Goal: Task Accomplishment & Management: Complete application form

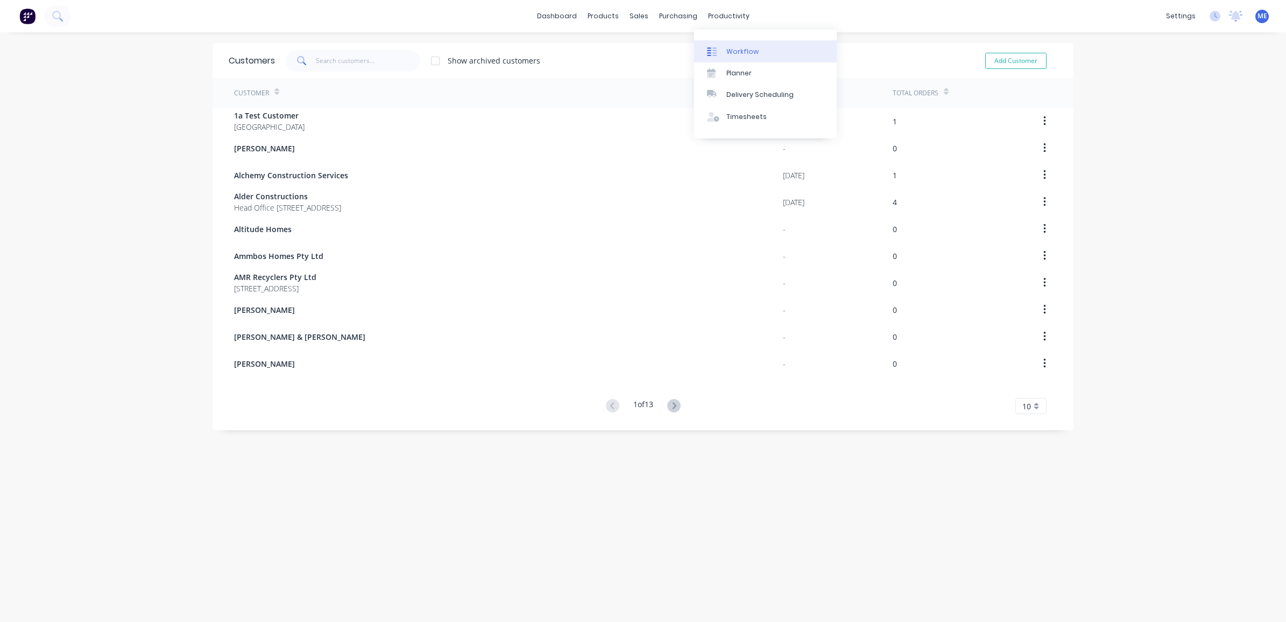
click at [728, 59] on link "Workflow" at bounding box center [765, 51] width 143 height 22
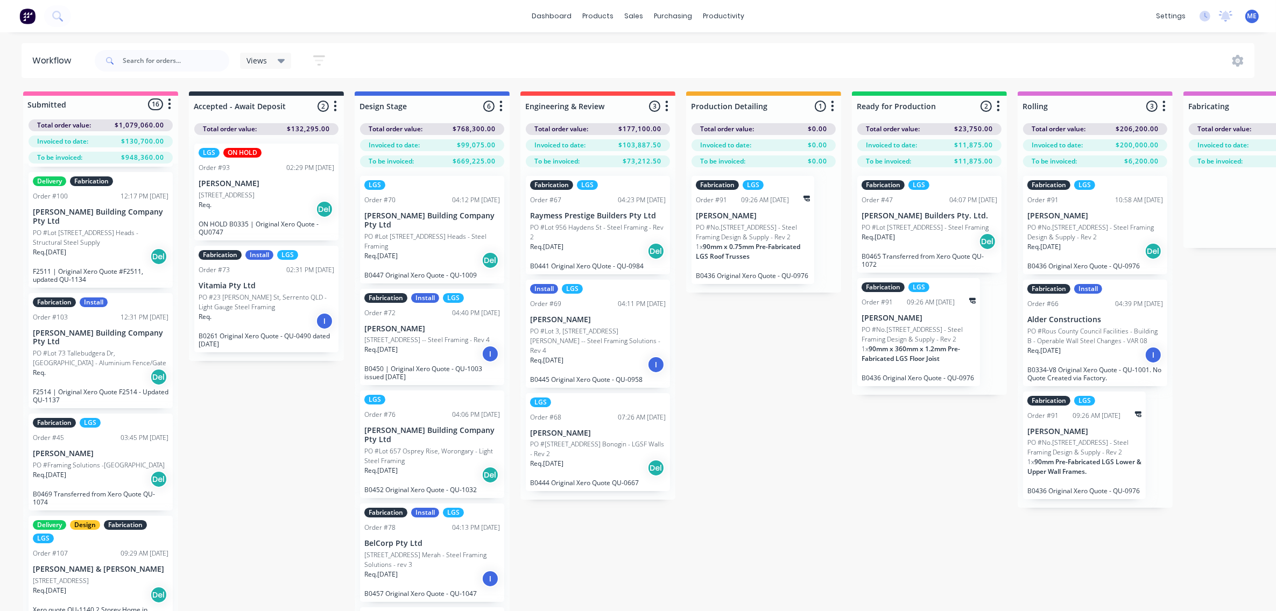
scroll to position [1278, 0]
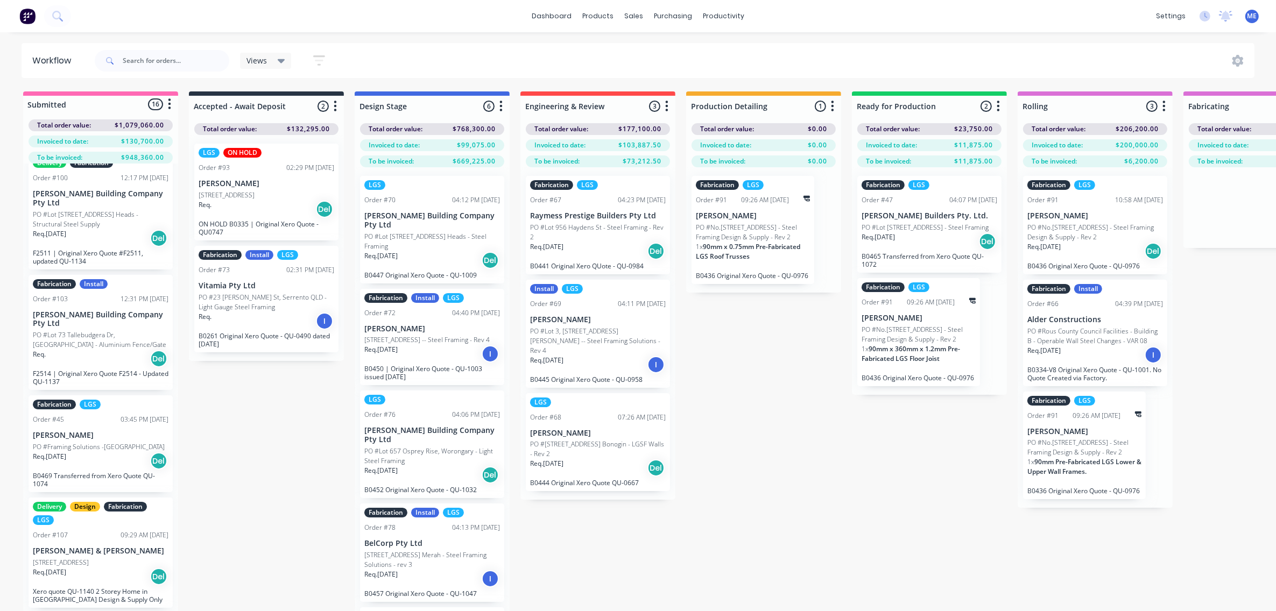
click at [65, 341] on p "PO #Lot 73 Tallebudgera Dr, [GEOGRAPHIC_DATA] - Aluminium Fence/Gate" at bounding box center [101, 339] width 136 height 19
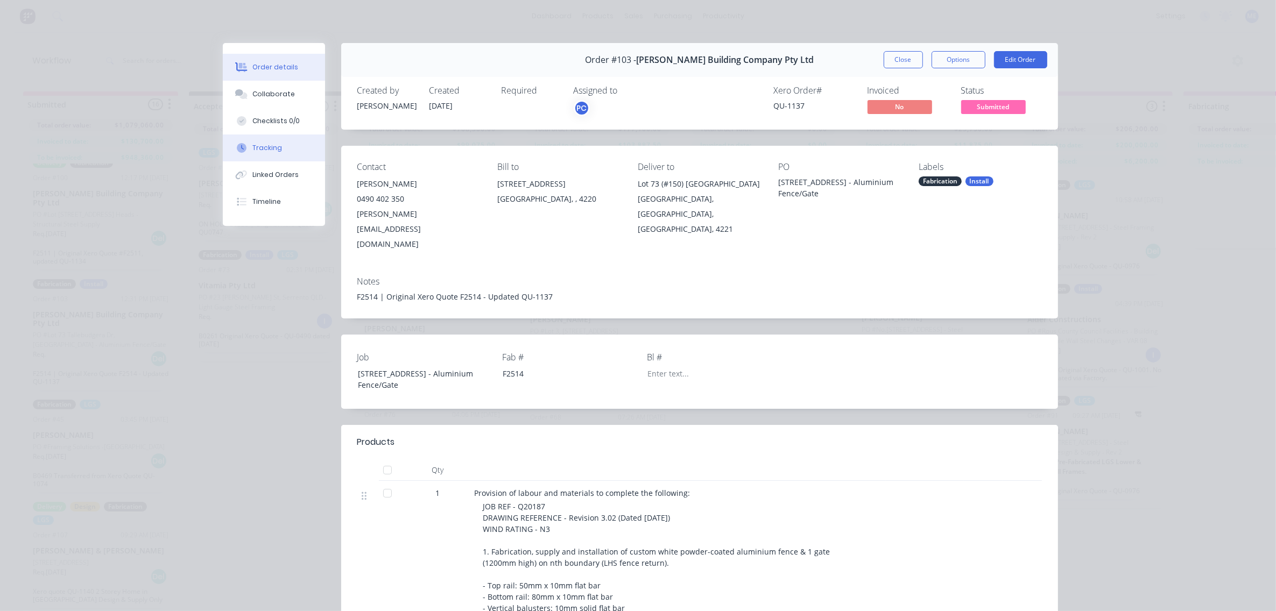
click at [271, 141] on button "Tracking" at bounding box center [274, 148] width 102 height 27
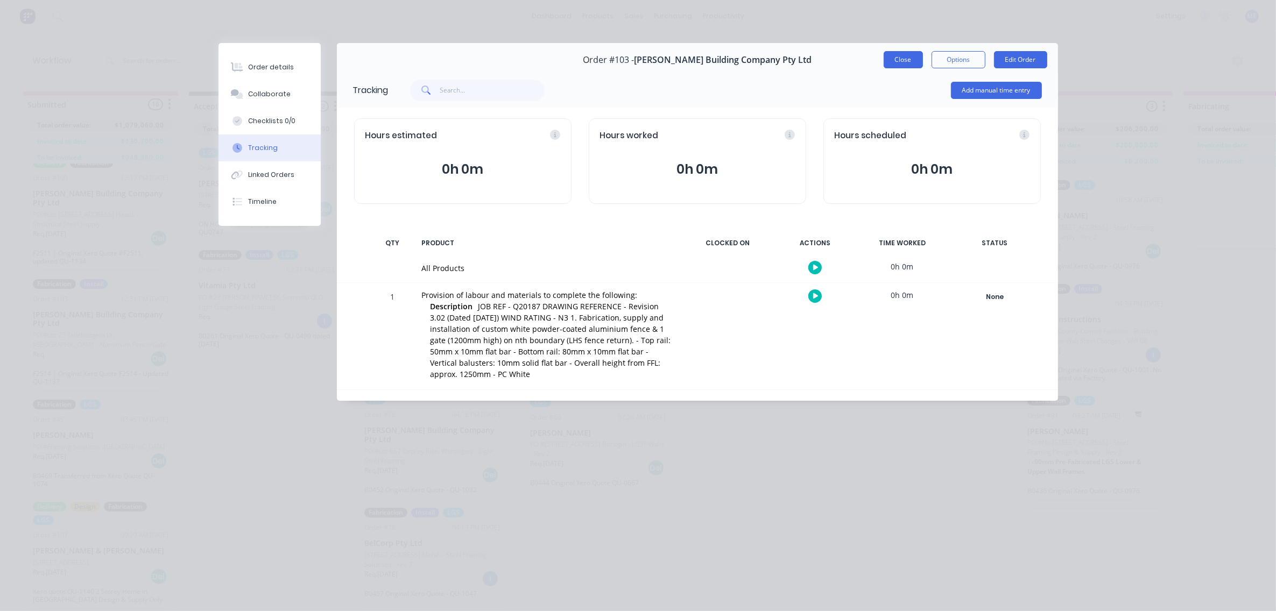
click at [894, 60] on button "Close" at bounding box center [903, 59] width 39 height 17
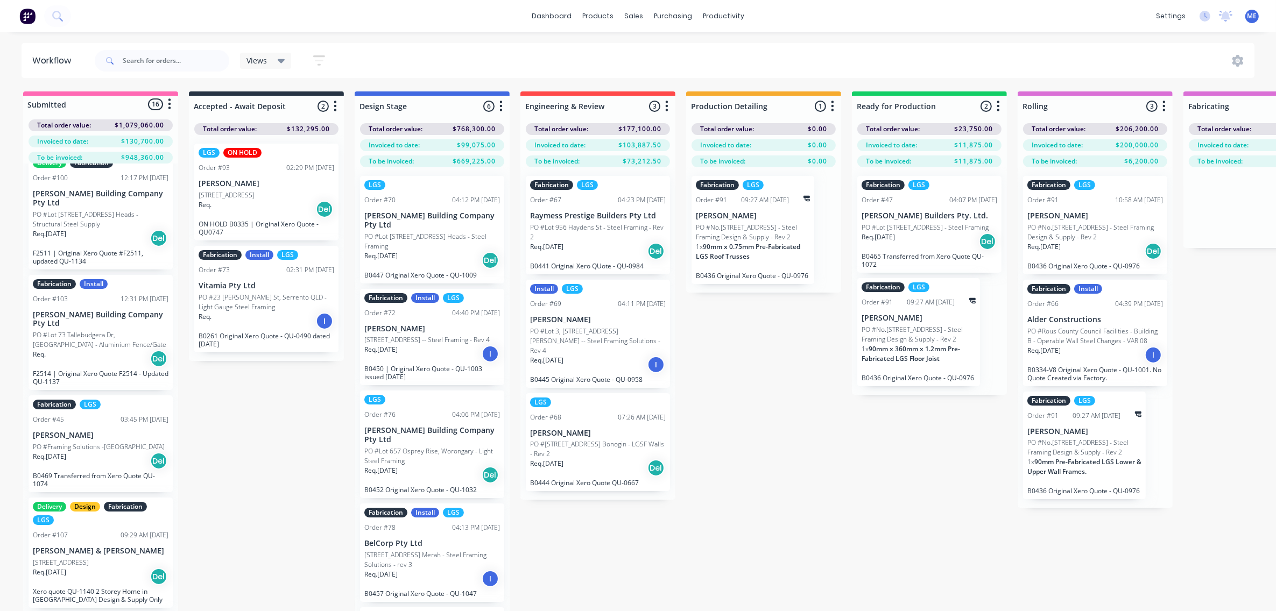
click at [299, 514] on div "Submitted 16 Status colour #FF69B4 hex #FF69B4 Save Cancel Summaries Total orde…" at bounding box center [1123, 370] width 2263 height 558
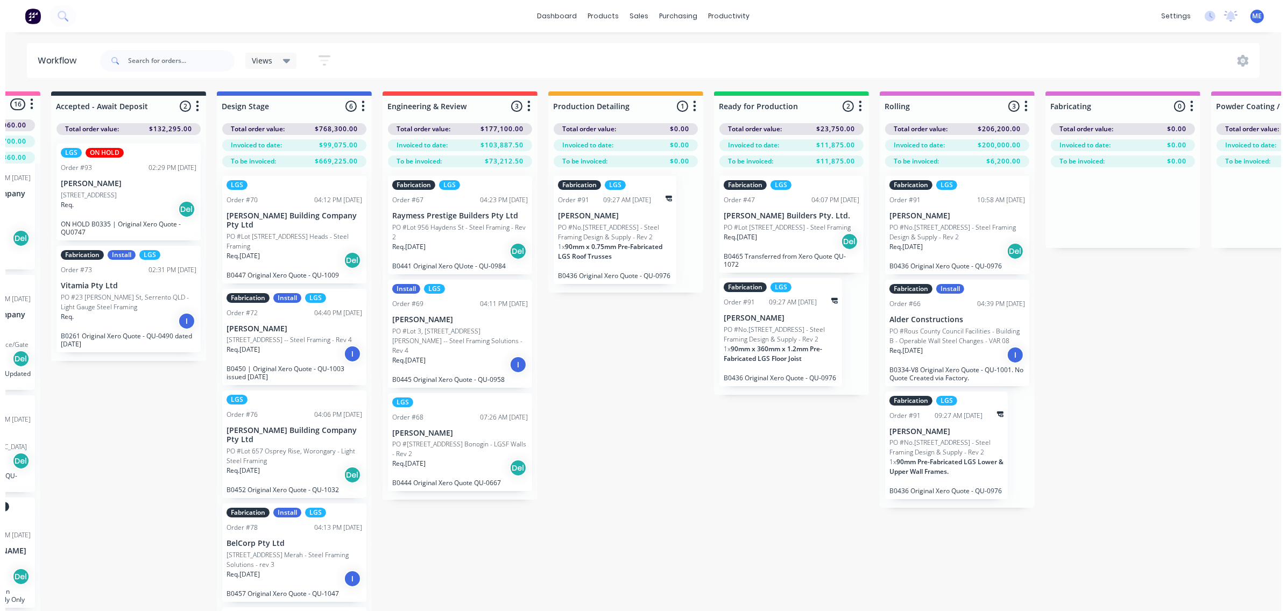
scroll to position [0, 0]
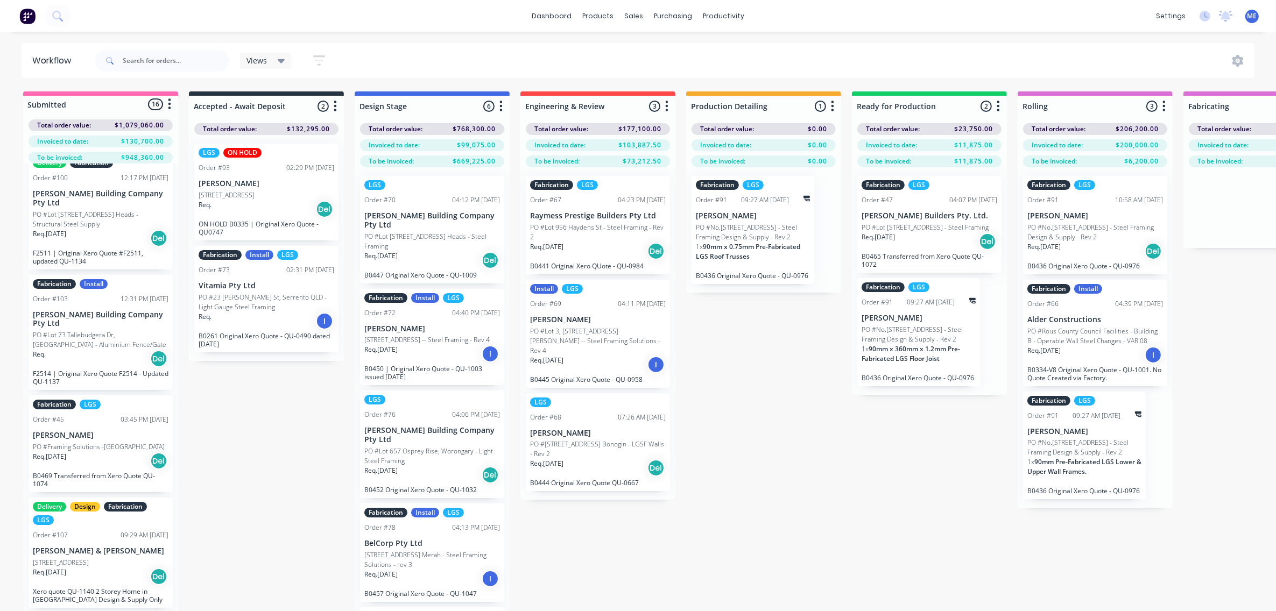
drag, startPoint x: 782, startPoint y: 491, endPoint x: 781, endPoint y: 502, distance: 10.3
click at [784, 494] on div "Submitted 16 Status colour #FF69B4 hex #FF69B4 Save Cancel Summaries Total orde…" at bounding box center [1123, 370] width 2263 height 558
click at [787, 493] on div "Submitted 16 Status colour #FF69B4 hex #FF69B4 Save Cancel Summaries Total orde…" at bounding box center [1123, 370] width 2263 height 558
click at [813, 491] on div "Submitted 16 Status colour #FF69B4 hex #FF69B4 Save Cancel Summaries Total orde…" at bounding box center [1123, 370] width 2263 height 558
click at [822, 487] on div "Submitted 16 Status colour #FF69B4 hex #FF69B4 Save Cancel Summaries Total orde…" at bounding box center [1123, 370] width 2263 height 558
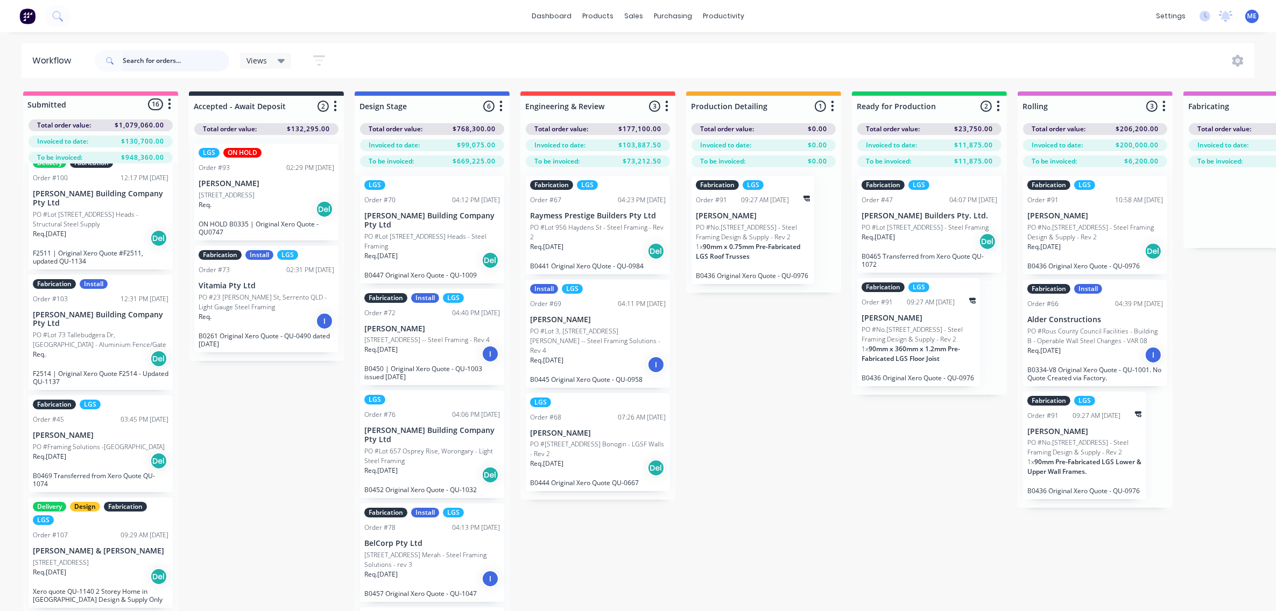
click at [191, 63] on input "text" at bounding box center [176, 61] width 107 height 22
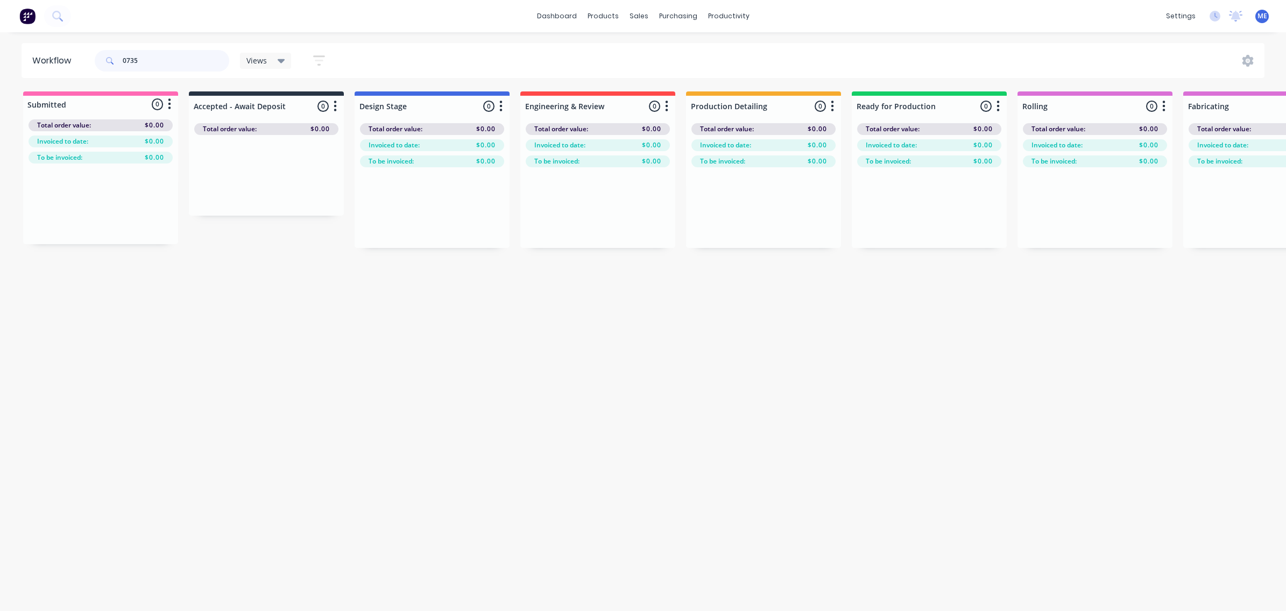
drag, startPoint x: 153, startPoint y: 61, endPoint x: 12, endPoint y: 61, distance: 141.0
click at [80, 61] on header "Workflow 0735 Views Save new view None (Default) edit Marlon's View edit Show/H…" at bounding box center [644, 60] width 1244 height 35
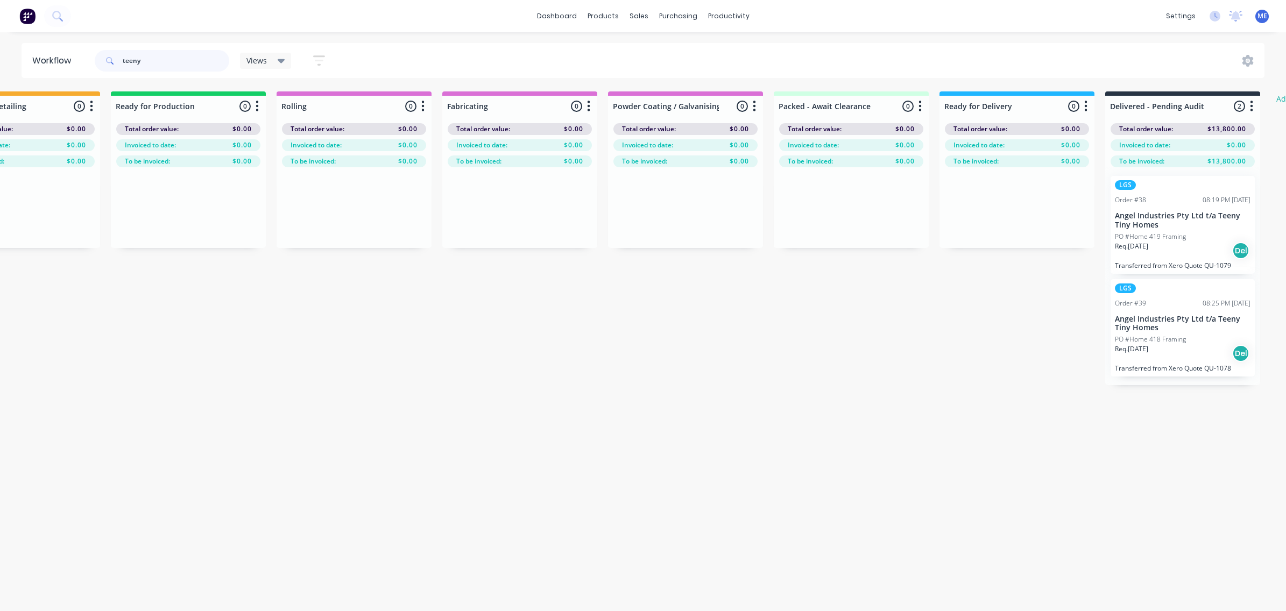
scroll to position [0, 977]
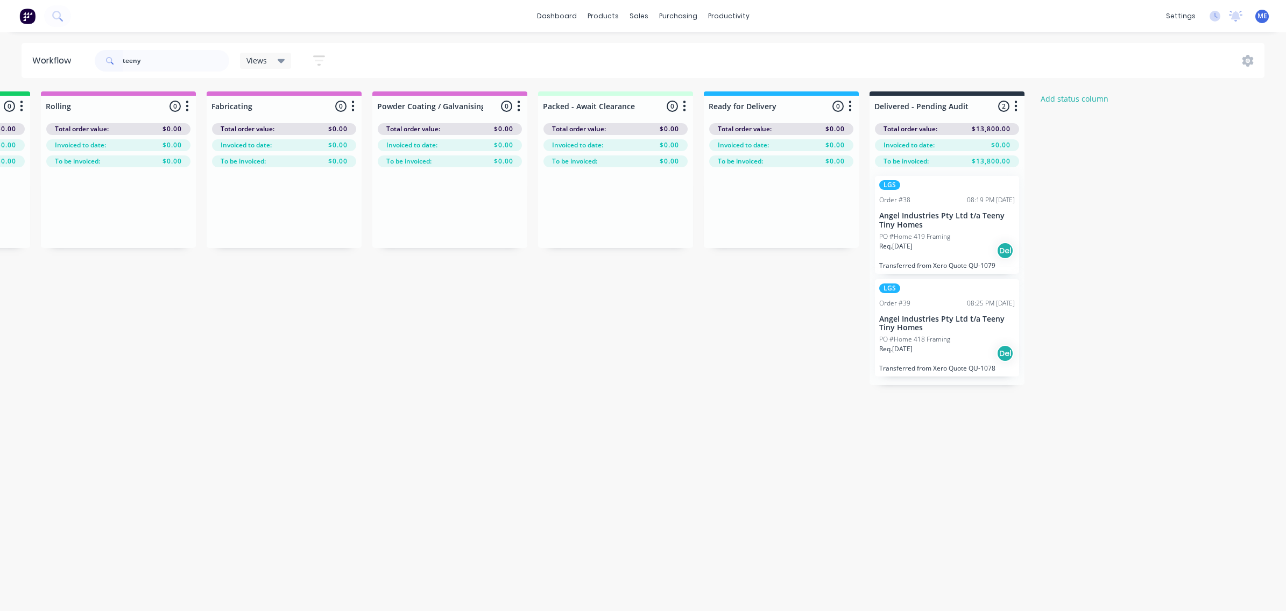
click at [943, 239] on p "PO #Home 419 Framing" at bounding box center [914, 237] width 71 height 10
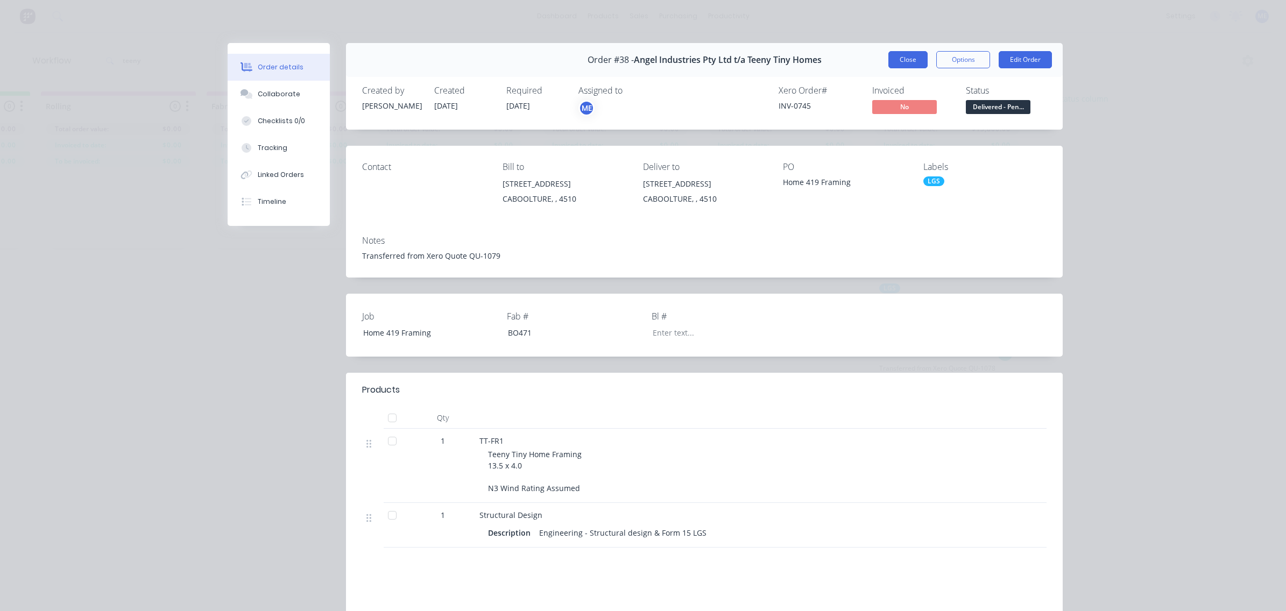
click at [906, 57] on button "Close" at bounding box center [907, 59] width 39 height 17
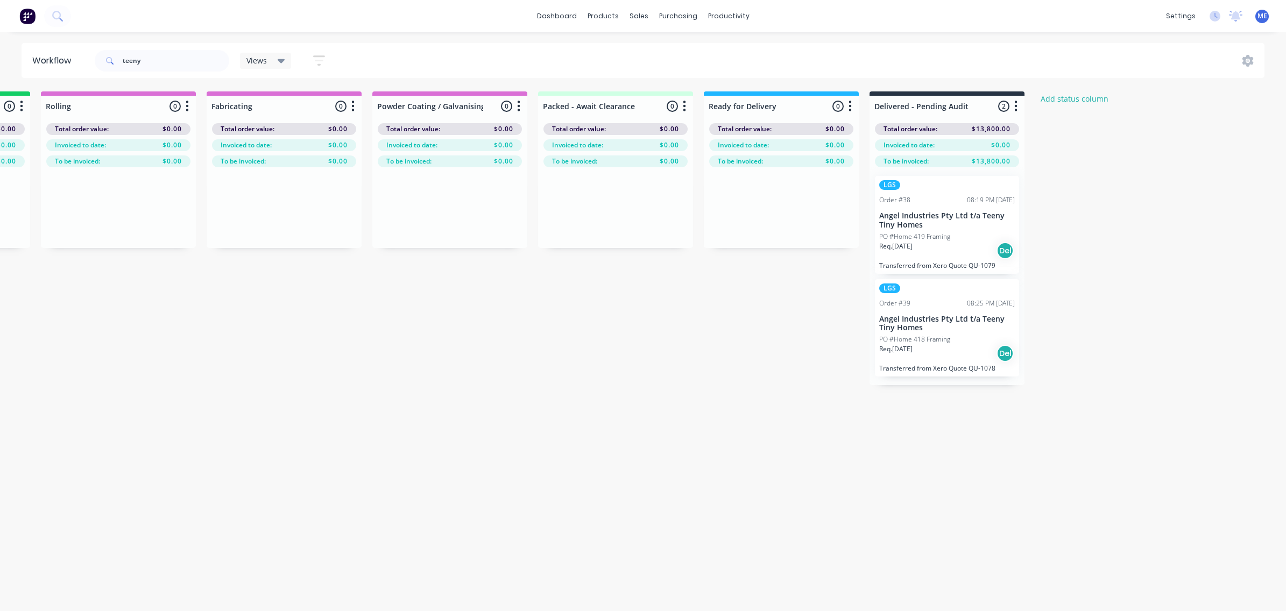
click at [934, 321] on p "Angel Industries Pty Ltd t/a Teeny Tiny Homes" at bounding box center [947, 324] width 136 height 18
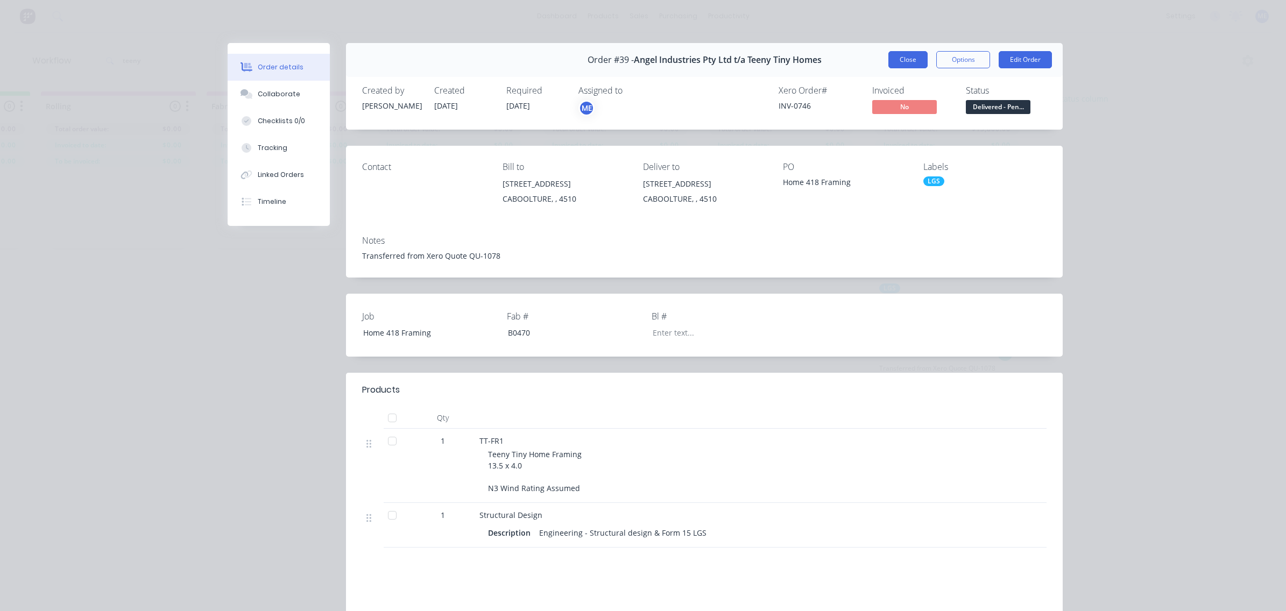
click at [906, 58] on button "Close" at bounding box center [907, 59] width 39 height 17
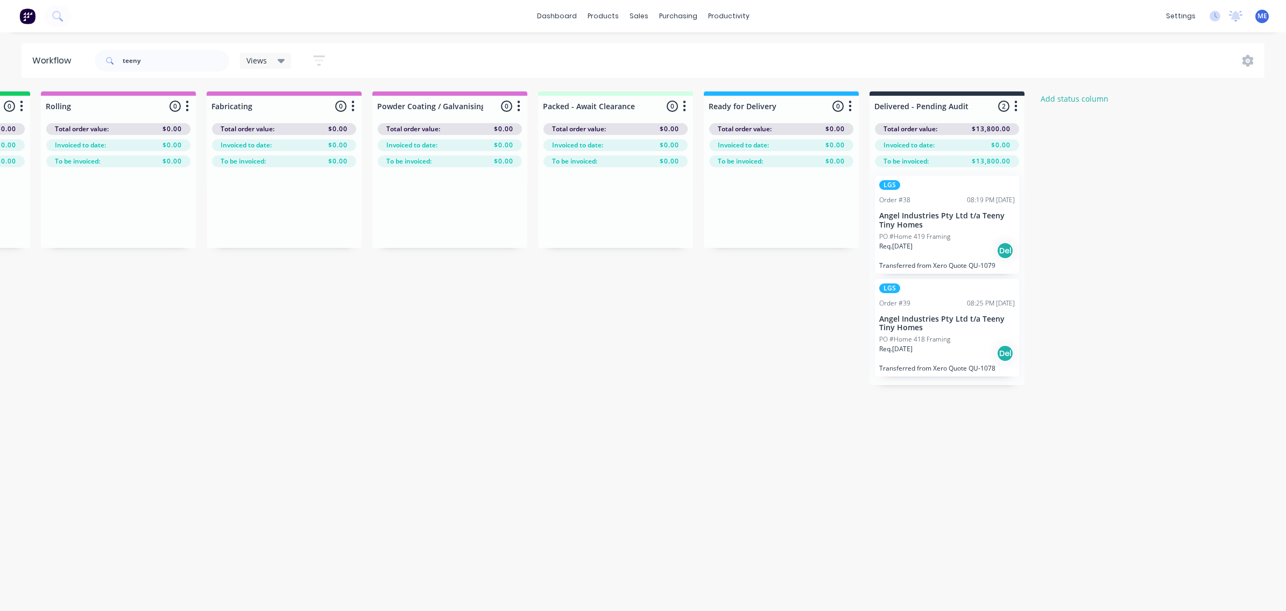
click at [950, 243] on div "Req. 31/07/25 Del" at bounding box center [947, 251] width 136 height 18
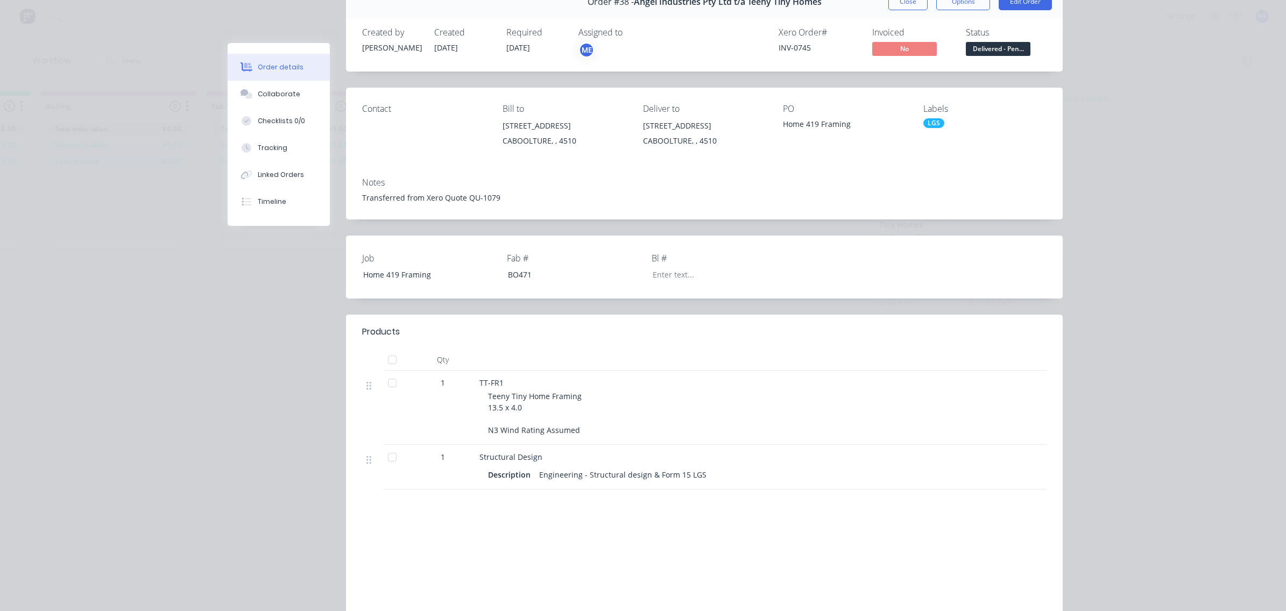
scroll to position [0, 0]
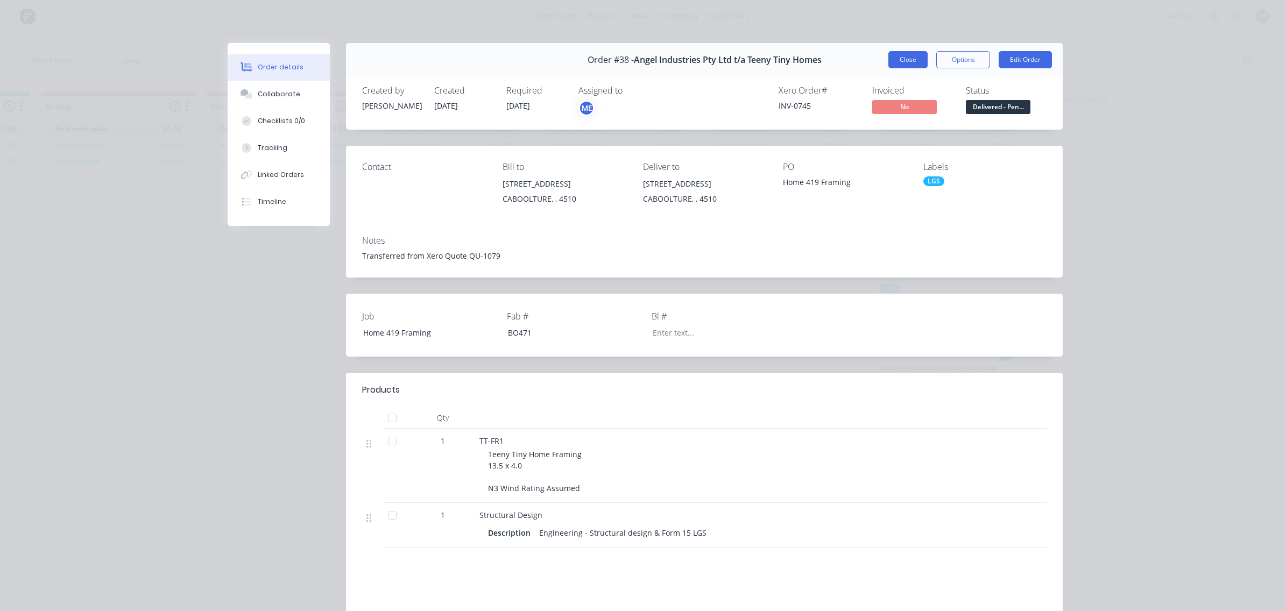
click at [903, 55] on button "Close" at bounding box center [907, 59] width 39 height 17
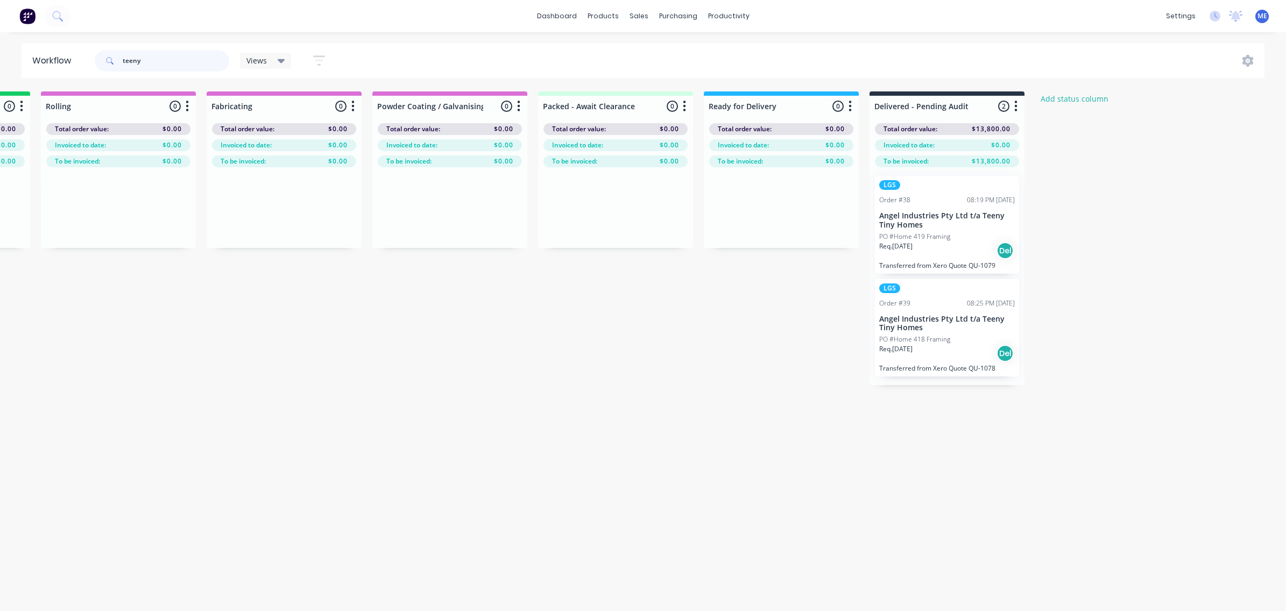
drag, startPoint x: 157, startPoint y: 57, endPoint x: 51, endPoint y: 60, distance: 106.1
click at [51, 60] on header "Workflow teeny Views Save new view None (Default) edit Marlon's View edit Show/…" at bounding box center [644, 60] width 1244 height 35
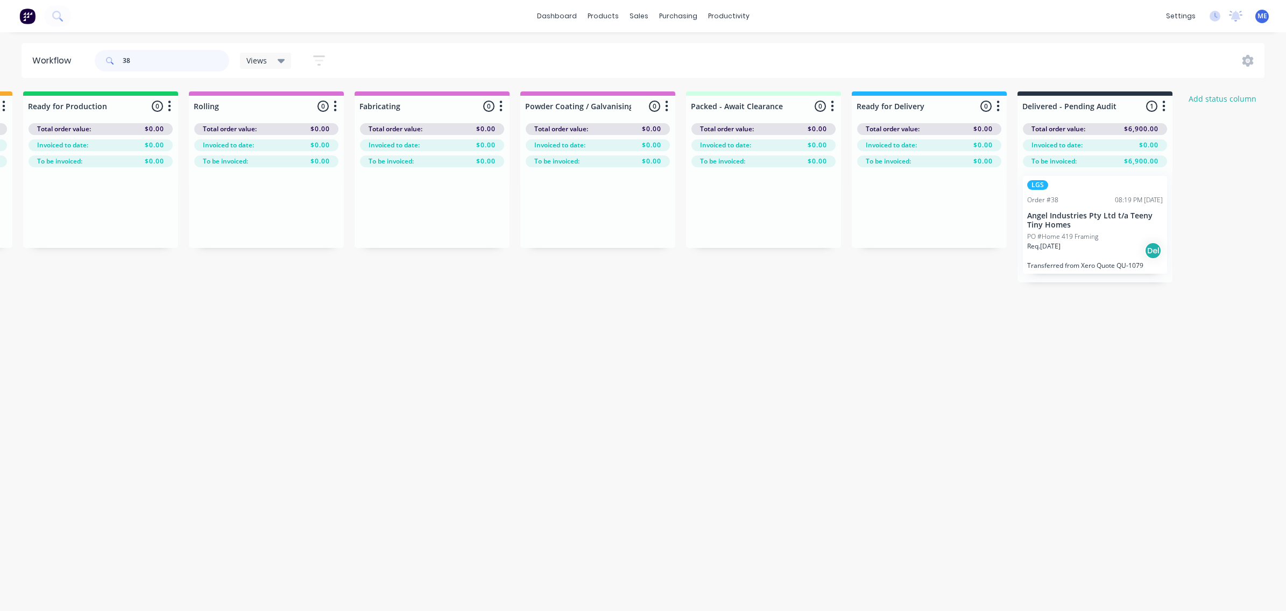
scroll to position [0, 977]
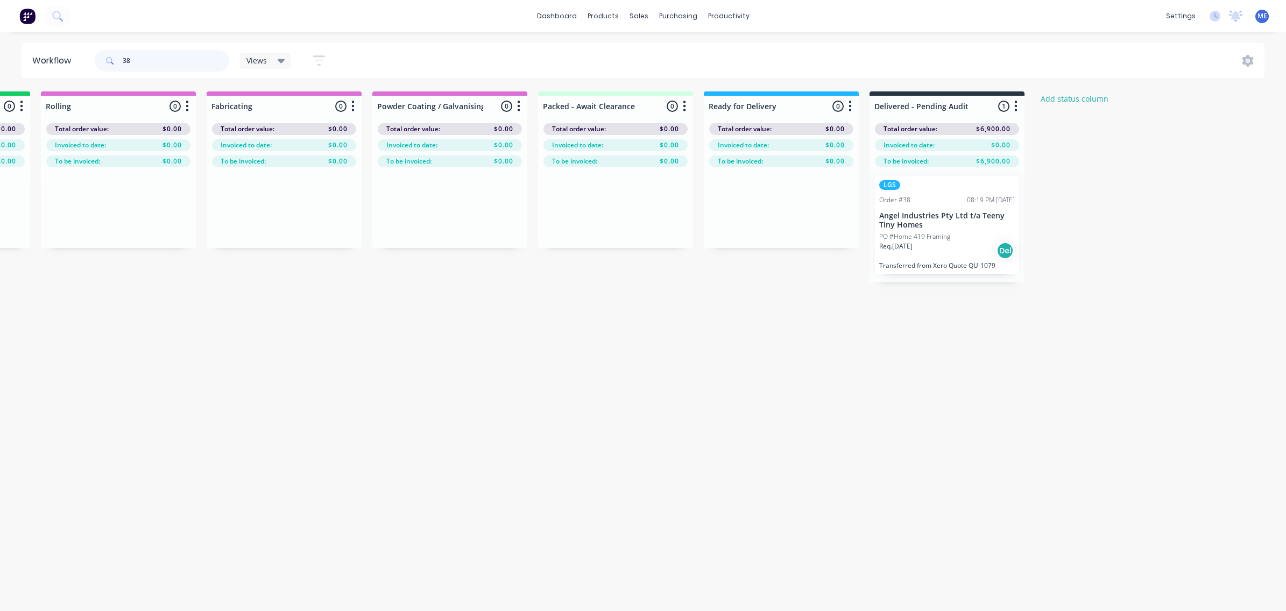
type input "38"
click at [947, 240] on p "PO #Home 419 Framing" at bounding box center [914, 237] width 71 height 10
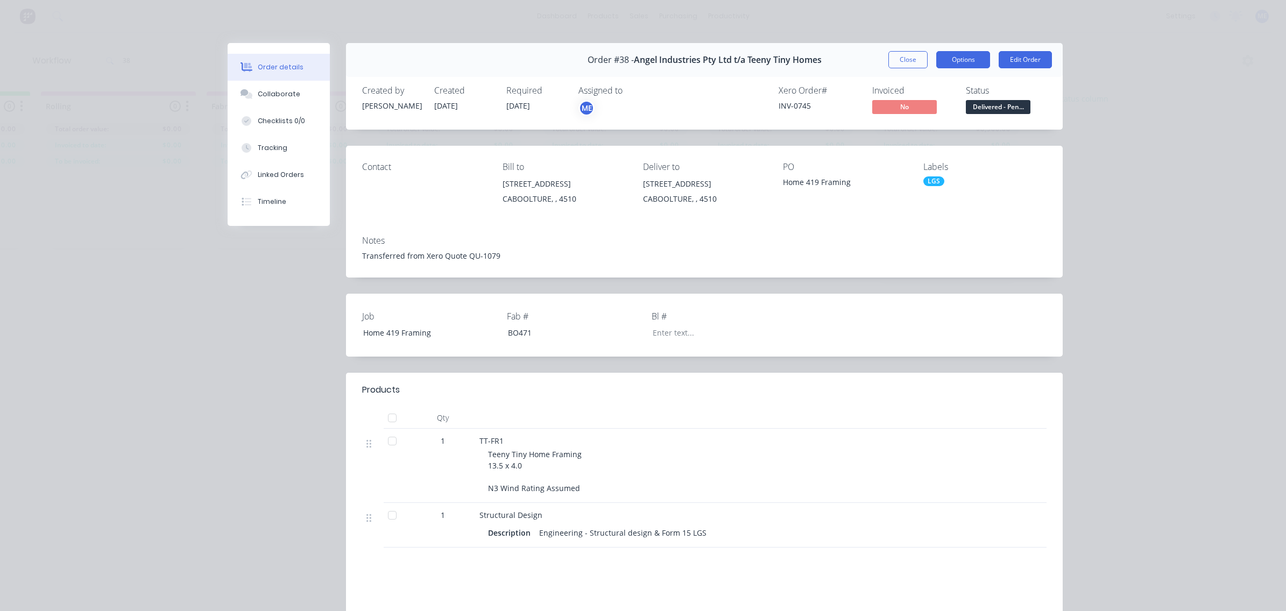
click at [951, 61] on button "Options" at bounding box center [963, 59] width 54 height 17
click at [898, 58] on button "Close" at bounding box center [907, 59] width 39 height 17
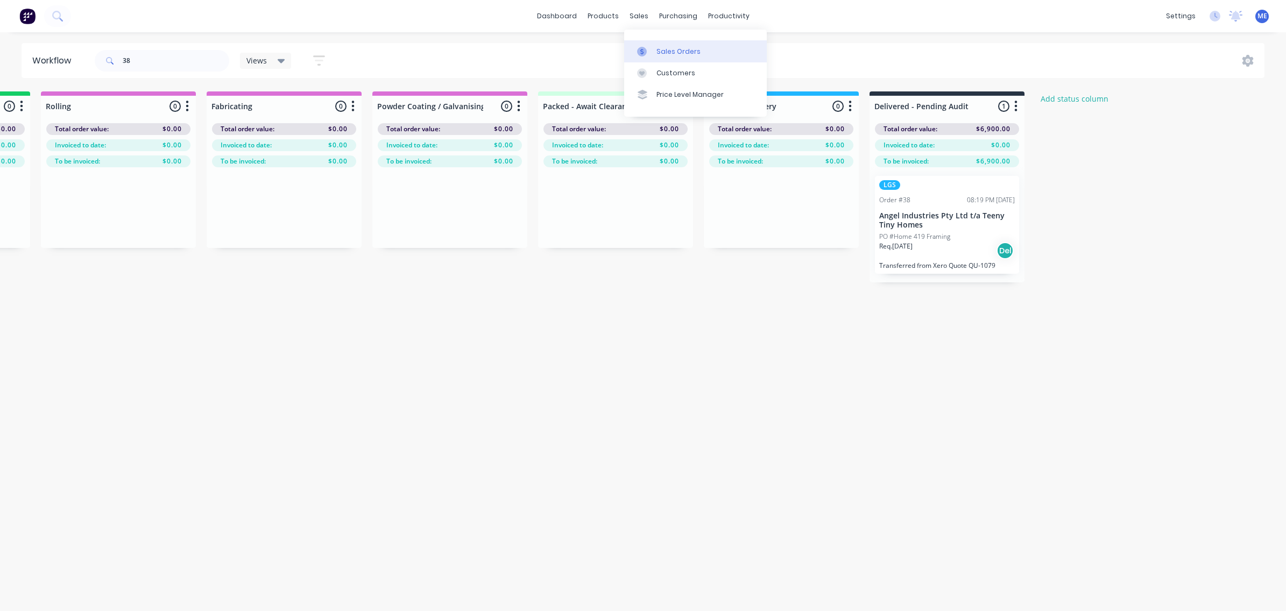
click at [658, 47] on div "Sales Orders" at bounding box center [678, 52] width 44 height 10
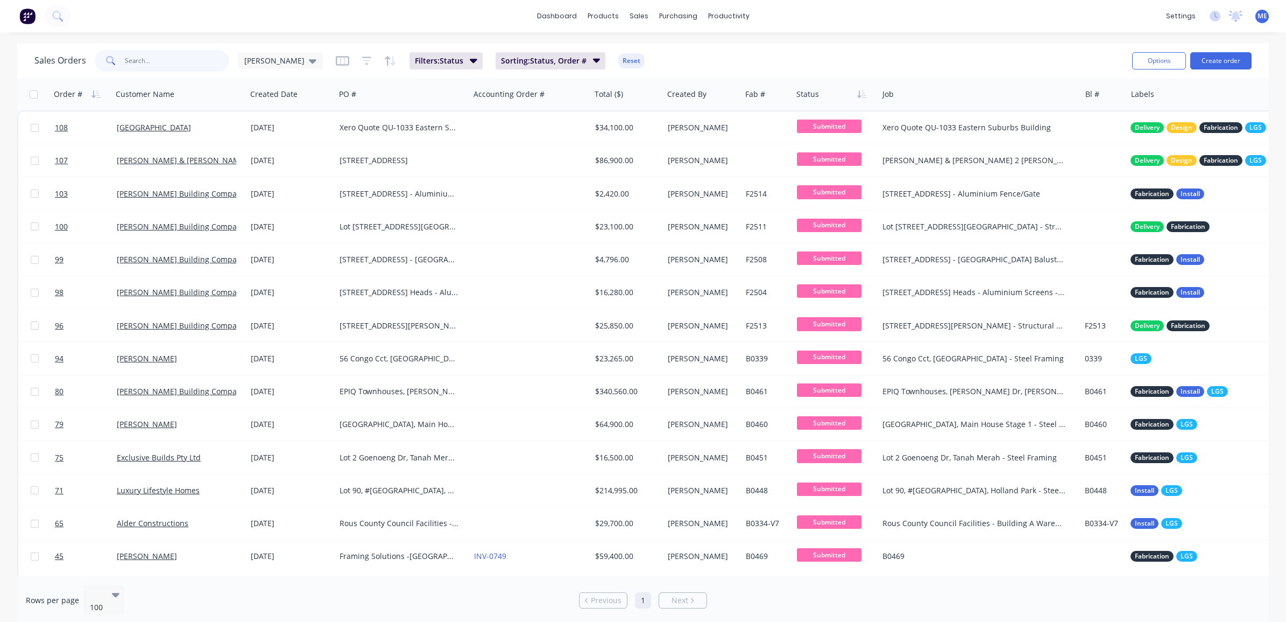
click at [144, 62] on input "text" at bounding box center [177, 61] width 105 height 22
type input "38"
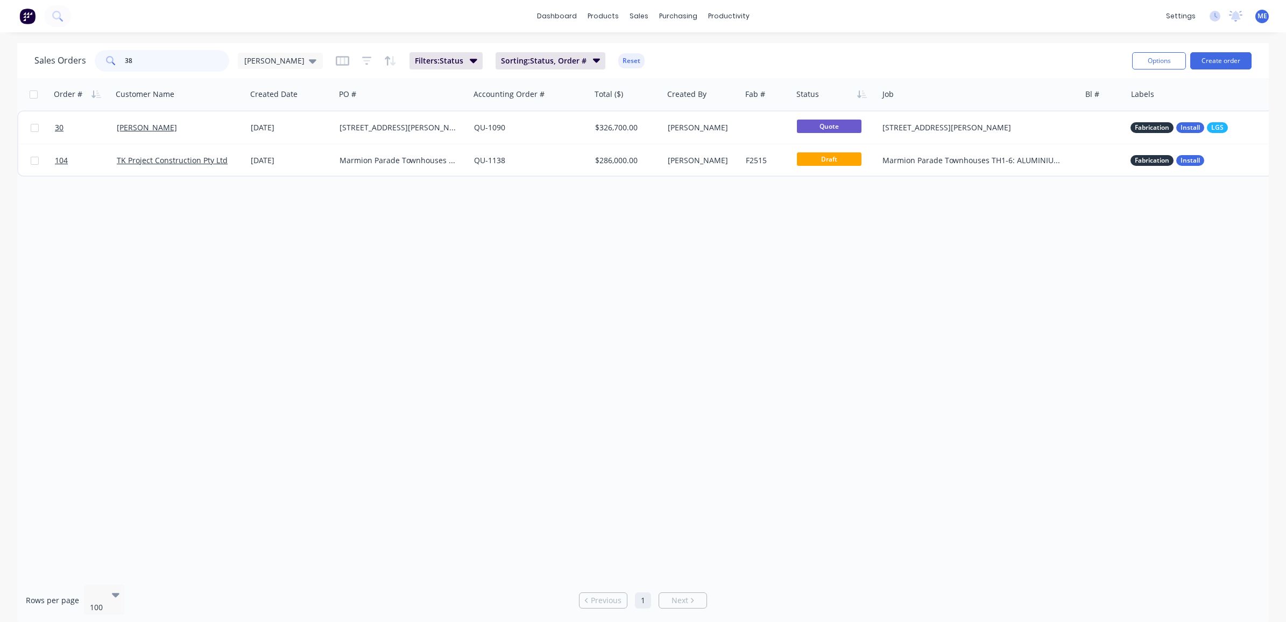
drag, startPoint x: 151, startPoint y: 62, endPoint x: 79, endPoint y: 60, distance: 72.7
click at [102, 62] on div "38" at bounding box center [162, 61] width 135 height 22
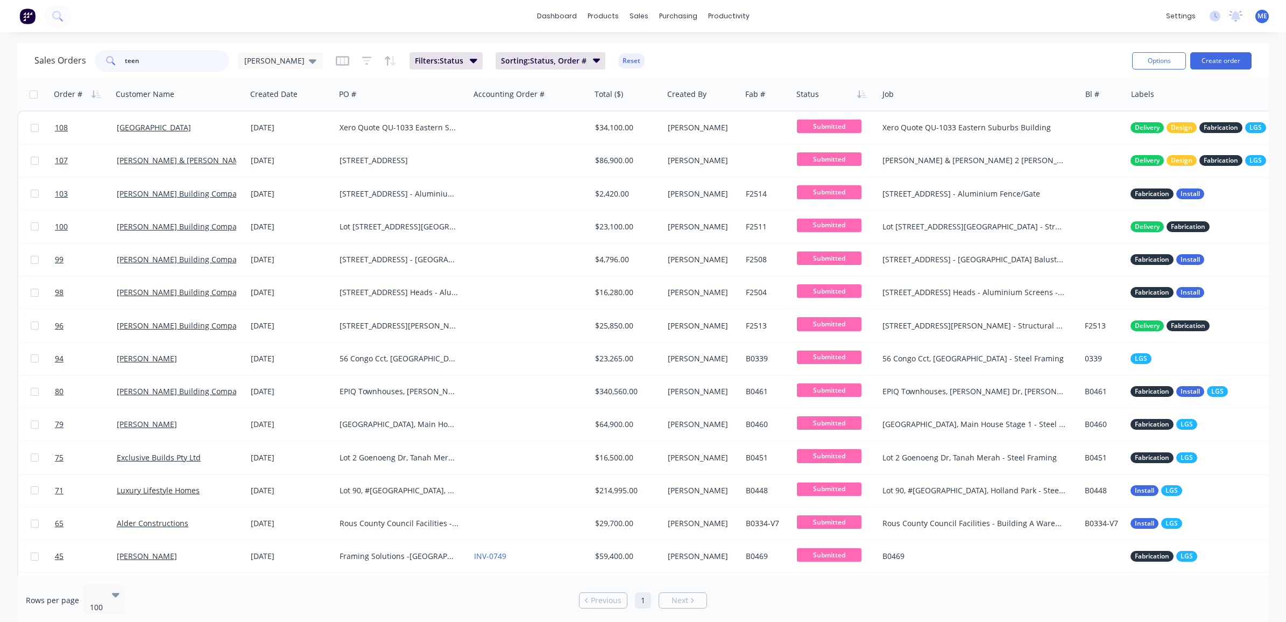
type input "teeny"
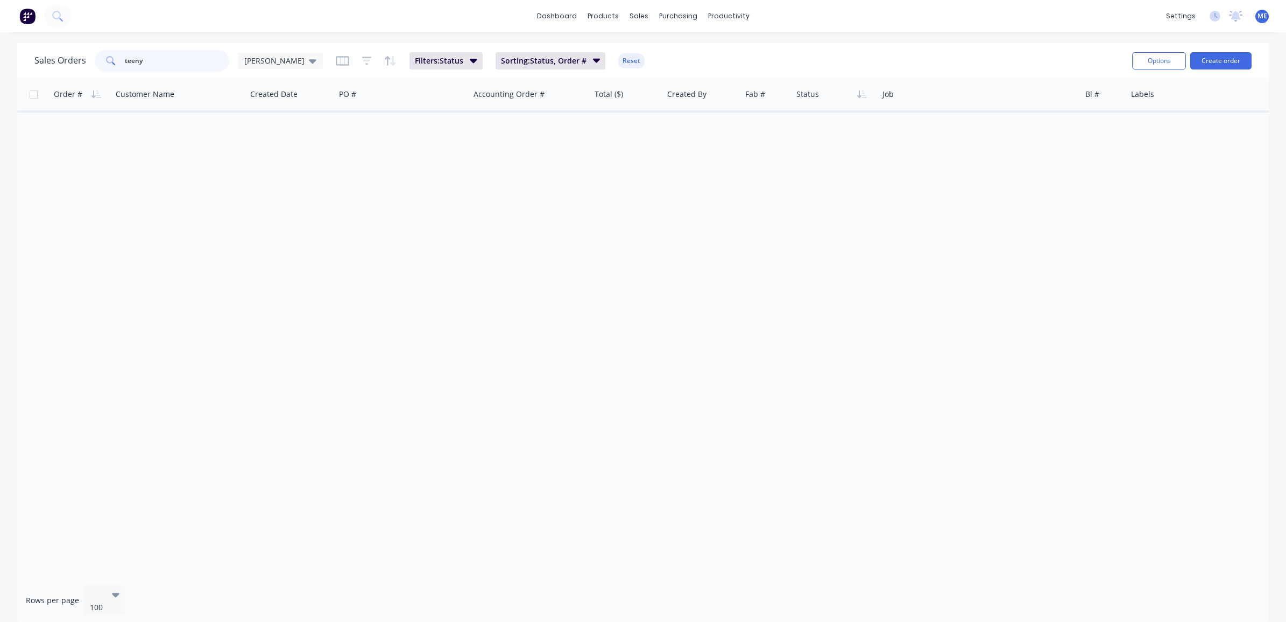
drag, startPoint x: 142, startPoint y: 62, endPoint x: 55, endPoint y: 67, distance: 86.8
click at [30, 65] on div "Sales Orders teeny Mike Sales Filters: Status Sorting: Status, Order # Reset Op…" at bounding box center [643, 60] width 1252 height 35
click at [262, 61] on span "Mike Sales" at bounding box center [274, 60] width 60 height 11
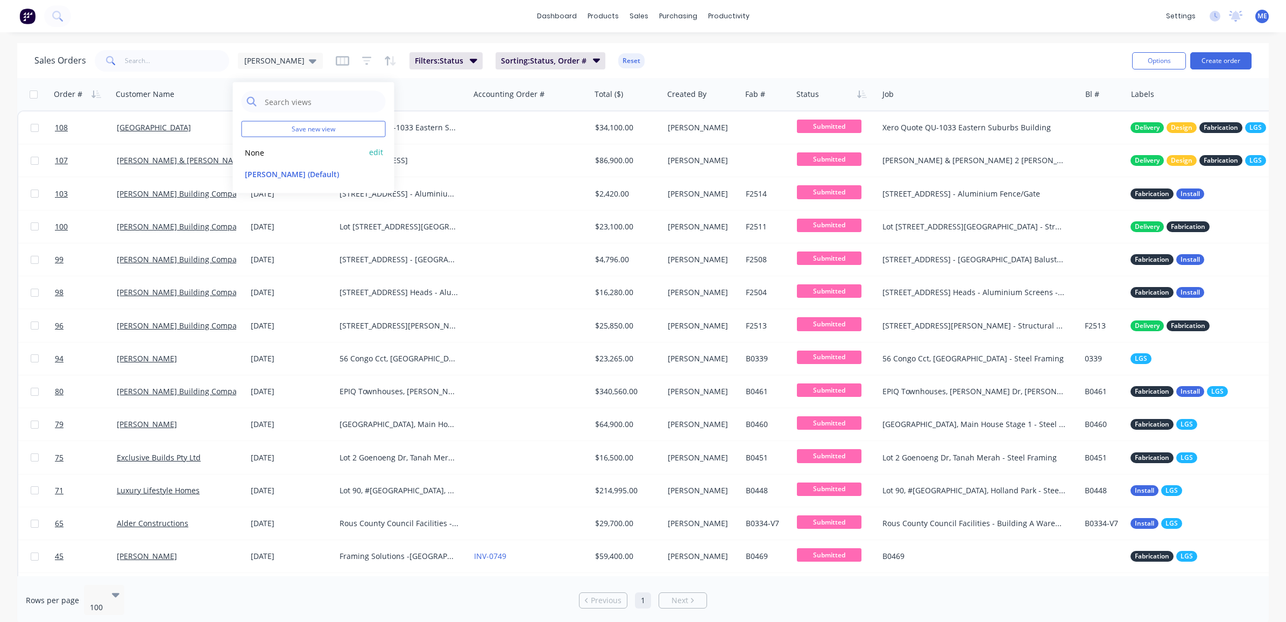
click at [258, 149] on button "None" at bounding box center [303, 152] width 123 height 12
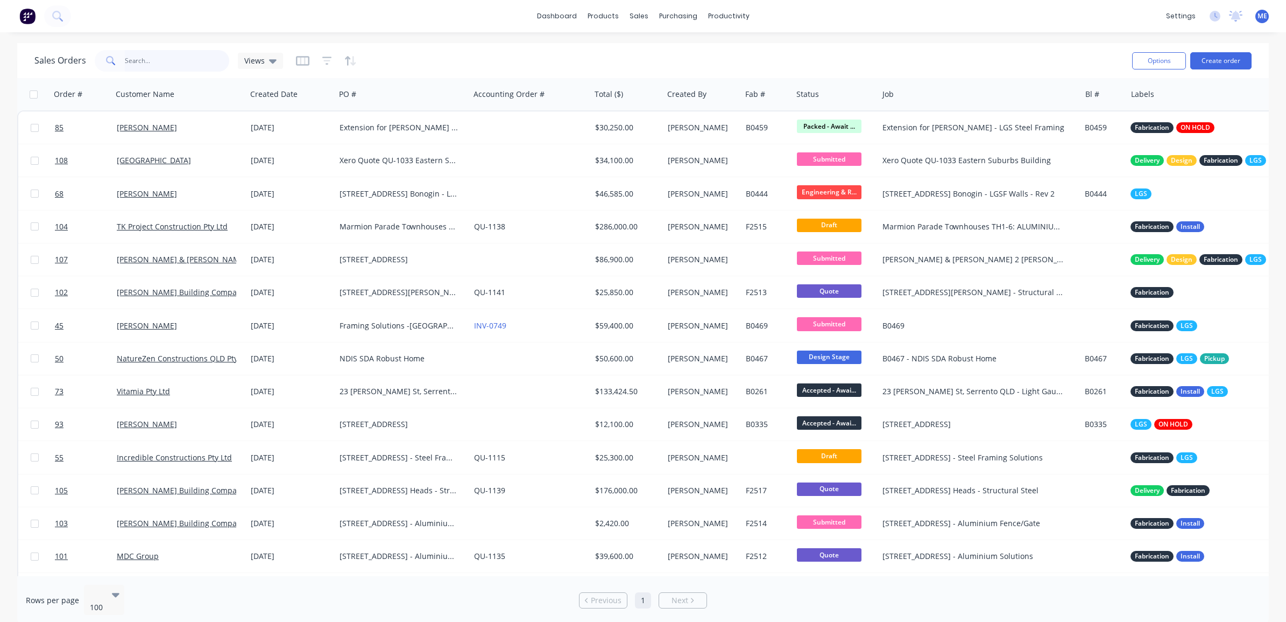
click at [166, 68] on input "text" at bounding box center [177, 61] width 105 height 22
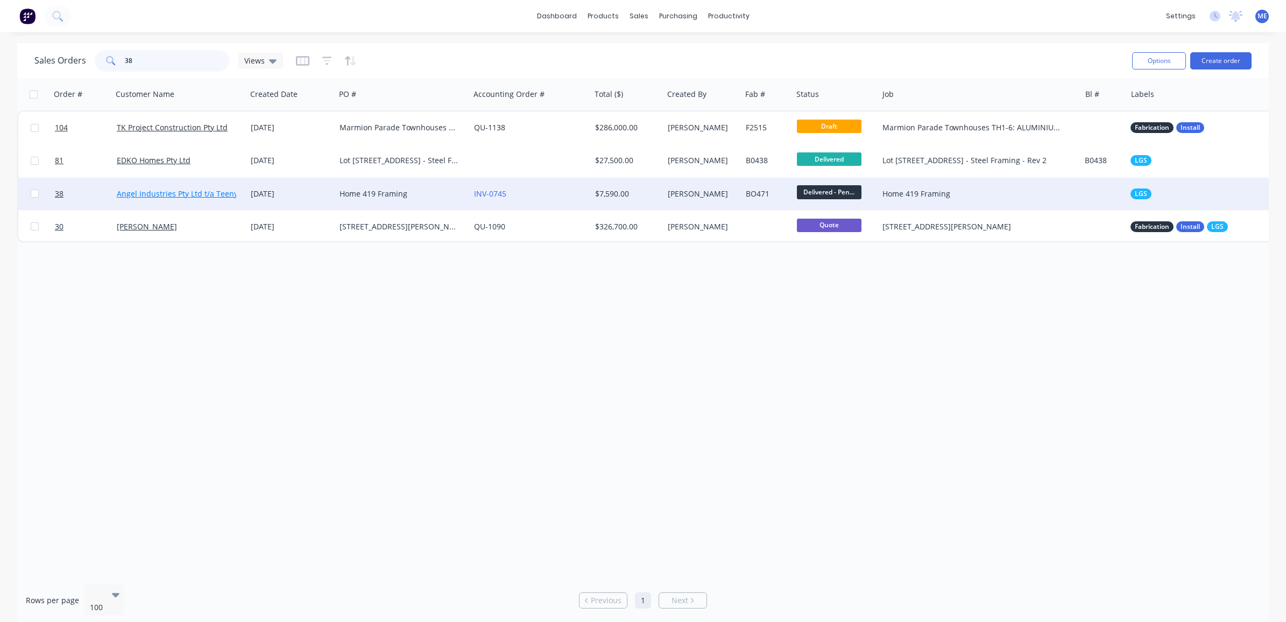
type input "38"
click at [184, 192] on link "Angel Industries Pty Ltd t/a Teeny Tiny Homes" at bounding box center [199, 193] width 165 height 10
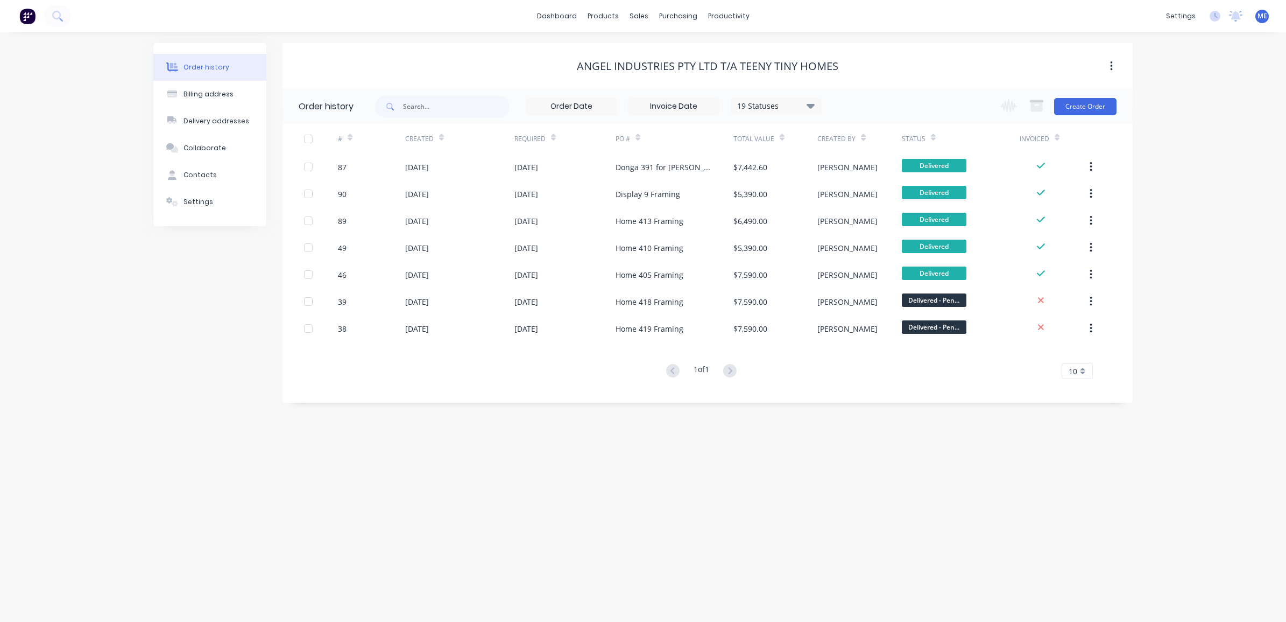
click at [1112, 61] on icon "button" at bounding box center [1111, 66] width 3 height 12
drag, startPoint x: 558, startPoint y: 429, endPoint x: 539, endPoint y: 434, distance: 20.1
click at [553, 429] on div "Order history Billing address Delivery addresses Collaborate Contacts Settings …" at bounding box center [643, 326] width 1286 height 589
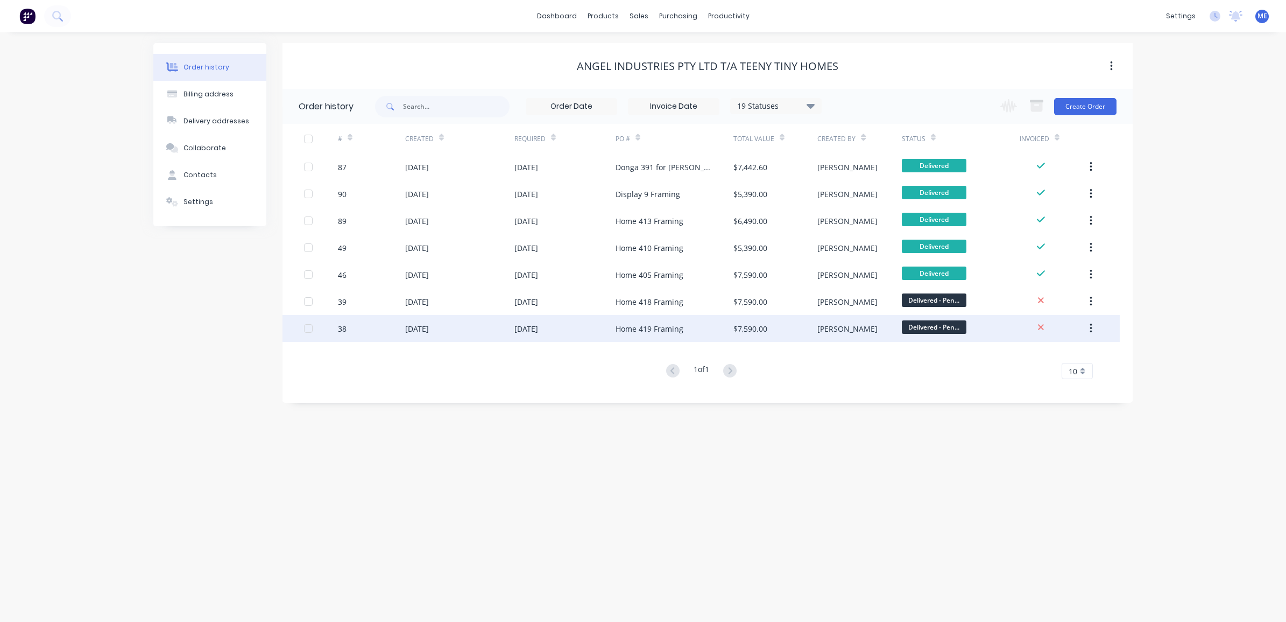
click at [1092, 326] on button "button" at bounding box center [1090, 328] width 25 height 19
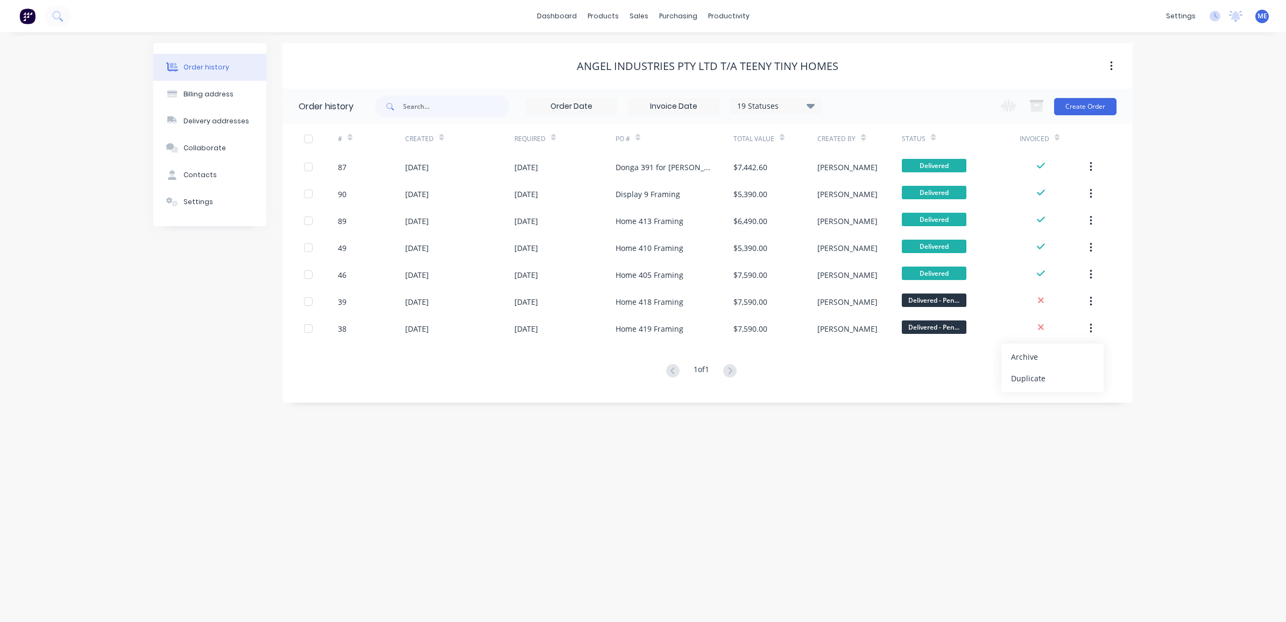
drag, startPoint x: 545, startPoint y: 542, endPoint x: 483, endPoint y: 441, distance: 118.6
click at [544, 541] on div "Order history Billing address Delivery addresses Collaborate Contacts Settings …" at bounding box center [643, 326] width 1286 height 589
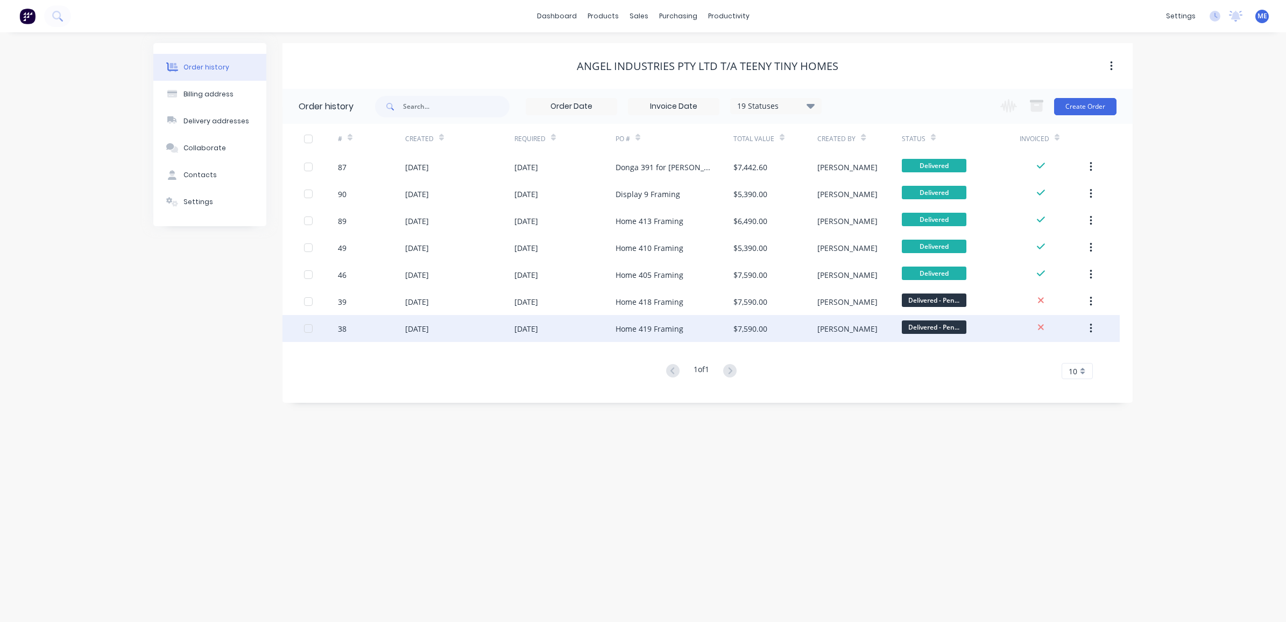
click at [429, 326] on div "31 Jul 2025" at bounding box center [417, 328] width 24 height 11
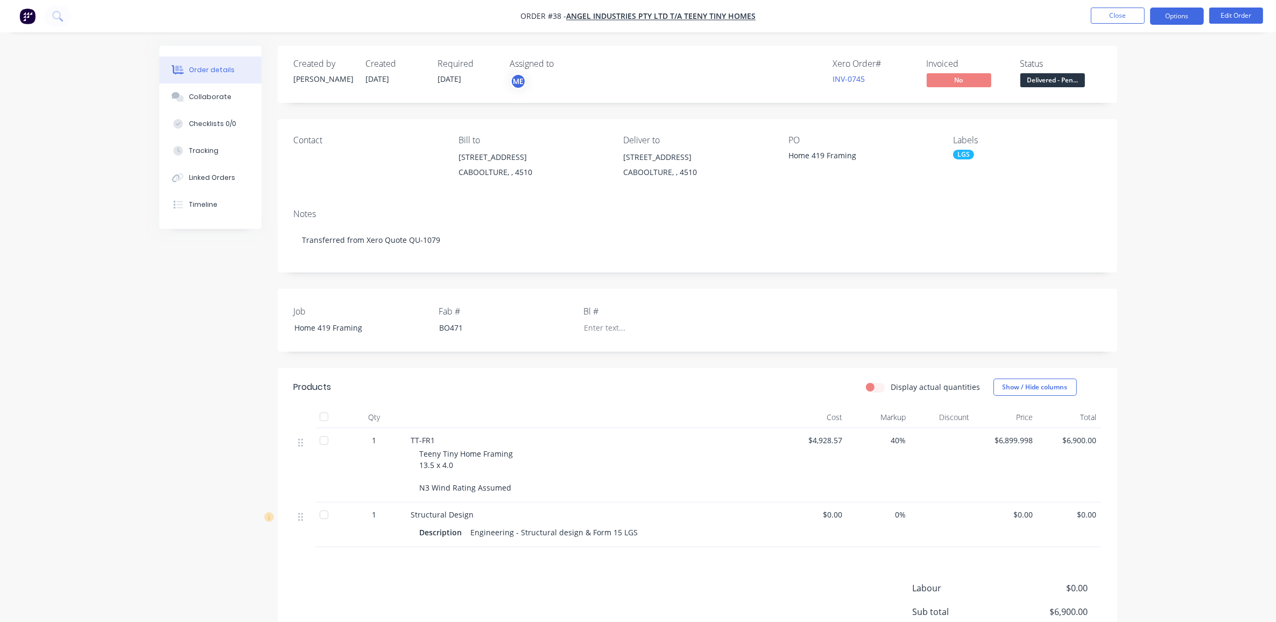
click at [1194, 17] on button "Options" at bounding box center [1177, 16] width 54 height 17
click at [843, 81] on link "INV-0745" at bounding box center [849, 79] width 32 height 10
click at [1203, 183] on div "Order details Collaborate Checklists 0/0 Tracking Linked Orders Timeline Order …" at bounding box center [638, 369] width 1276 height 738
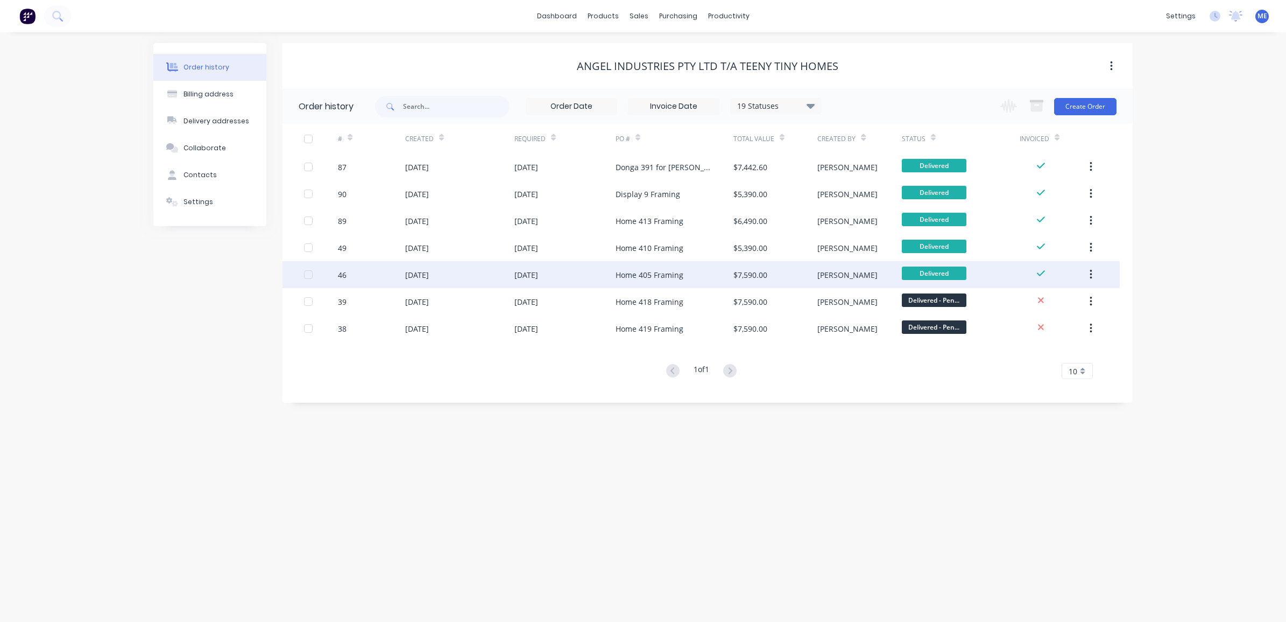
click at [675, 272] on div "Home 405 Framing" at bounding box center [650, 274] width 68 height 11
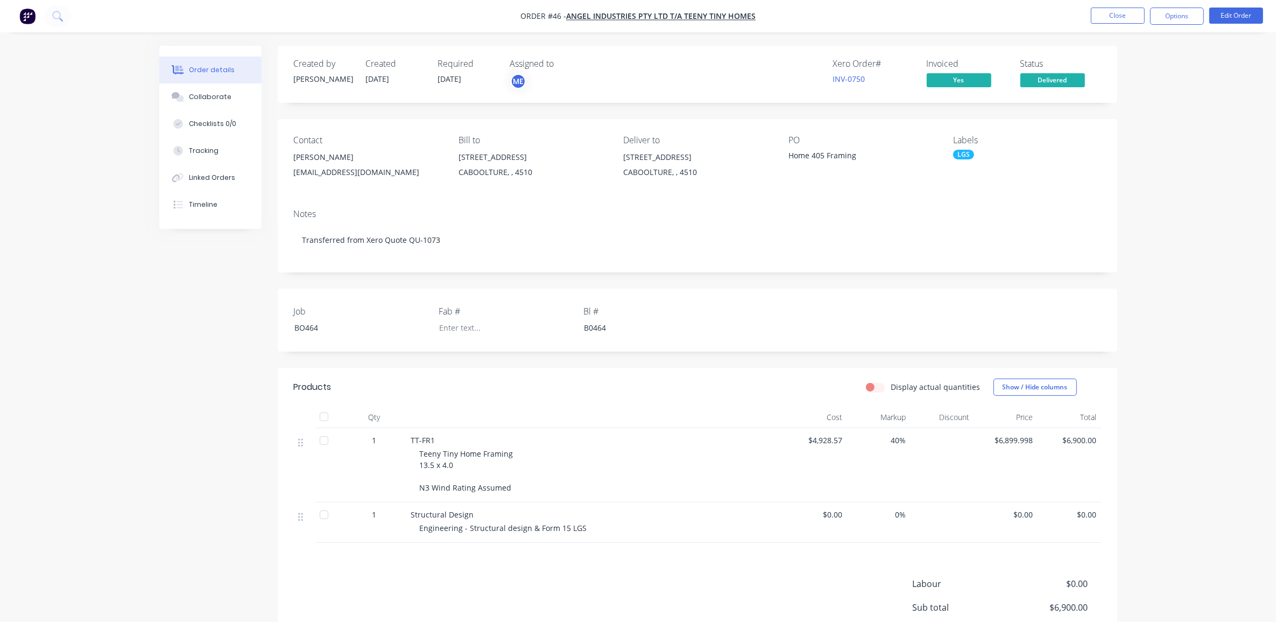
click at [1240, 87] on div "Order details Collaborate Checklists 0/0 Tracking Linked Orders Timeline Order …" at bounding box center [638, 367] width 1276 height 734
click at [1180, 13] on button "Options" at bounding box center [1177, 16] width 54 height 17
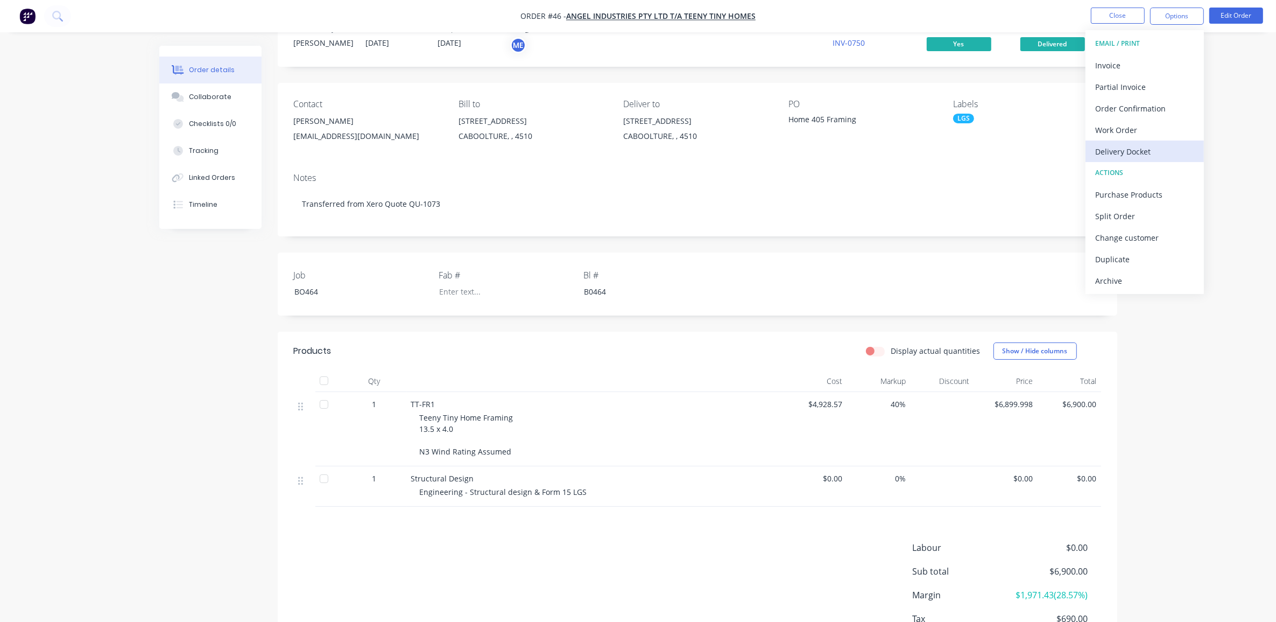
scroll to position [113, 0]
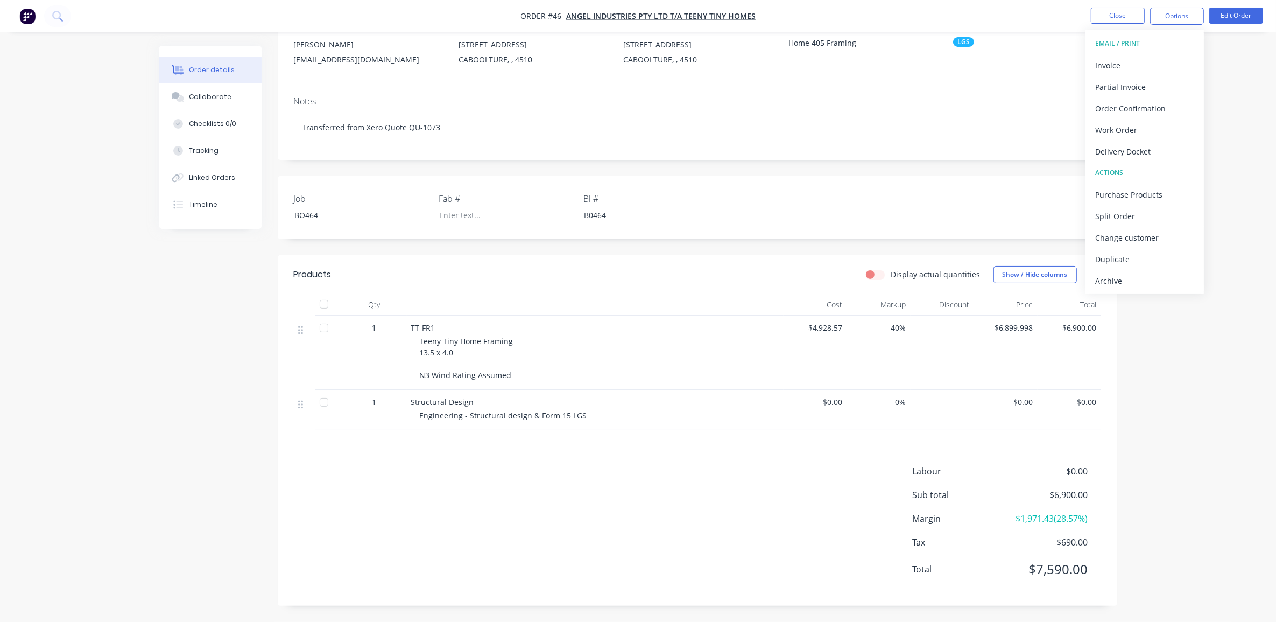
click at [1246, 114] on div "Order details Collaborate Checklists 0/0 Tracking Linked Orders Timeline Order …" at bounding box center [638, 255] width 1276 height 734
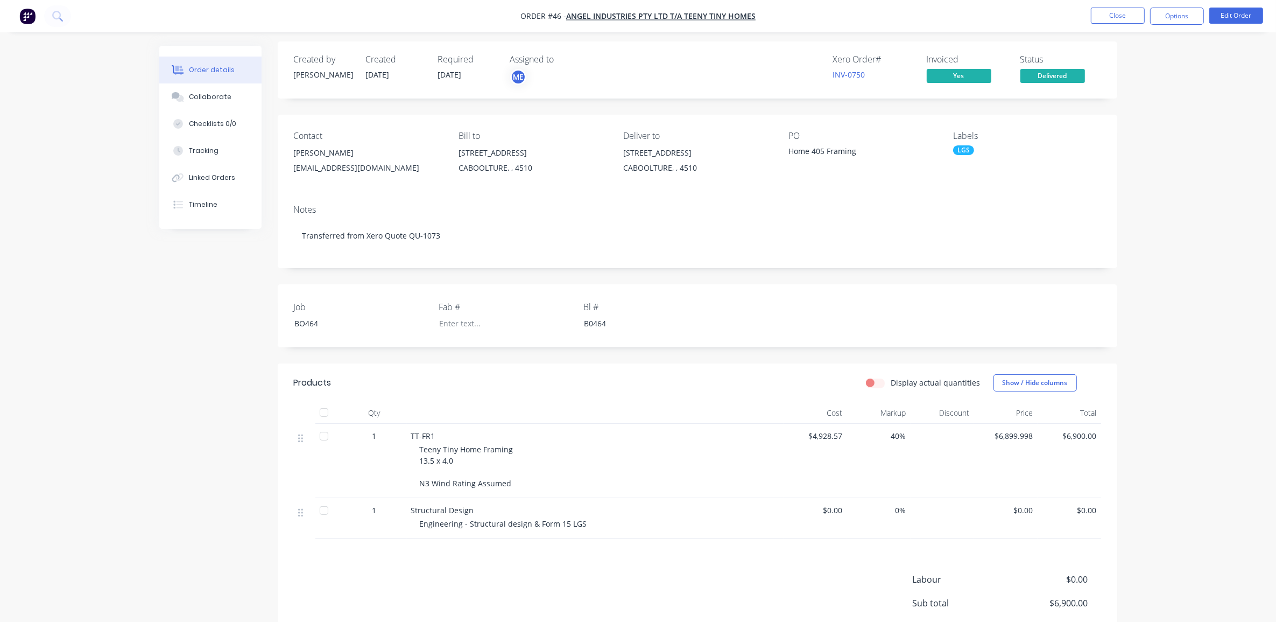
scroll to position [0, 0]
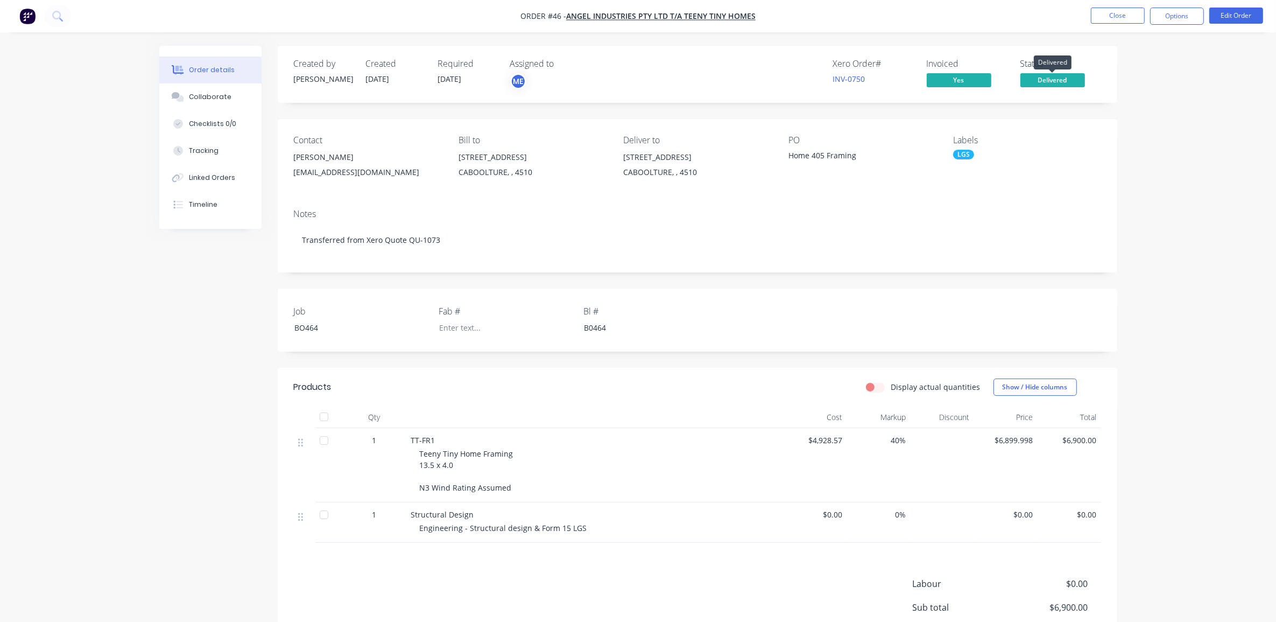
click at [1056, 78] on span "Delivered" at bounding box center [1052, 79] width 65 height 13
click at [1154, 81] on div "Order details Collaborate Checklists 0/0 Tracking Linked Orders Timeline Order …" at bounding box center [638, 367] width 1276 height 734
click at [197, 103] on button "Collaborate" at bounding box center [210, 96] width 102 height 27
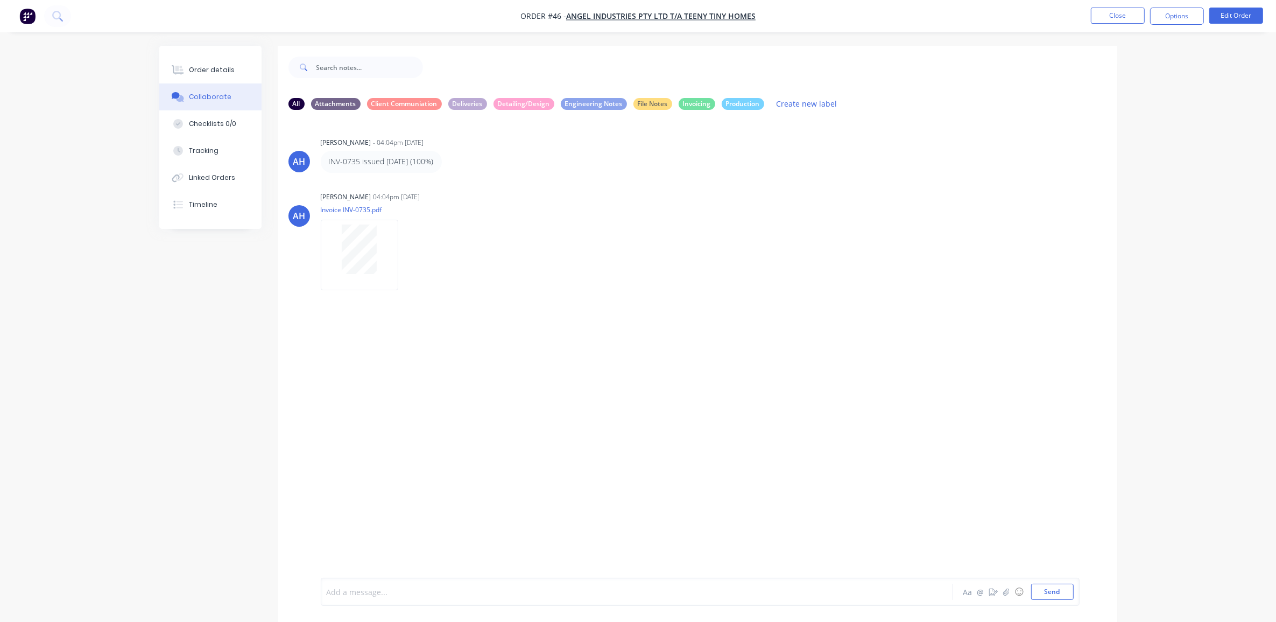
click at [463, 589] on div at bounding box center [607, 591] width 560 height 11
click at [1167, 17] on button "Options" at bounding box center [1177, 16] width 54 height 17
click at [1177, 398] on div "Order details Collaborate Checklists 0/0 Tracking Linked Orders Timeline Order …" at bounding box center [638, 319] width 1276 height 638
click at [1115, 19] on button "Close" at bounding box center [1118, 16] width 54 height 16
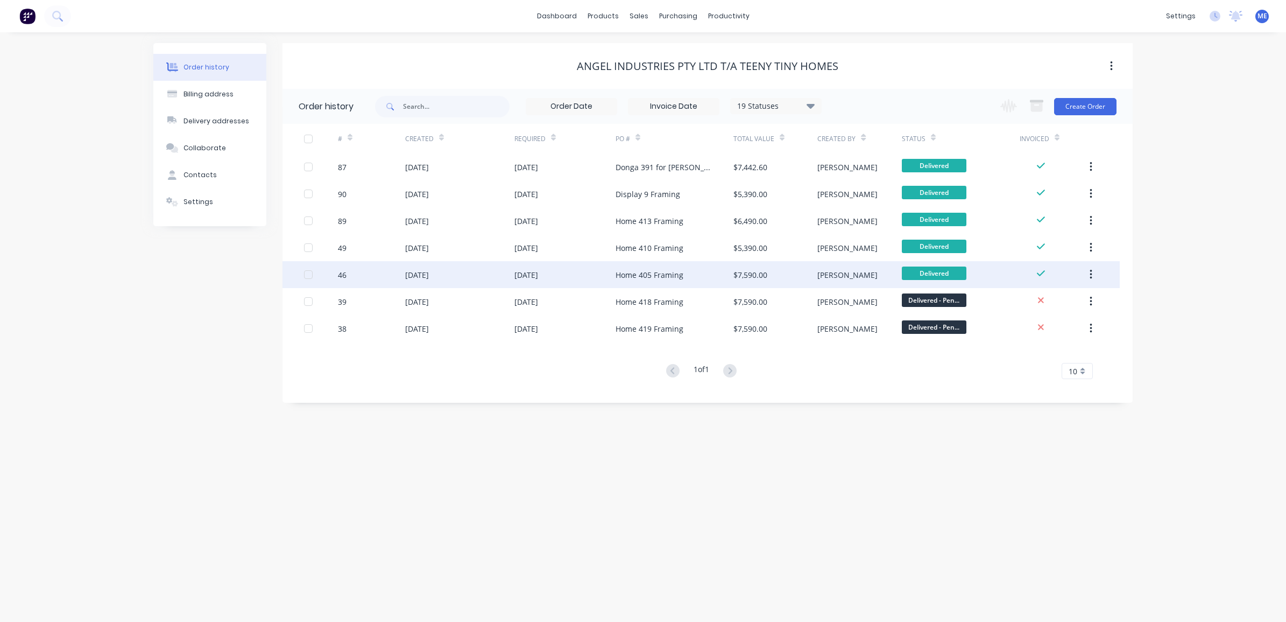
click at [1088, 270] on button "button" at bounding box center [1090, 274] width 25 height 19
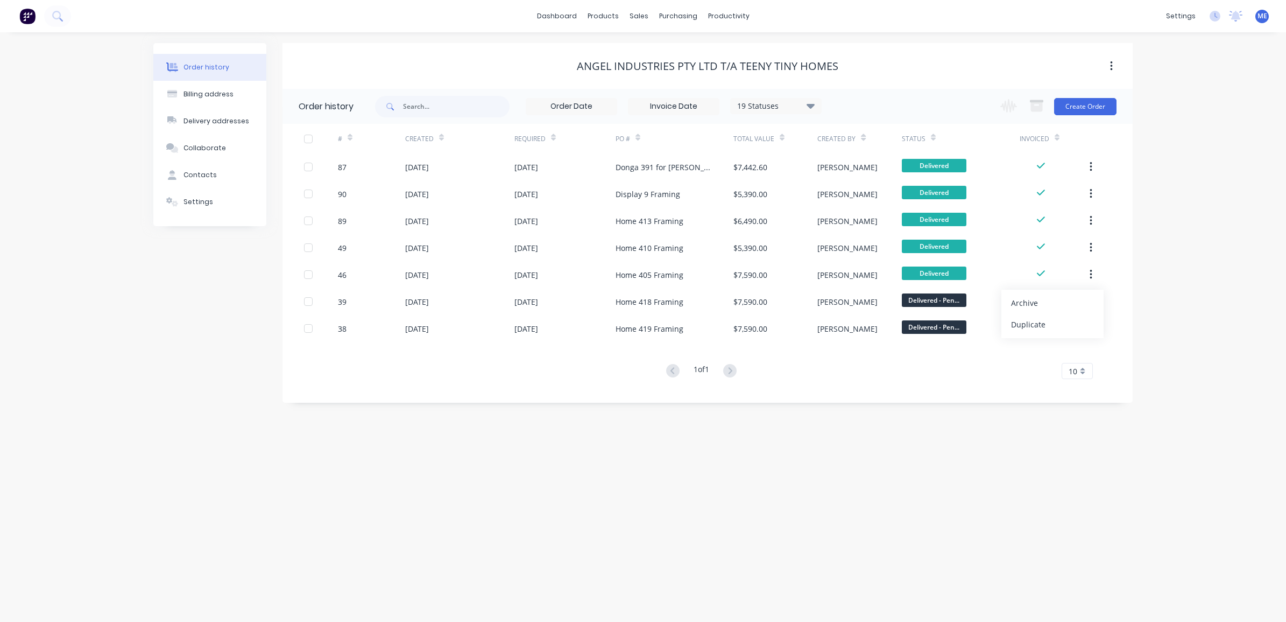
click at [1196, 253] on div "Order history Billing address Delivery addresses Collaborate Contacts Settings …" at bounding box center [643, 326] width 1286 height 589
click at [787, 479] on div "Order history Billing address Delivery addresses Collaborate Contacts Settings …" at bounding box center [643, 326] width 1286 height 589
click at [1265, 321] on div "Order history Billing address Delivery addresses Collaborate Contacts Settings …" at bounding box center [643, 326] width 1286 height 589
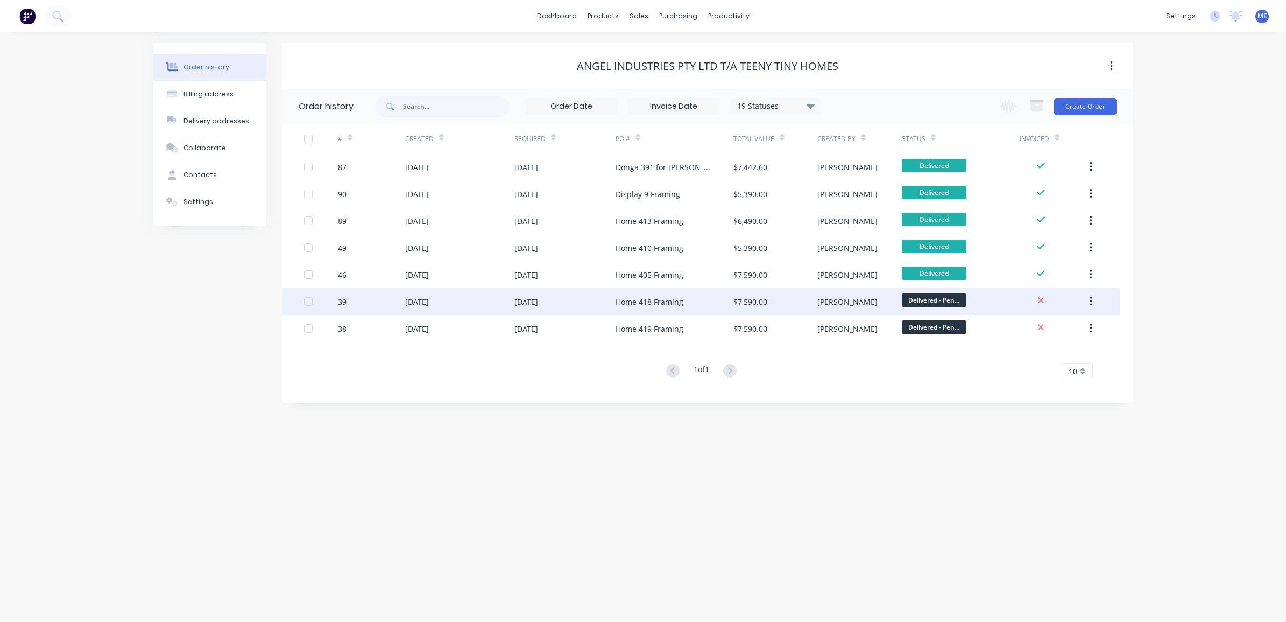
click at [587, 288] on div "31 Jul 2025" at bounding box center [564, 301] width 101 height 27
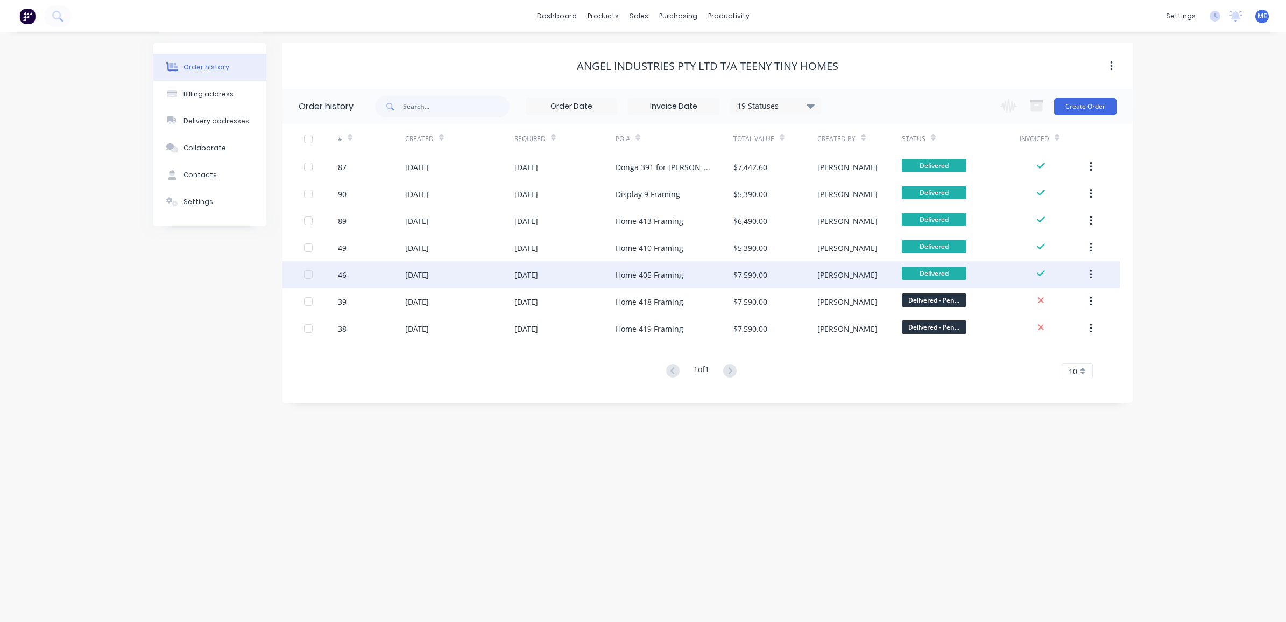
click at [534, 275] on div "01 Aug 2025" at bounding box center [526, 274] width 24 height 11
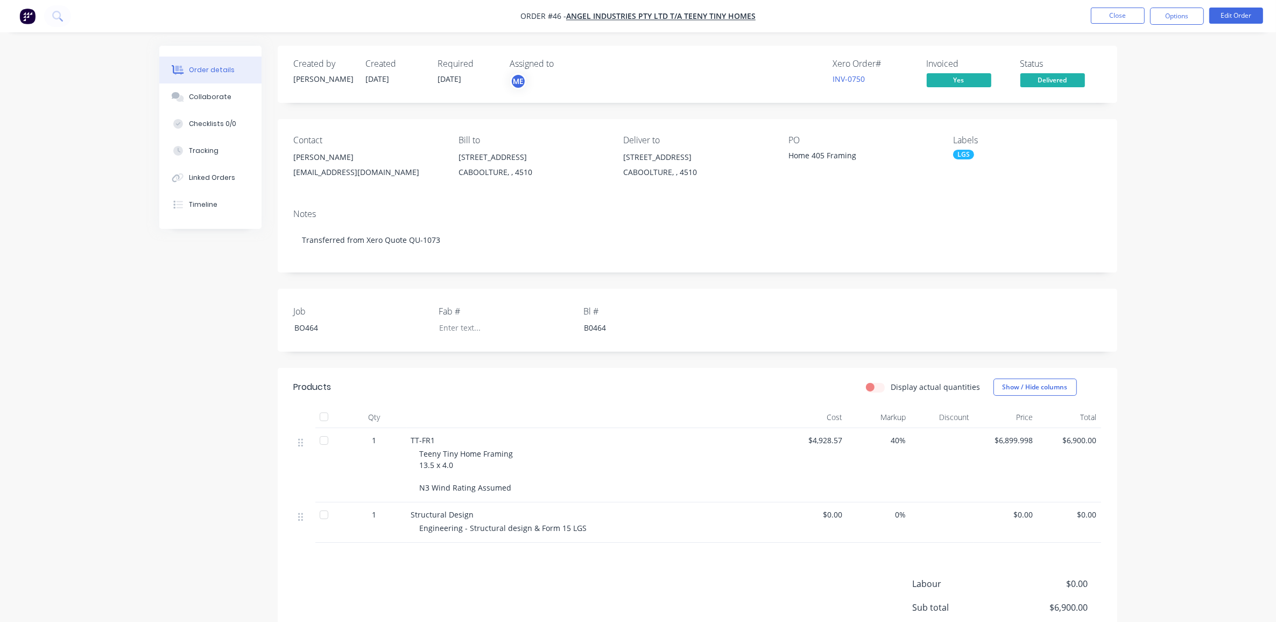
click at [122, 367] on div "Order details Collaborate Checklists 0/0 Tracking Linked Orders Timeline Order …" at bounding box center [638, 367] width 1276 height 734
drag, startPoint x: 141, startPoint y: 326, endPoint x: 165, endPoint y: 326, distance: 24.2
click at [140, 326] on div "Order details Collaborate Checklists 0/0 Tracking Linked Orders Timeline Order …" at bounding box center [638, 367] width 1276 height 734
click at [1194, 276] on div "Order details Collaborate Checklists 0/0 Tracking Linked Orders Timeline Order …" at bounding box center [638, 367] width 1276 height 734
click at [1206, 222] on div "Order details Collaborate Checklists 0/0 Tracking Linked Orders Timeline Order …" at bounding box center [638, 367] width 1276 height 734
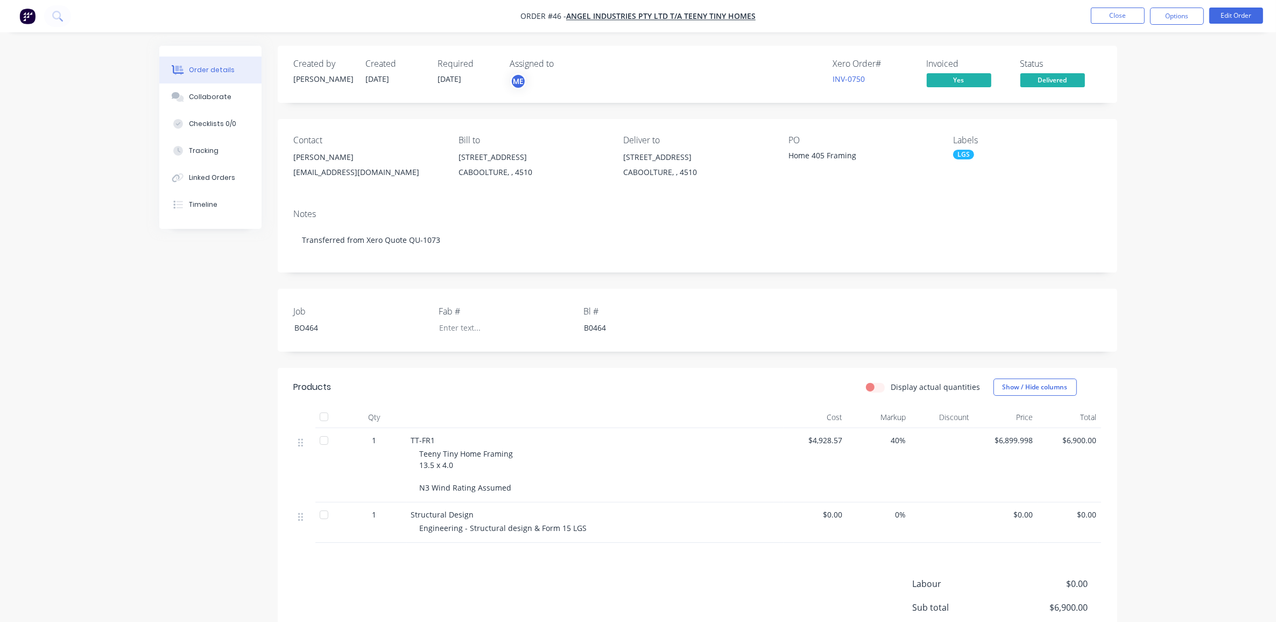
click at [1195, 207] on div "Order details Collaborate Checklists 0/0 Tracking Linked Orders Timeline Order …" at bounding box center [638, 367] width 1276 height 734
click at [1056, 79] on span "Delivered" at bounding box center [1052, 79] width 65 height 13
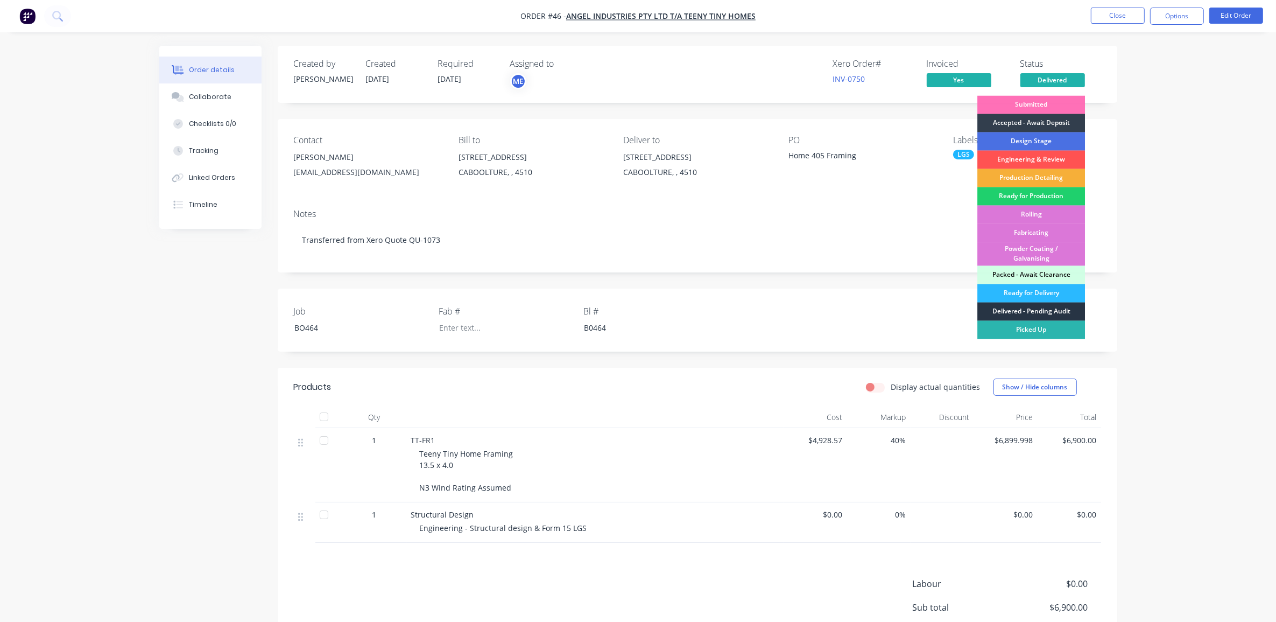
click at [1045, 311] on div "Delivered - Pending Audit" at bounding box center [1031, 311] width 108 height 18
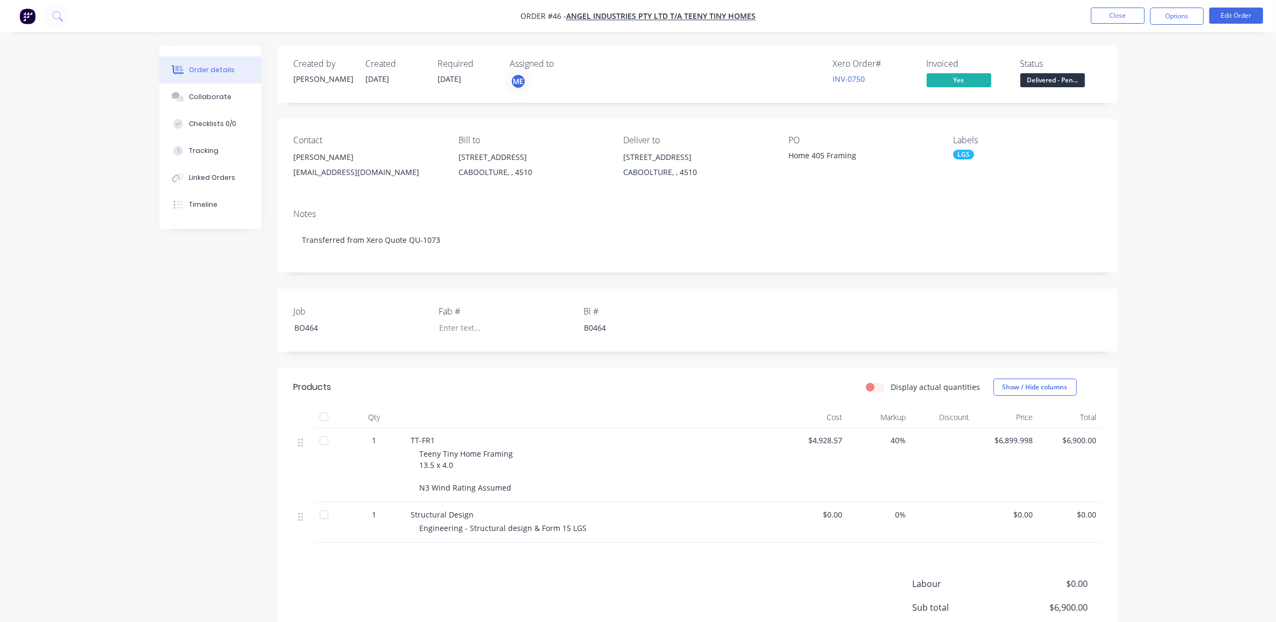
click at [1197, 205] on div "Order details Collaborate Checklists 0/0 Tracking Linked Orders Timeline Order …" at bounding box center [638, 367] width 1276 height 734
click at [1123, 17] on button "Close" at bounding box center [1118, 16] width 54 height 16
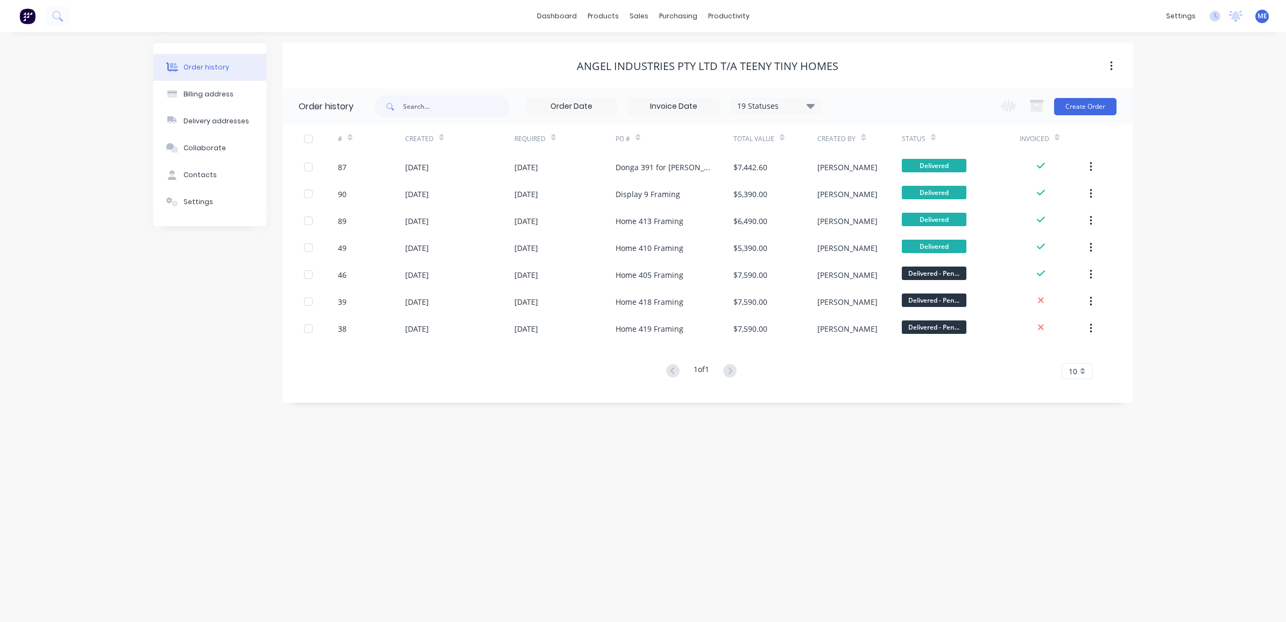
click at [857, 515] on div "Order history Billing address Delivery addresses Collaborate Contacts Settings …" at bounding box center [643, 326] width 1286 height 589
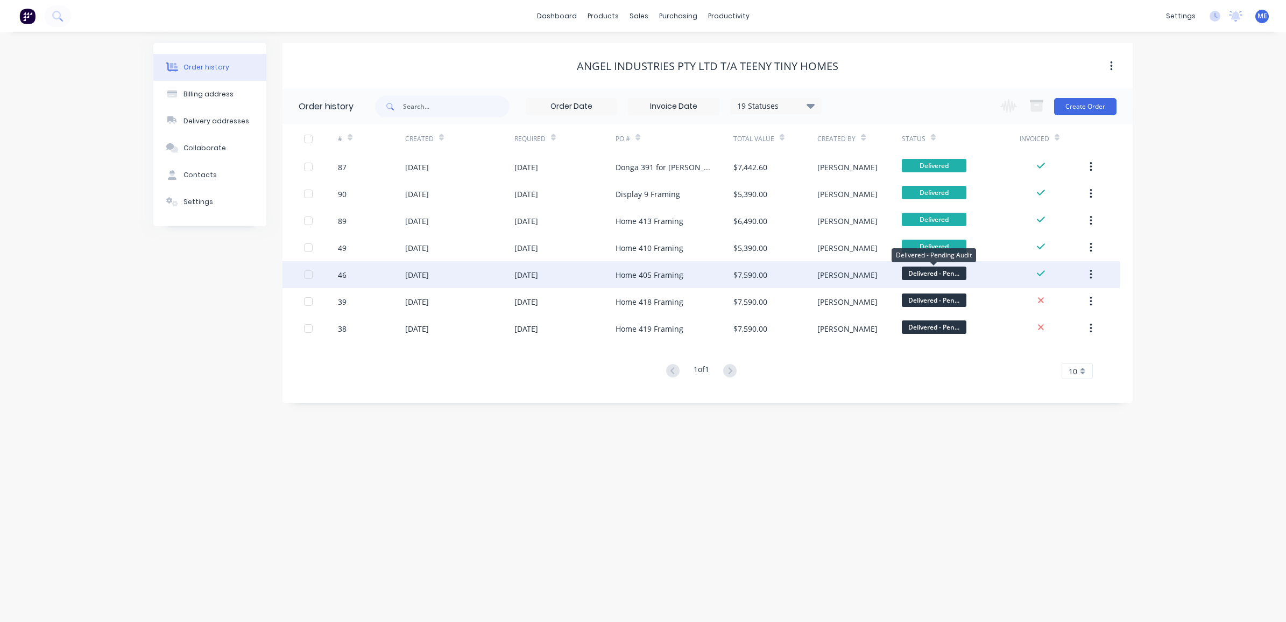
click at [923, 269] on span "Delivered - Pen..." at bounding box center [934, 272] width 65 height 13
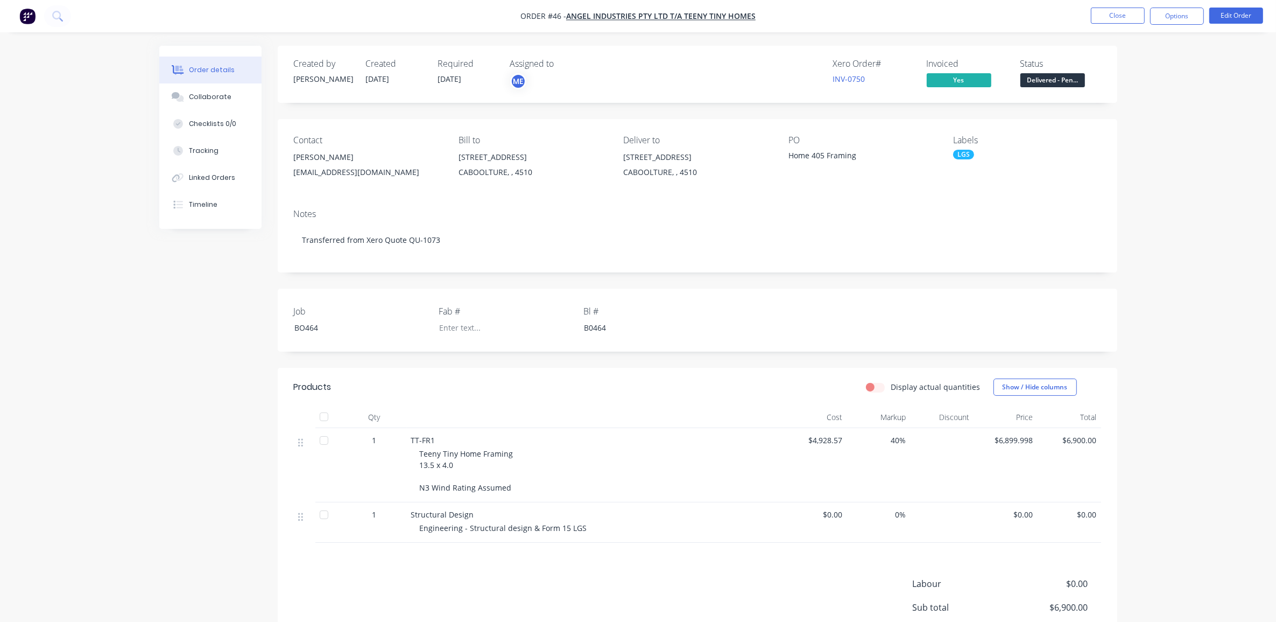
click at [1241, 206] on div "Order details Collaborate Checklists 0/0 Tracking Linked Orders Timeline Order …" at bounding box center [638, 367] width 1276 height 734
click at [1192, 208] on div "Order details Collaborate Checklists 0/0 Tracking Linked Orders Timeline Order …" at bounding box center [638, 367] width 1276 height 734
click at [1159, 216] on div "Order details Collaborate Checklists 0/0 Tracking Linked Orders Timeline Order …" at bounding box center [638, 367] width 1276 height 734
click at [199, 103] on button "Collaborate" at bounding box center [210, 96] width 102 height 27
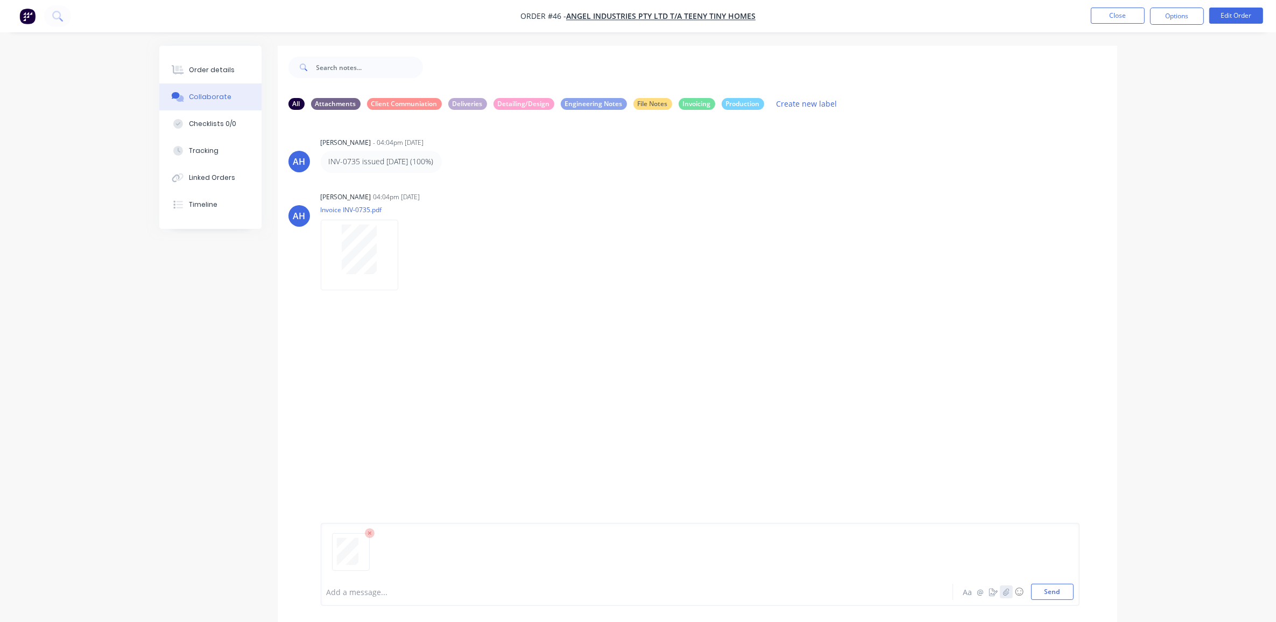
click at [1050, 593] on button "Send" at bounding box center [1052, 591] width 43 height 16
click at [606, 580] on div "Add a message... Aa @ ☺ Send" at bounding box center [700, 591] width 759 height 28
click at [1136, 17] on button "Close" at bounding box center [1118, 16] width 54 height 16
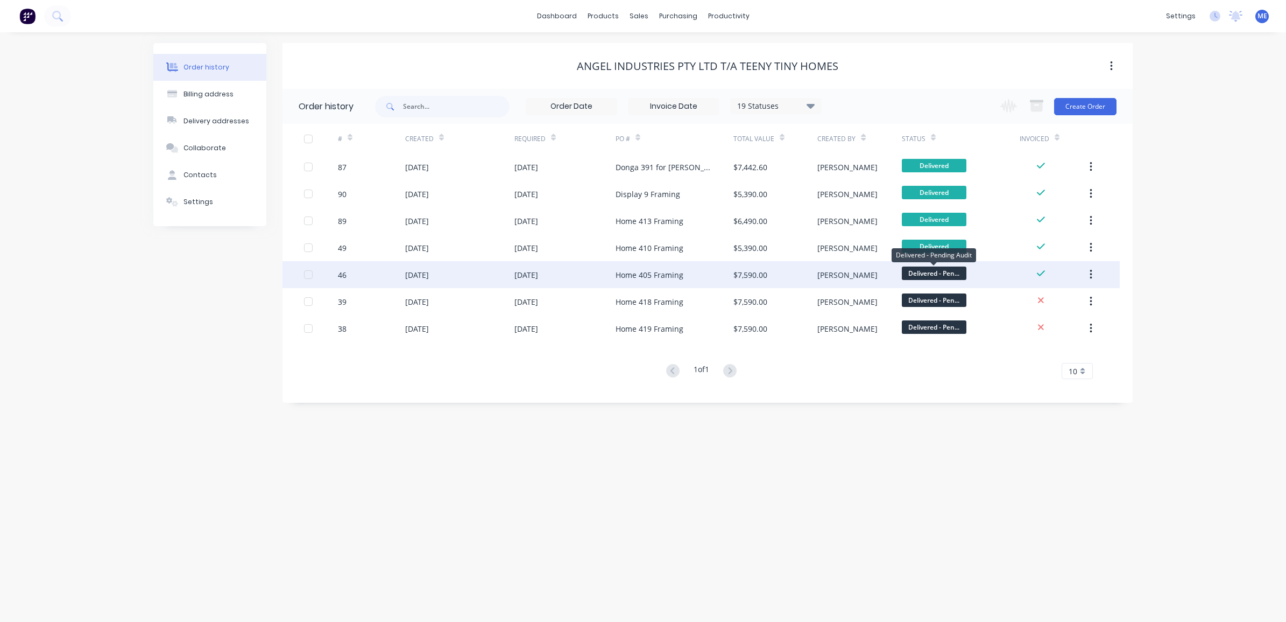
click at [924, 272] on span "Delivered - Pen..." at bounding box center [934, 272] width 65 height 13
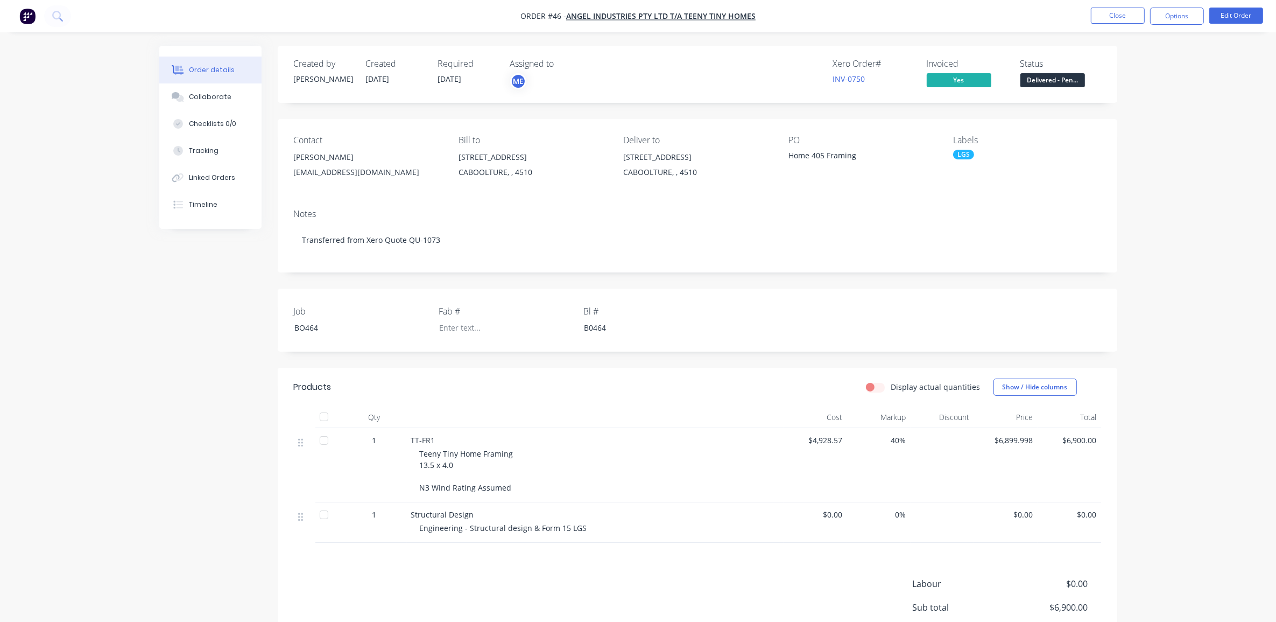
click at [1058, 85] on span "Delivered - Pen..." at bounding box center [1052, 79] width 65 height 13
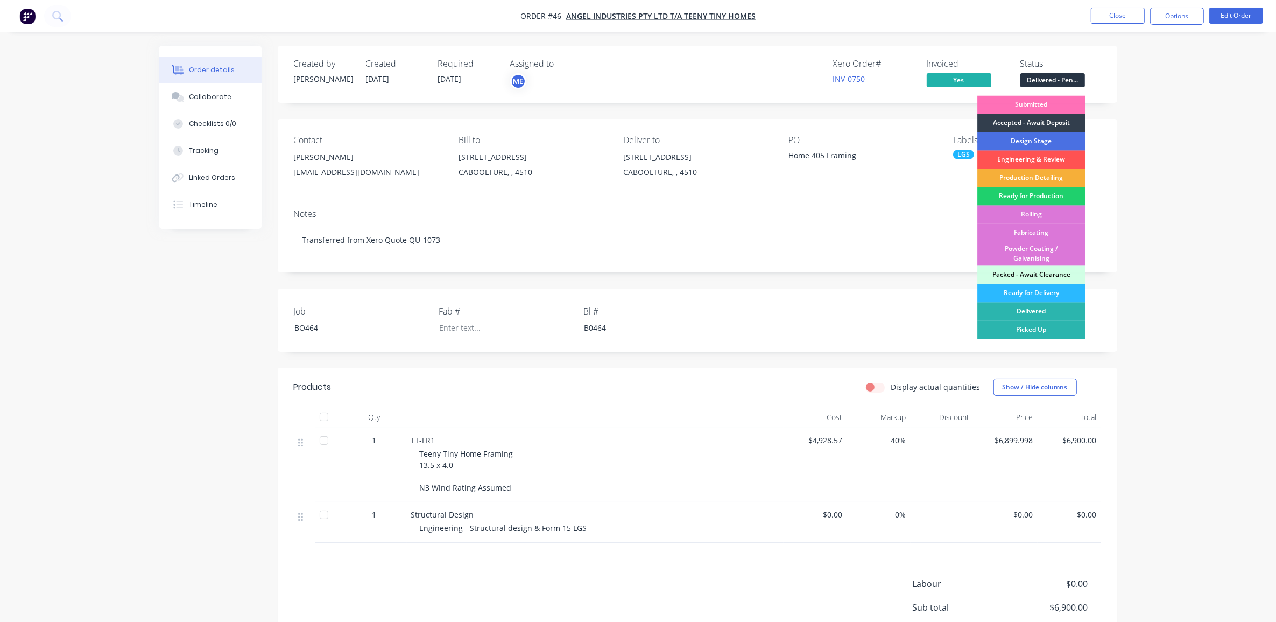
click at [1136, 261] on div "Order details Collaborate Checklists 0/0 Tracking Linked Orders Timeline Order …" at bounding box center [638, 367] width 1276 height 734
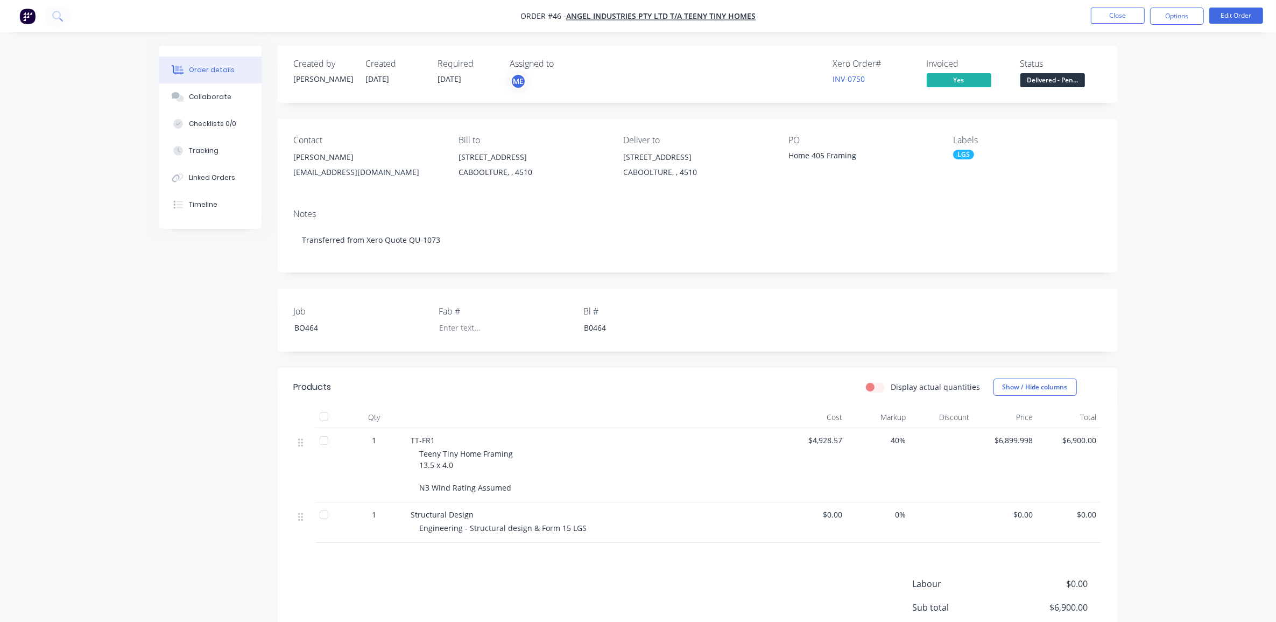
click at [1190, 187] on div "Order details Collaborate Checklists 0/0 Tracking Linked Orders Timeline Order …" at bounding box center [638, 367] width 1276 height 734
click at [1182, 101] on div "Order details Collaborate Checklists 0/0 Tracking Linked Orders Timeline Order …" at bounding box center [638, 367] width 1276 height 734
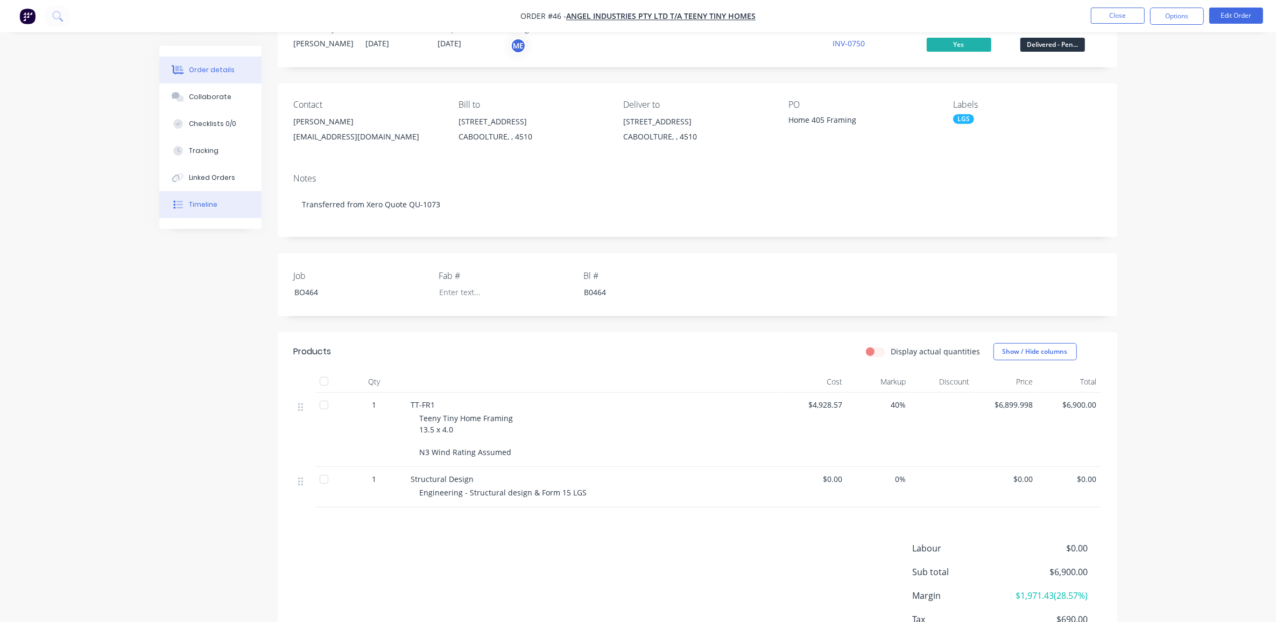
scroll to position [113, 0]
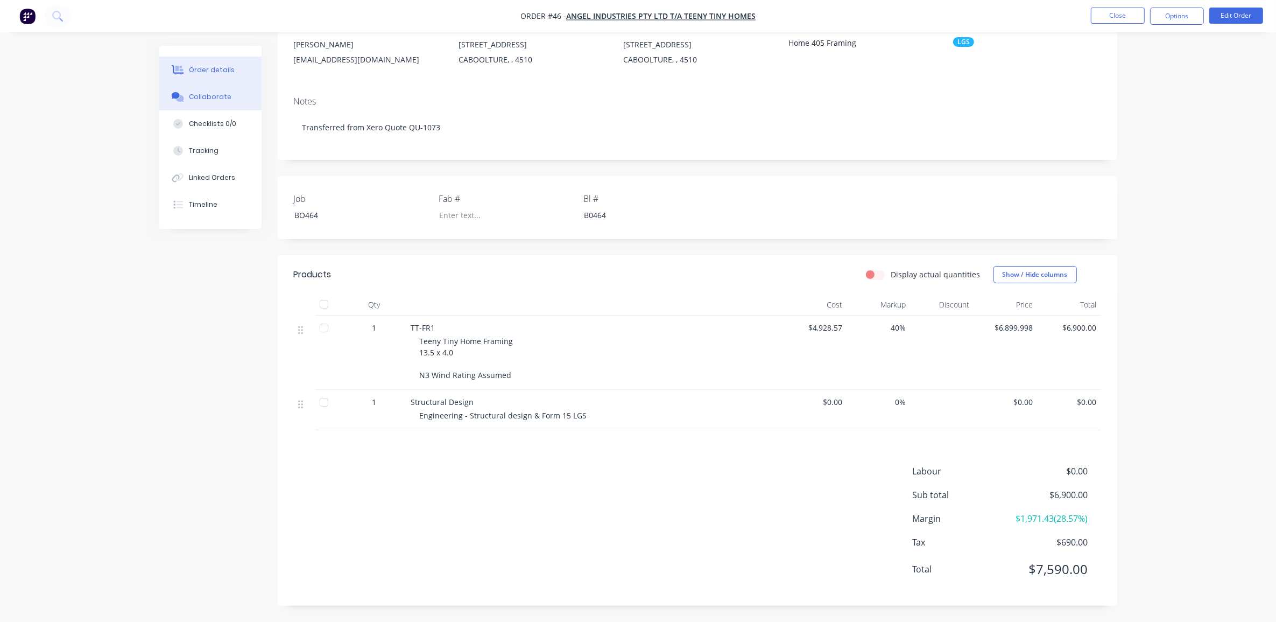
click at [192, 100] on div "Collaborate" at bounding box center [210, 97] width 43 height 10
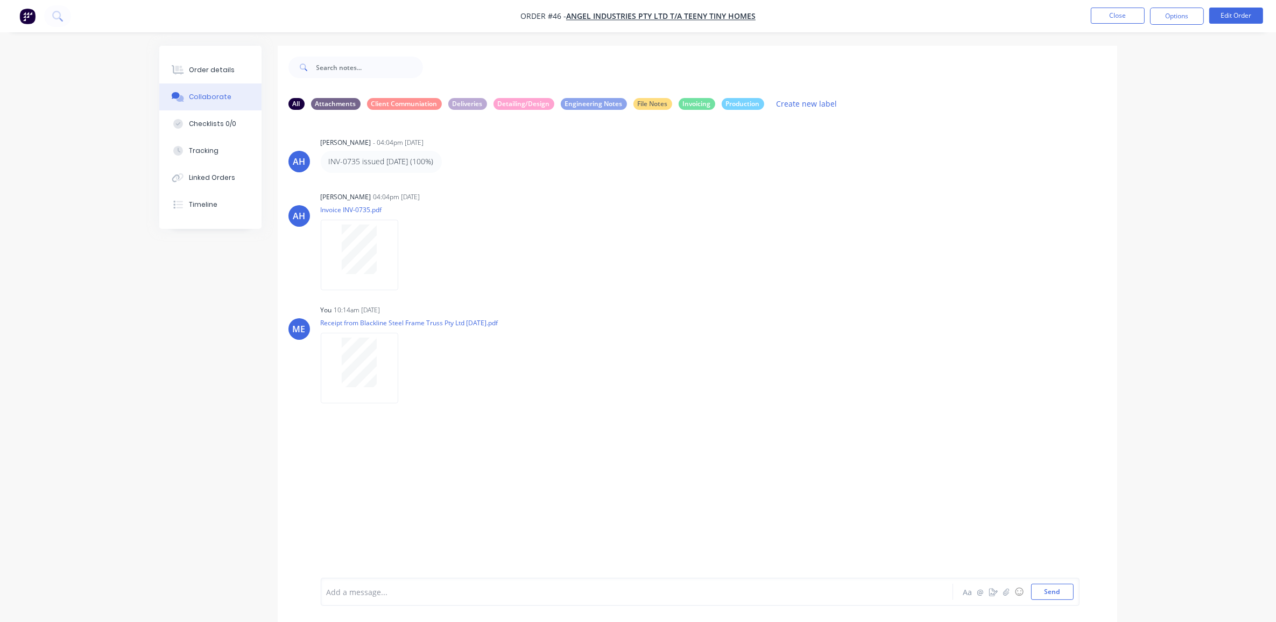
click at [435, 603] on div "Add a message... Aa @ ☺ Send" at bounding box center [700, 591] width 759 height 28
click at [436, 598] on div "Add a message..." at bounding box center [607, 591] width 560 height 16
click at [158, 407] on div "Order details Collaborate Checklists 0/0 Tracking Linked Orders Timeline Order …" at bounding box center [638, 342] width 979 height 592
click at [1118, 20] on button "Close" at bounding box center [1118, 16] width 54 height 16
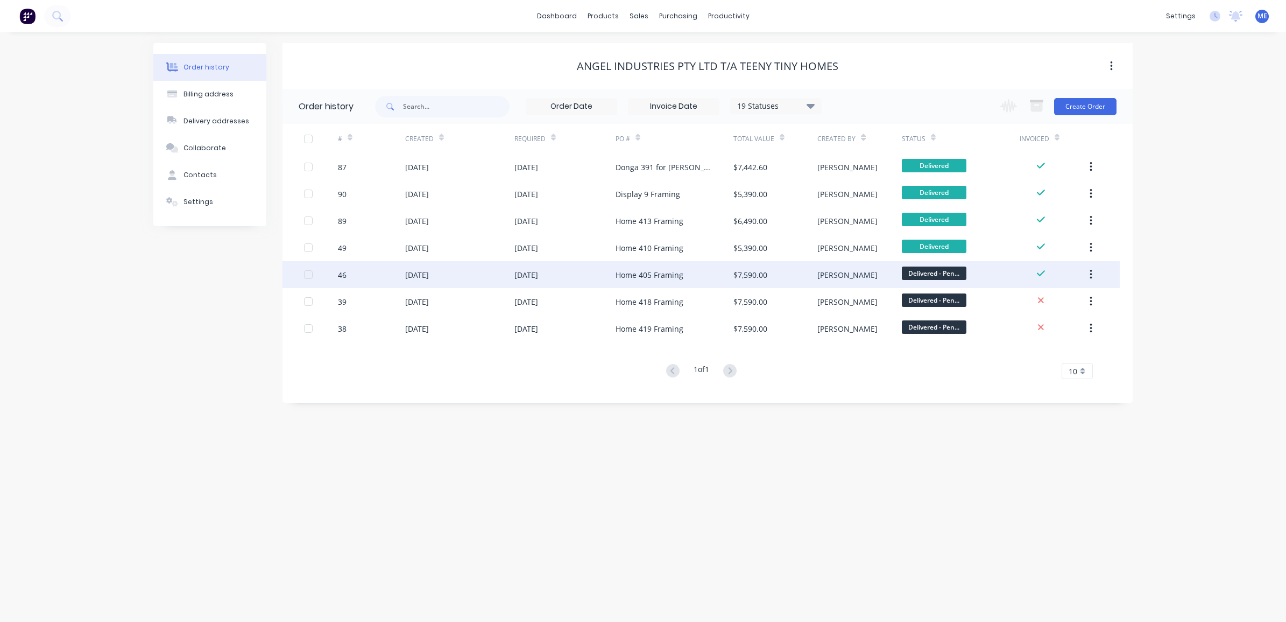
click at [486, 273] on div "01 Aug 2025" at bounding box center [459, 274] width 109 height 27
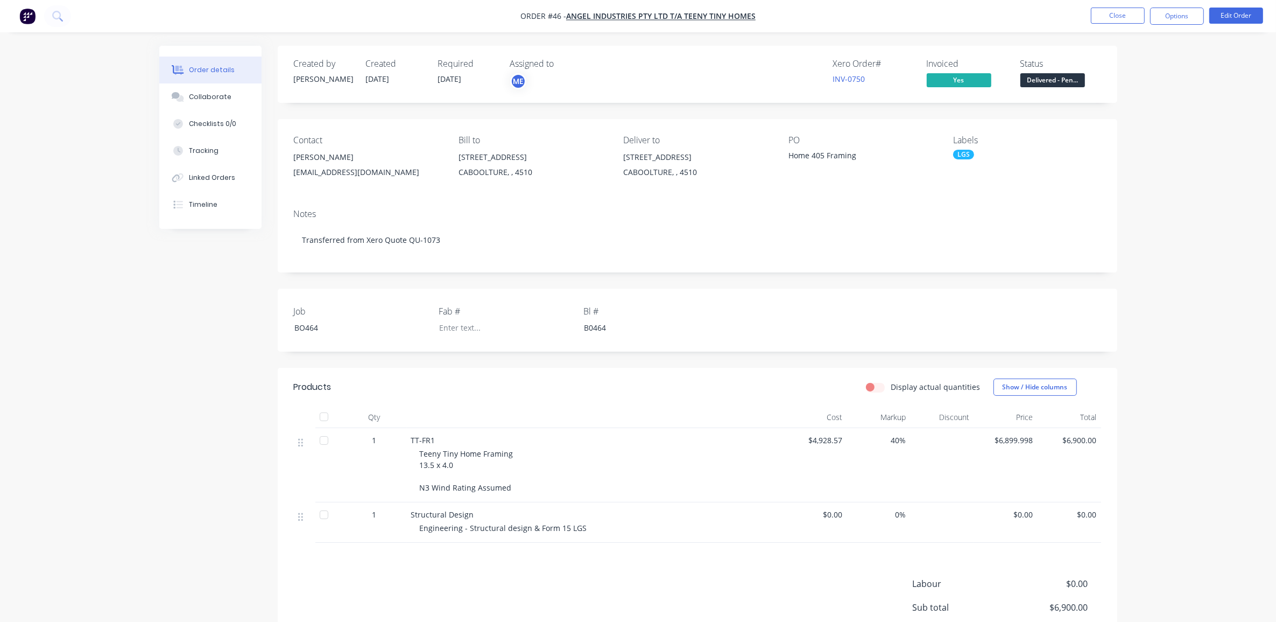
click at [1188, 130] on div "Order details Collaborate Checklists 0/0 Tracking Linked Orders Timeline Order …" at bounding box center [638, 367] width 1276 height 734
click at [1058, 79] on span "Delivered - Pen..." at bounding box center [1052, 79] width 65 height 13
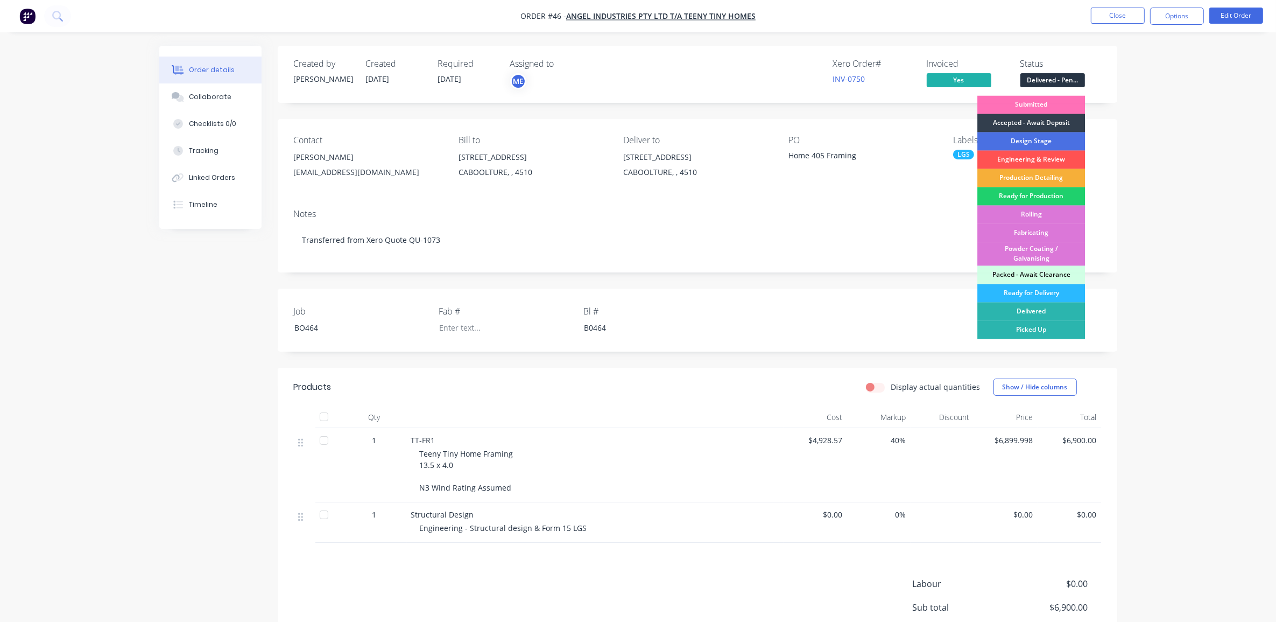
click at [1210, 183] on div "Order details Collaborate Checklists 0/0 Tracking Linked Orders Timeline Order …" at bounding box center [638, 367] width 1276 height 734
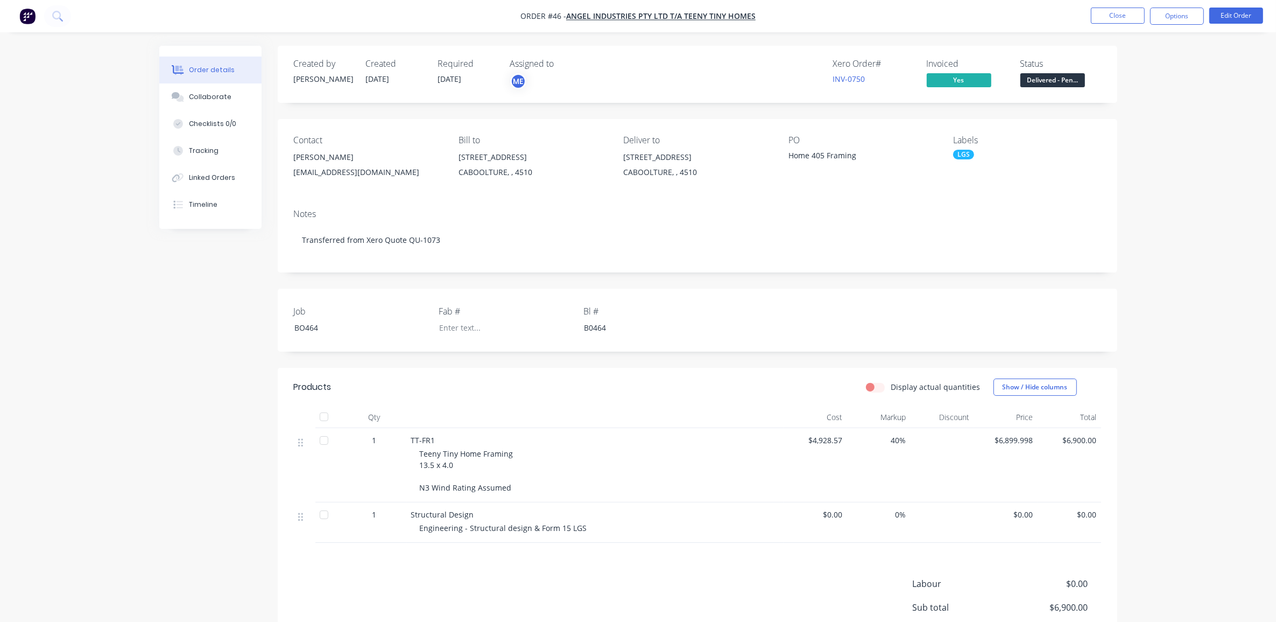
click at [1055, 79] on span "Delivered - Pen..." at bounding box center [1052, 79] width 65 height 13
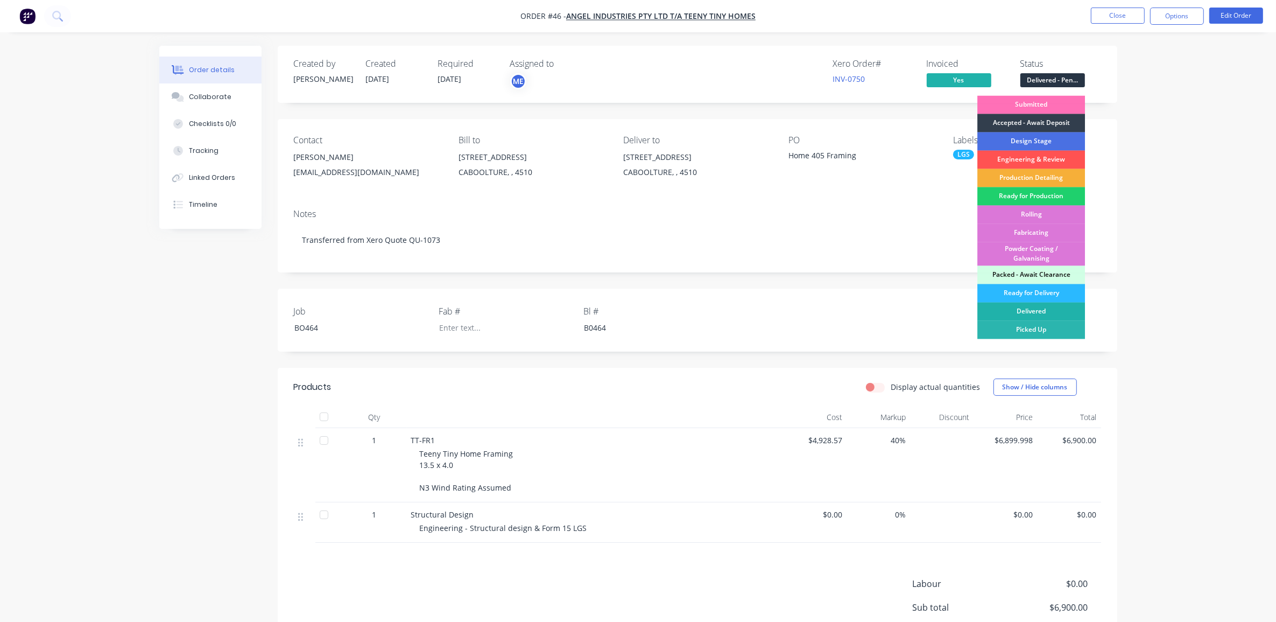
click at [1059, 310] on div "Delivered" at bounding box center [1031, 311] width 108 height 18
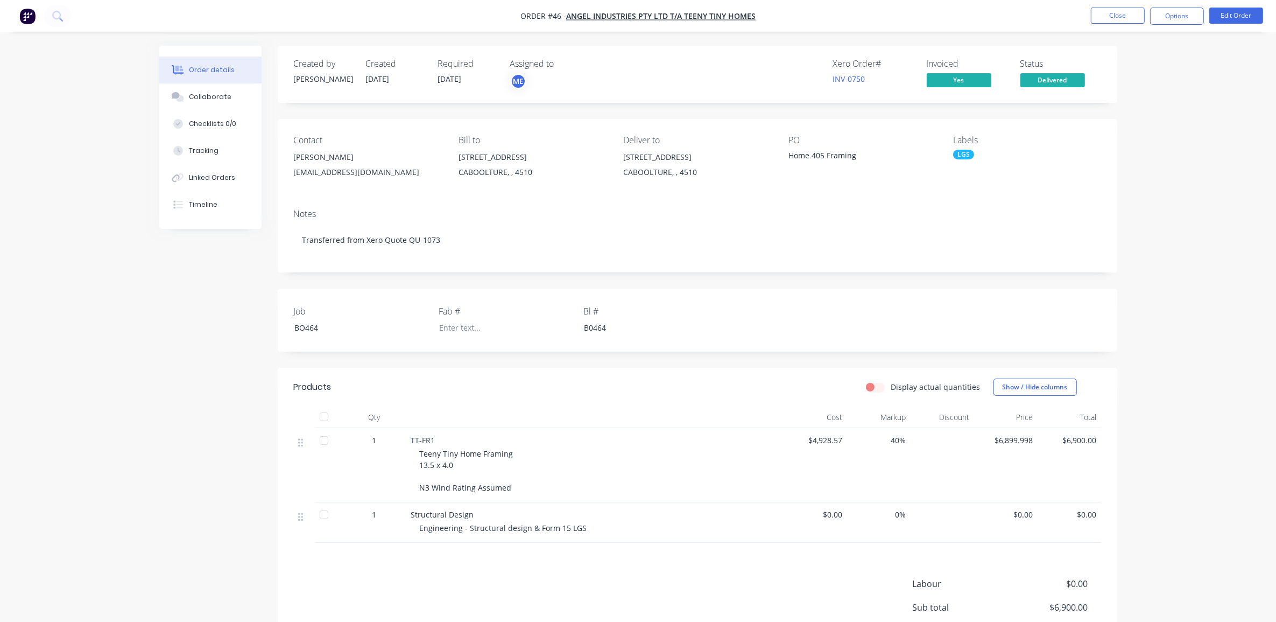
click at [1197, 227] on div "Order details Collaborate Checklists 0/0 Tracking Linked Orders Timeline Order …" at bounding box center [638, 367] width 1276 height 734
click at [1126, 15] on button "Close" at bounding box center [1118, 16] width 54 height 16
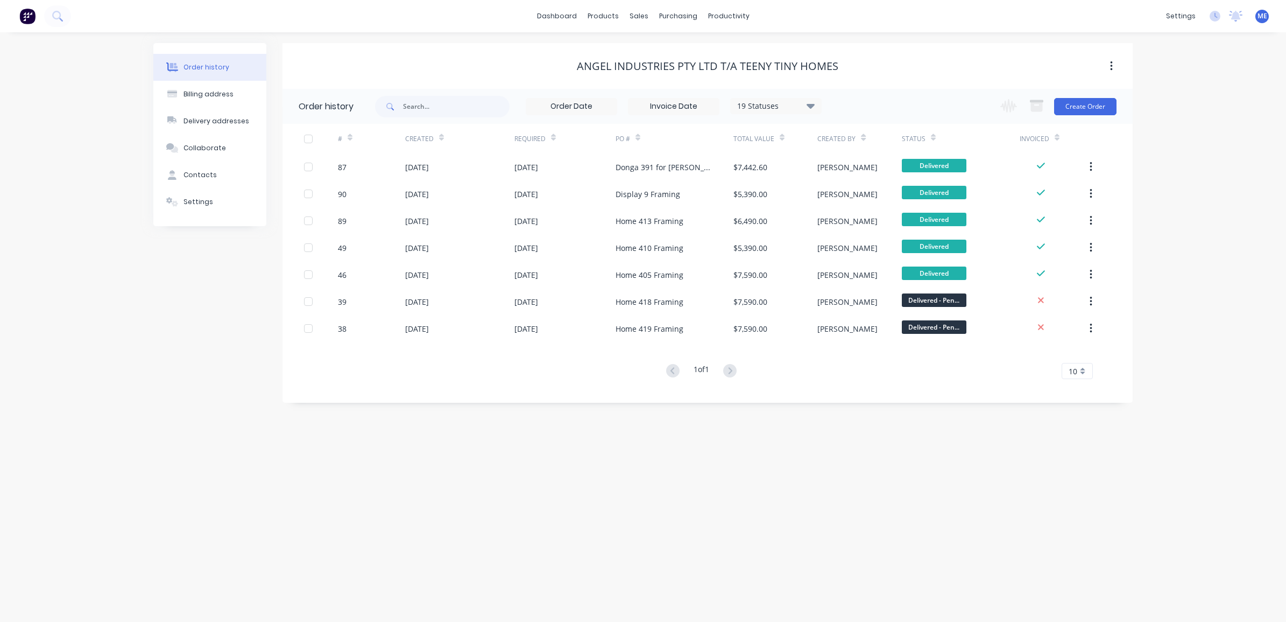
click at [25, 11] on img at bounding box center [27, 16] width 16 height 16
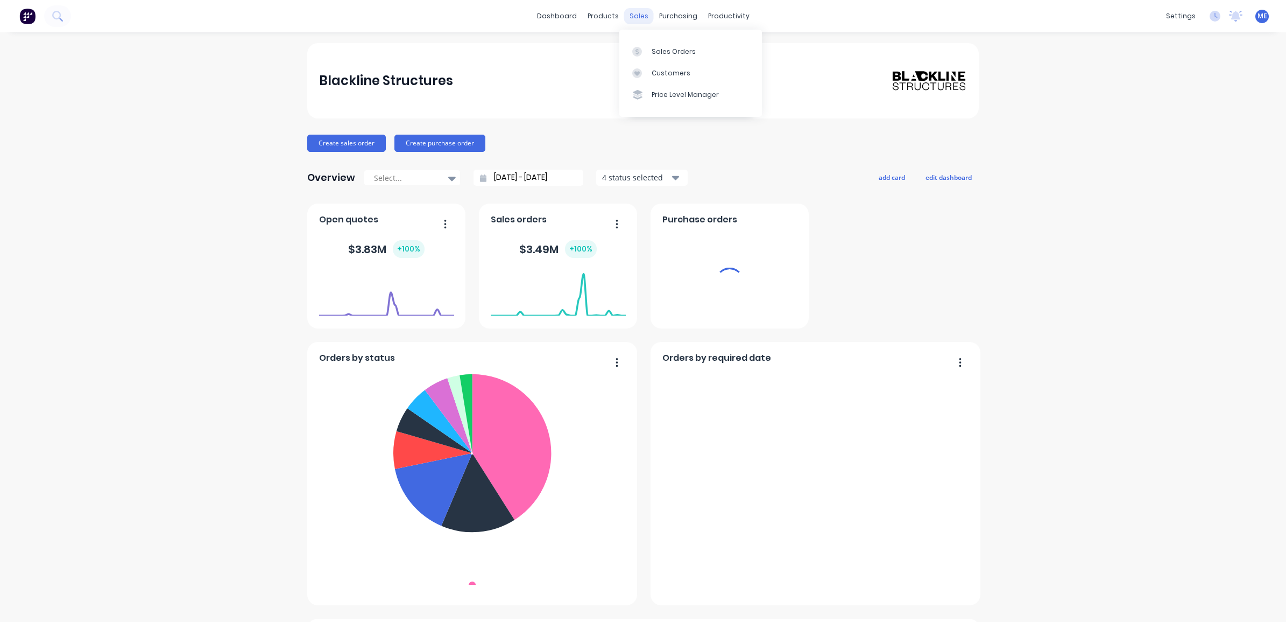
click at [638, 12] on div "sales" at bounding box center [639, 16] width 30 height 16
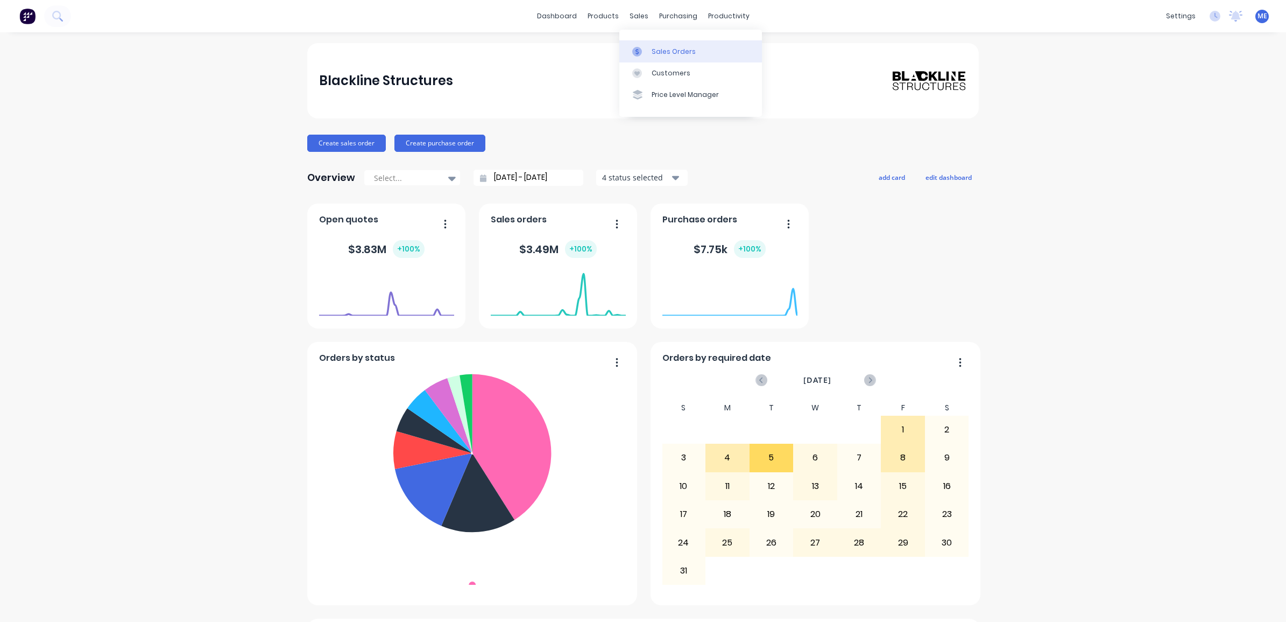
click at [662, 47] on div "Sales Orders" at bounding box center [674, 52] width 44 height 10
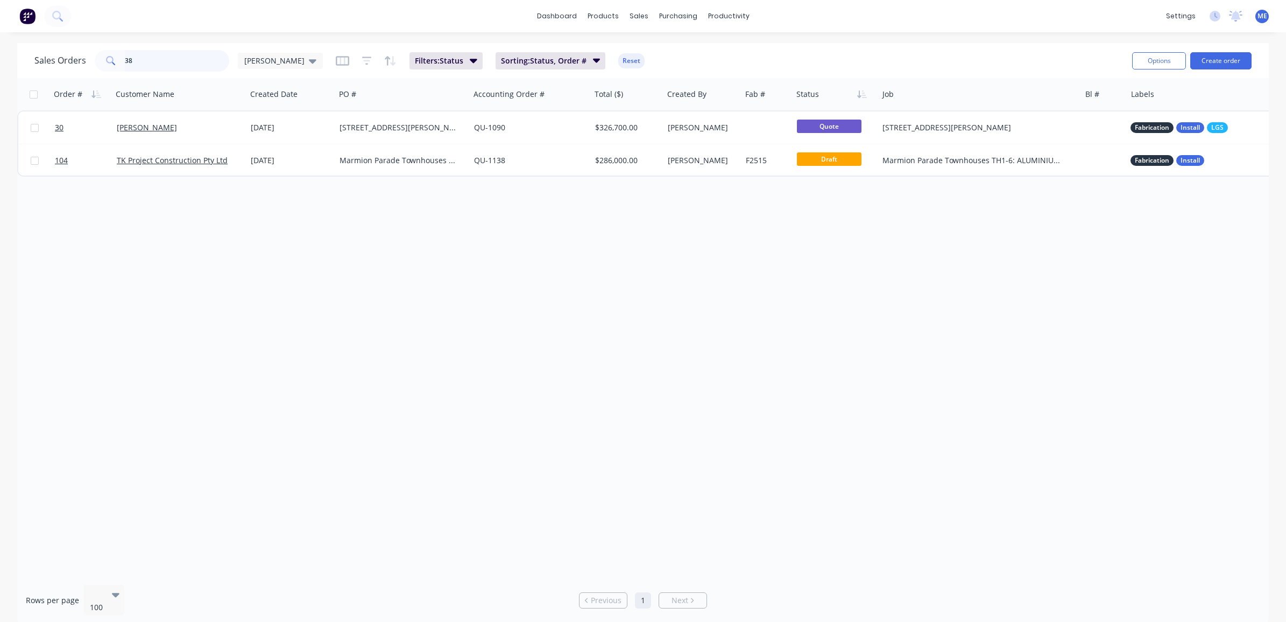
drag, startPoint x: 150, startPoint y: 62, endPoint x: 114, endPoint y: 71, distance: 37.2
click at [97, 60] on div "38" at bounding box center [162, 61] width 135 height 22
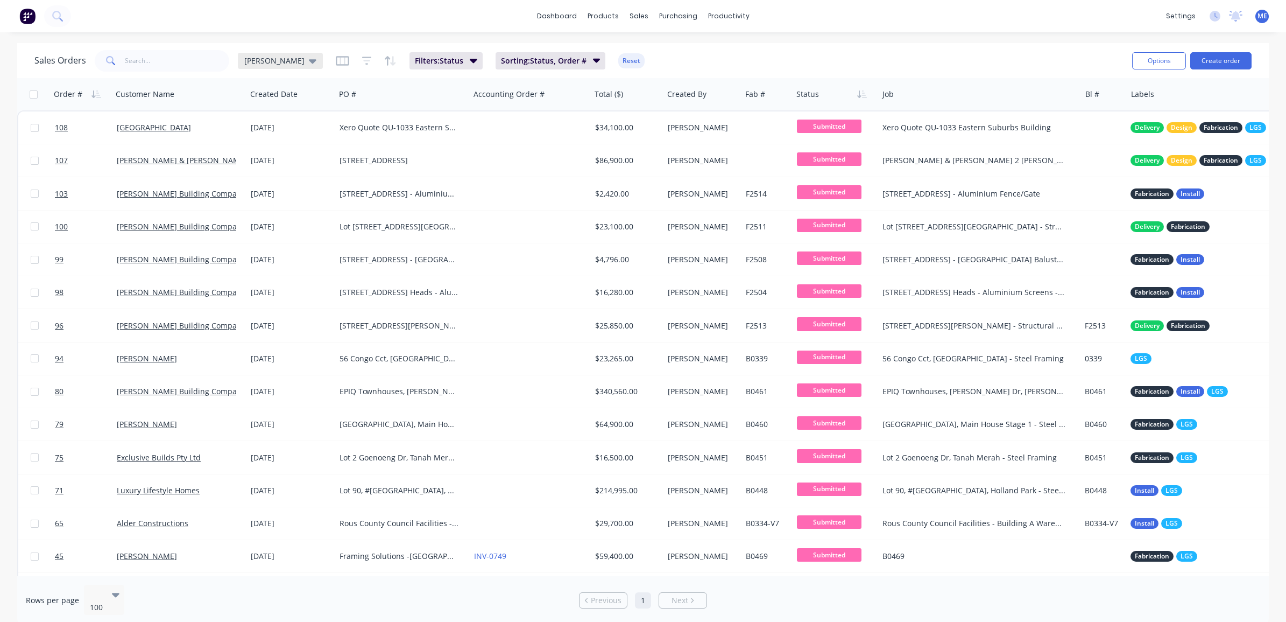
click at [277, 60] on span "Mike Sales" at bounding box center [274, 60] width 60 height 11
click at [256, 150] on button "None" at bounding box center [303, 152] width 123 height 12
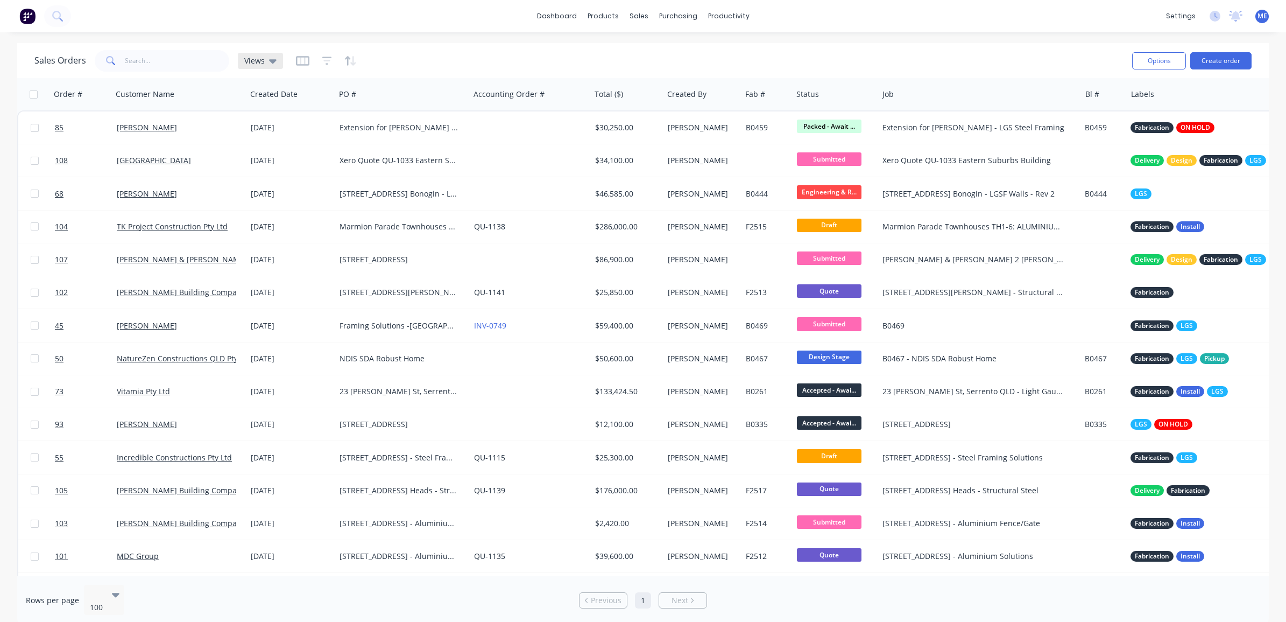
click at [262, 59] on span "Views" at bounding box center [254, 60] width 20 height 11
click at [273, 167] on div "Mike Sales (Default) edit" at bounding box center [314, 174] width 144 height 22
click at [273, 170] on button "Mike Sales (Default)" at bounding box center [303, 173] width 123 height 12
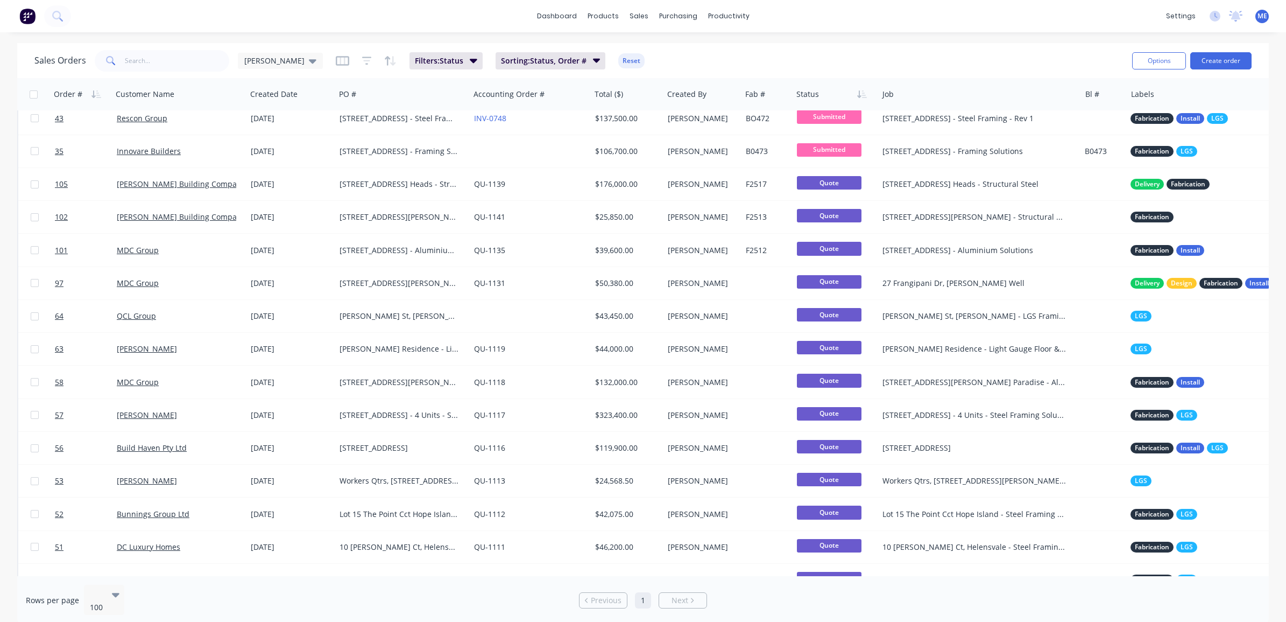
scroll to position [924, 0]
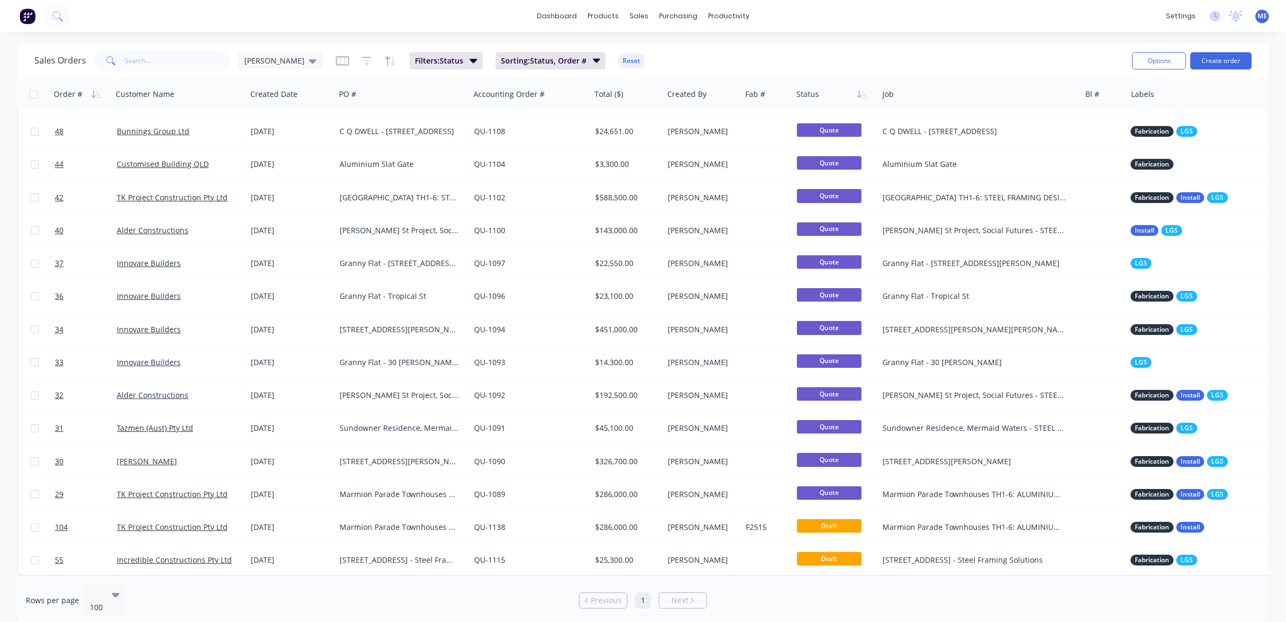
click at [118, 19] on div "dashboard products sales purchasing productivity dashboard products Product Cat…" at bounding box center [643, 16] width 1286 height 32
click at [1217, 66] on button "Create order" at bounding box center [1220, 60] width 61 height 17
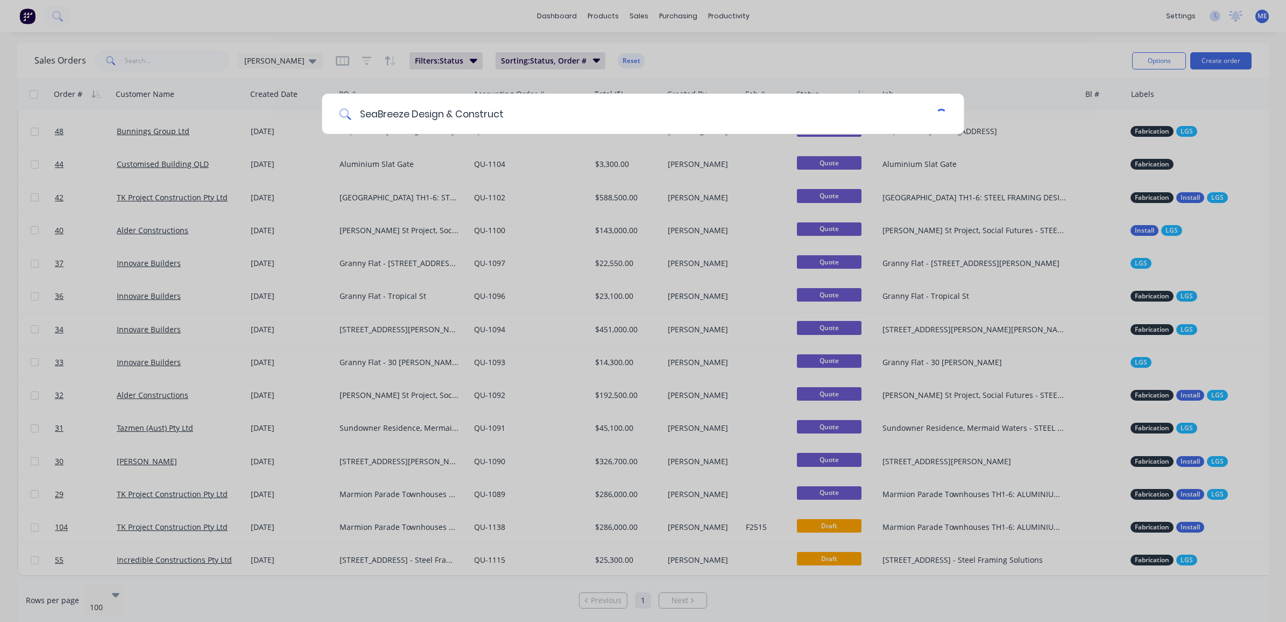
type input "SeaBreeze Design & Construct"
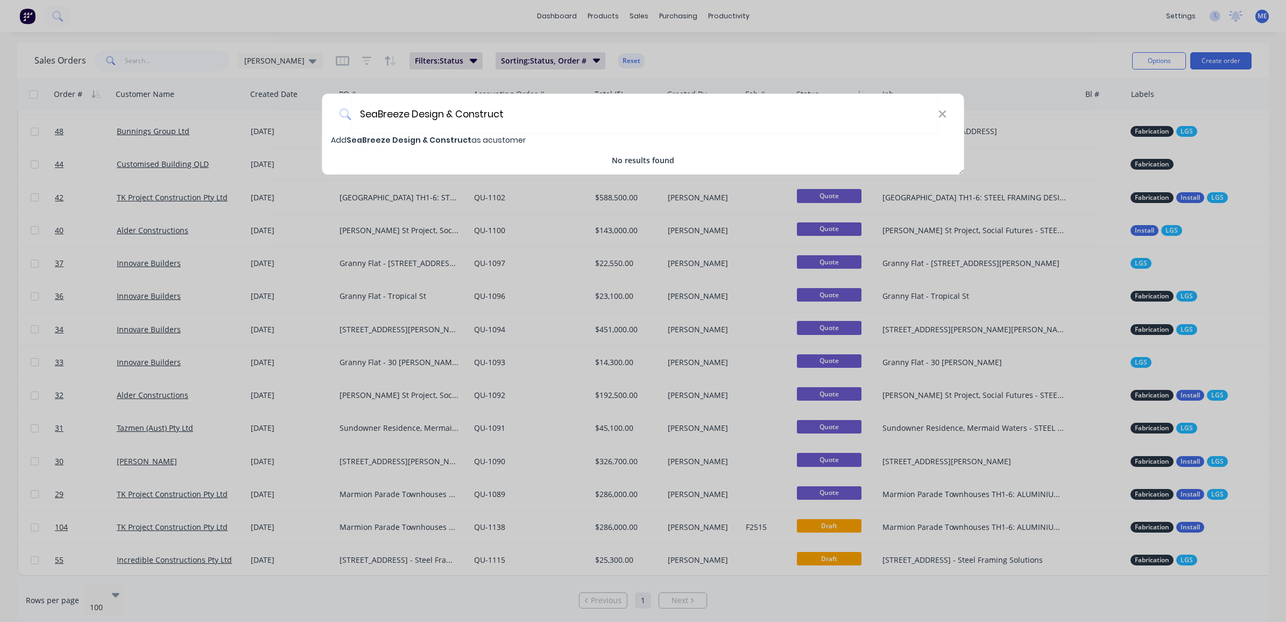
click at [453, 138] on span "SeaBreeze Design & Construct" at bounding box center [409, 140] width 125 height 11
select select "AU"
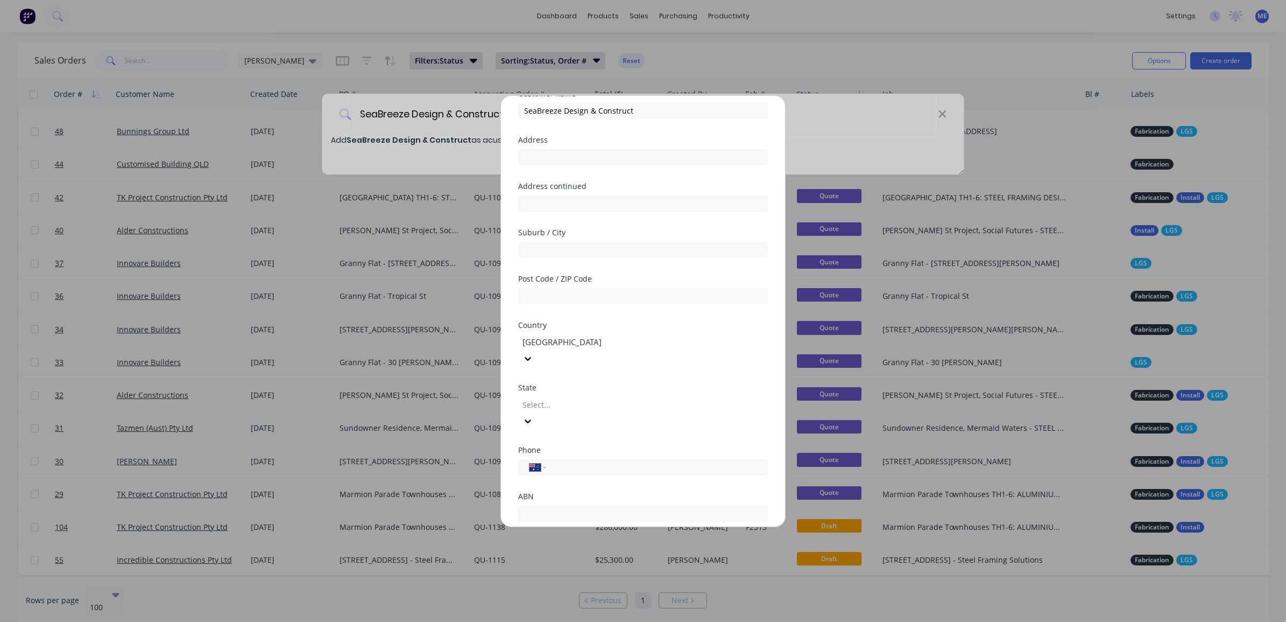
scroll to position [95, 0]
click at [528, 492] on div at bounding box center [523, 503] width 22 height 22
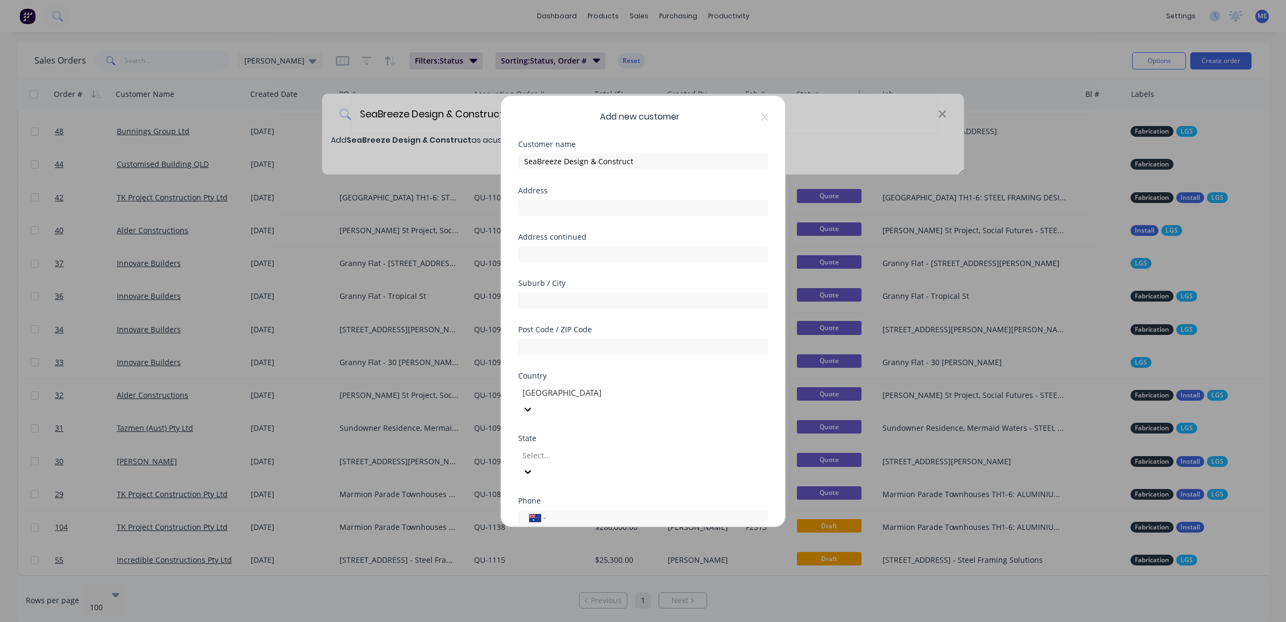
scroll to position [0, 0]
click at [550, 213] on input "text" at bounding box center [643, 208] width 250 height 16
type input "39 Rusty Court"
type input "Tallebudgera Valley"
type input "4228"
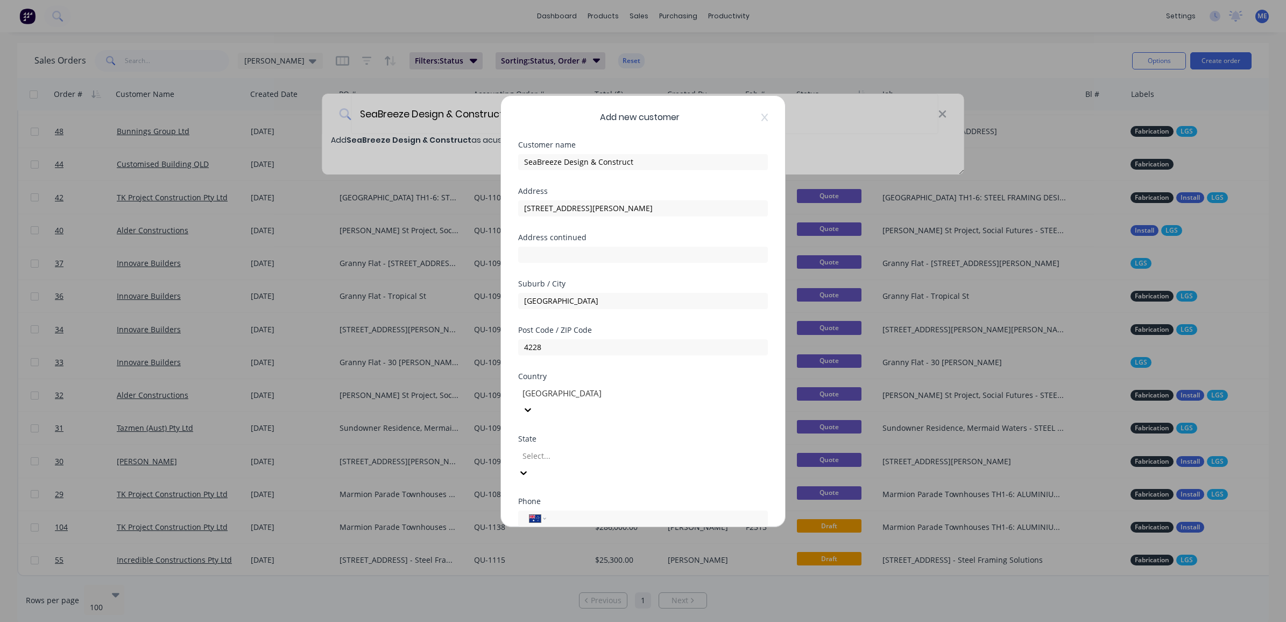
type input "q"
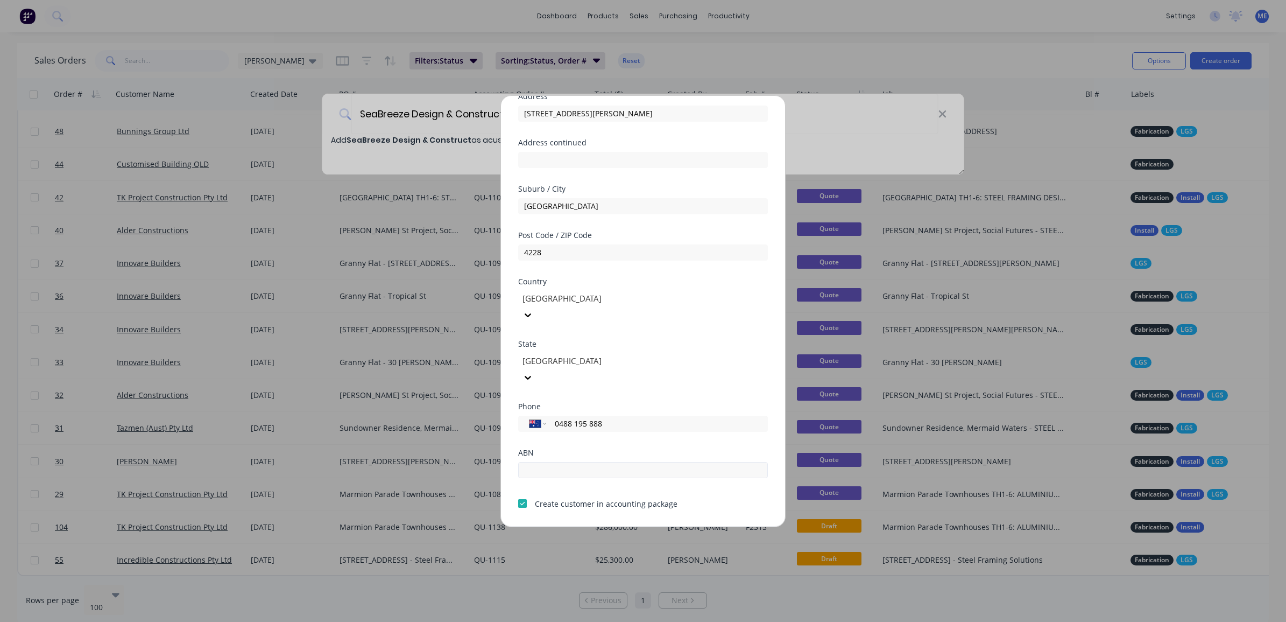
type input "0488 195 888"
click at [608, 462] on input "text" at bounding box center [643, 470] width 250 height 16
paste input "14 153 769 003"
type input "14 153 769 003"
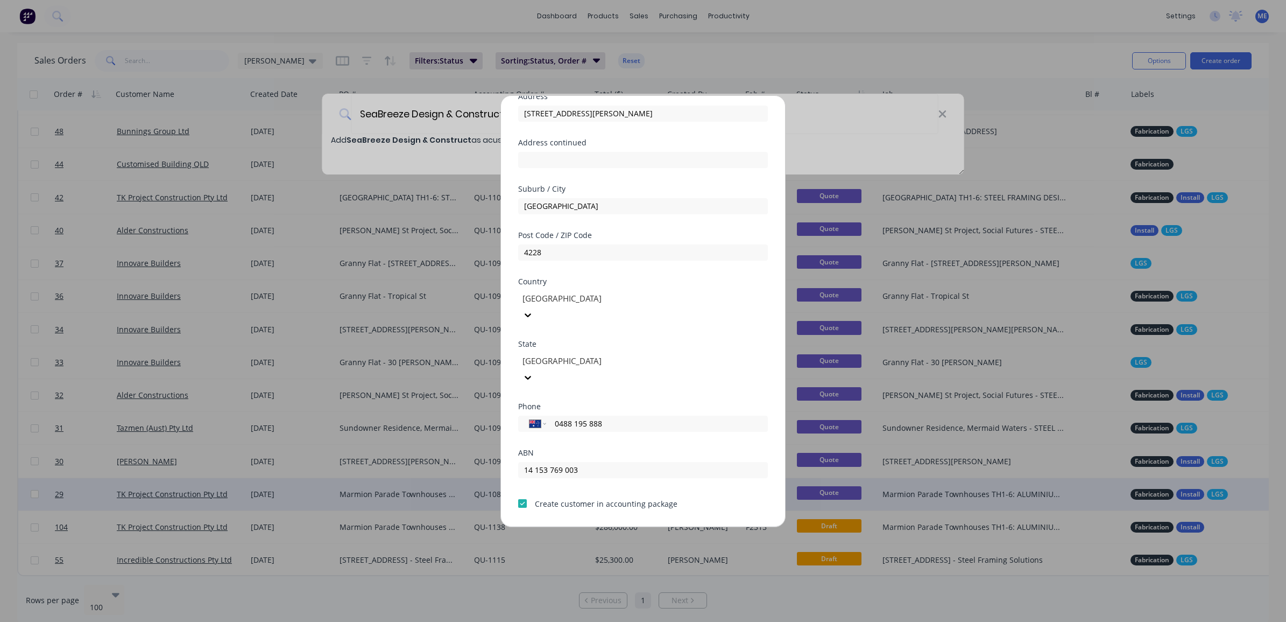
click at [612, 526] on button "Save" at bounding box center [609, 534] width 59 height 17
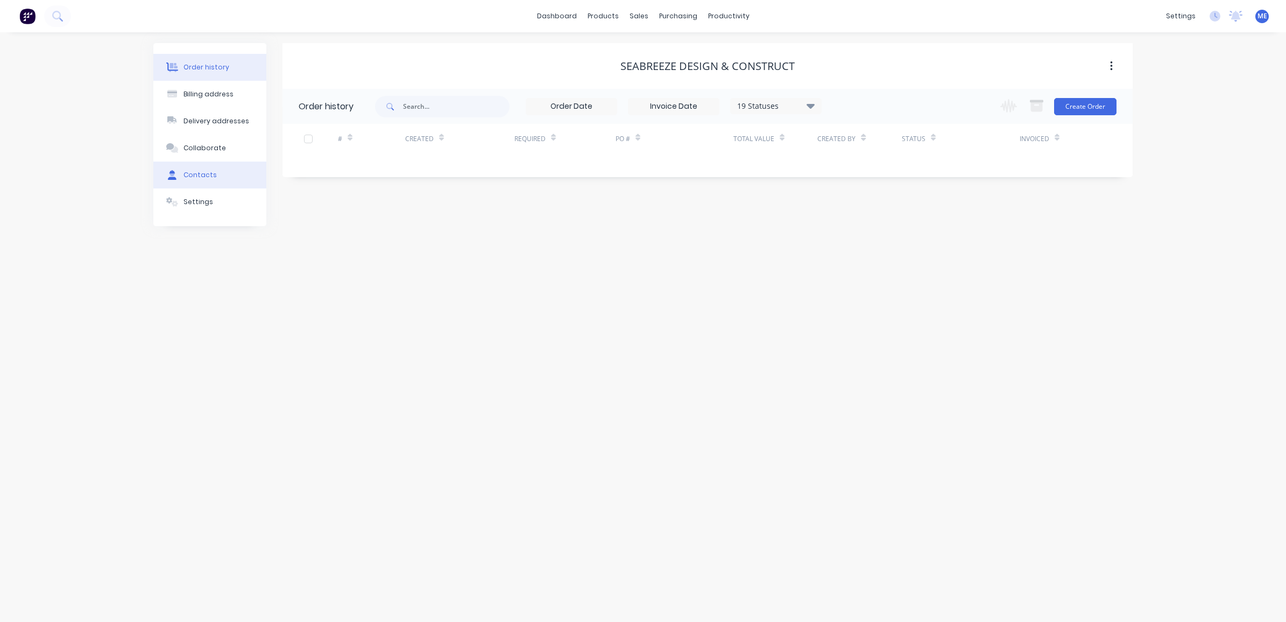
click at [210, 167] on button "Contacts" at bounding box center [209, 174] width 113 height 27
click at [1098, 105] on button "Add contact" at bounding box center [1100, 106] width 50 height 16
select select "AU"
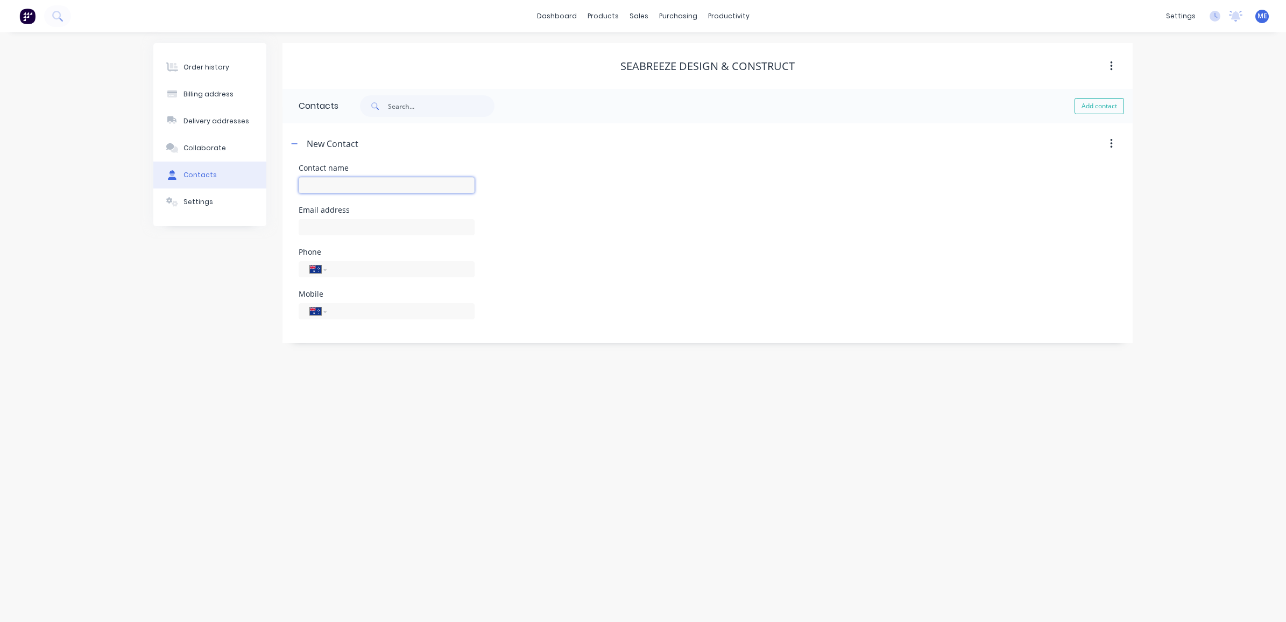
click at [394, 187] on input "text" at bounding box center [387, 185] width 176 height 16
type input "Paul Lingard"
select select "AU"
click at [347, 227] on input "text" at bounding box center [387, 227] width 176 height 16
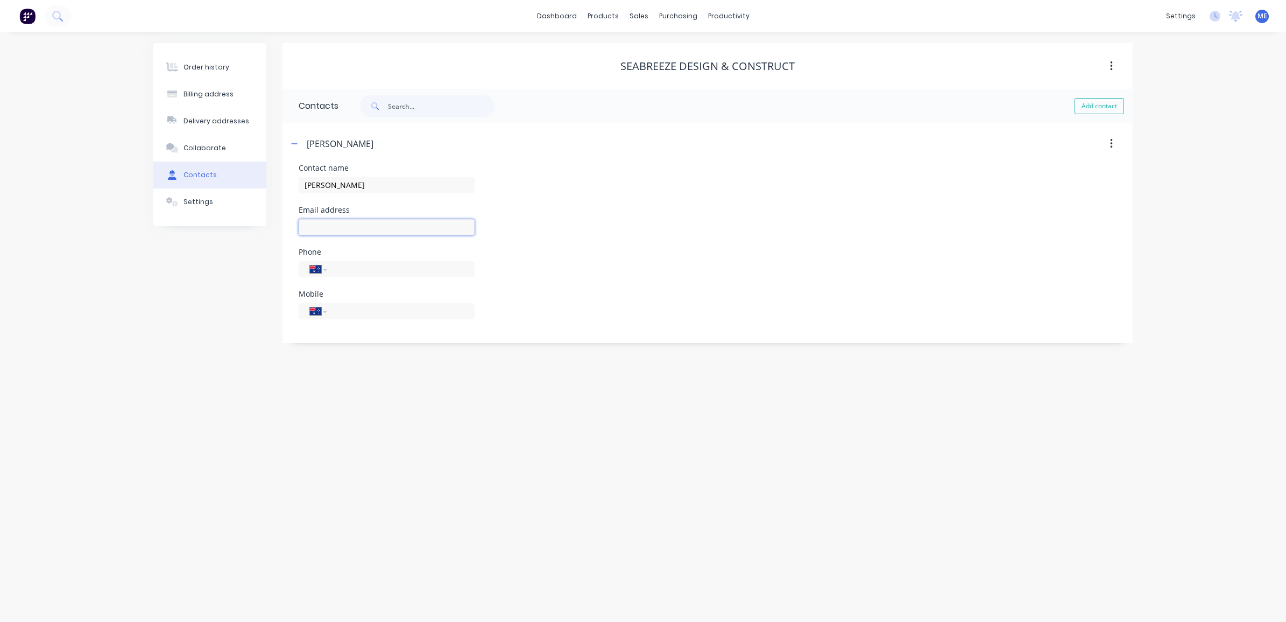
click at [340, 224] on input "text" at bounding box center [387, 227] width 176 height 16
paste input "paul@design-construct.com"
type input "paul@design-construct.com"
click at [352, 272] on input "tel" at bounding box center [398, 269] width 129 height 12
type input "0488 195 888"
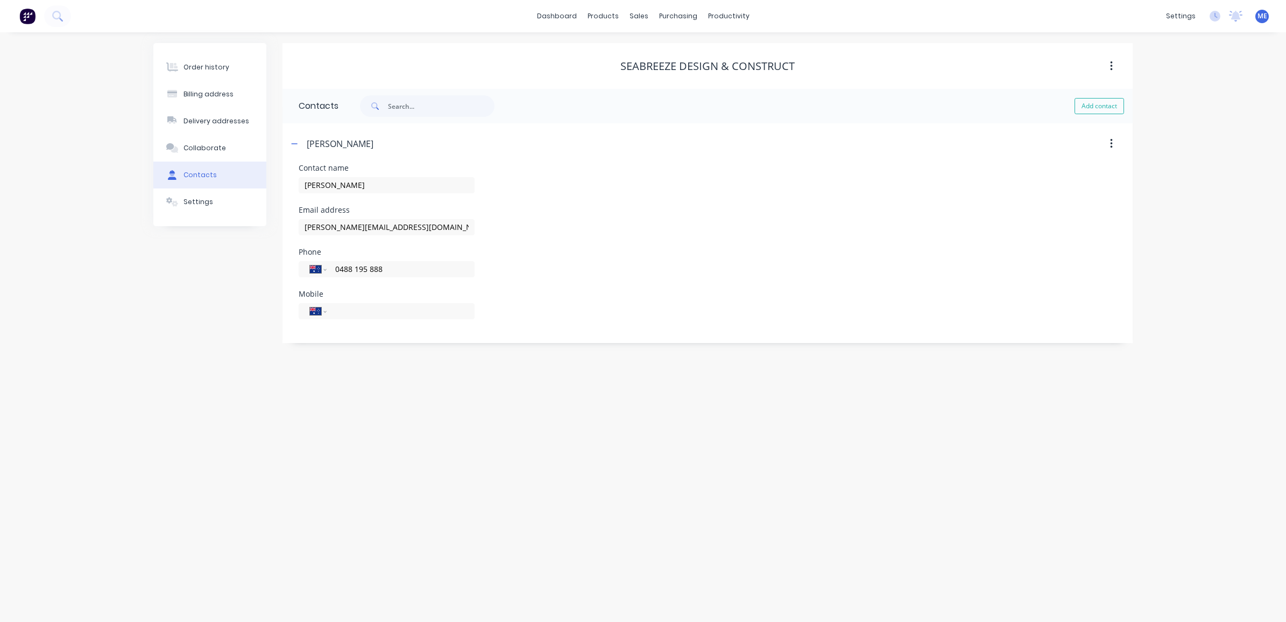
click at [430, 496] on div "Order history Billing address Delivery addresses Collaborate Contacts Settings …" at bounding box center [643, 326] width 1286 height 589
click at [1118, 66] on button "button" at bounding box center [1111, 66] width 25 height 19
click at [1174, 208] on div "Order history Billing address Delivery addresses Collaborate Contacts Settings …" at bounding box center [643, 326] width 1286 height 589
drag, startPoint x: 1174, startPoint y: 208, endPoint x: 1102, endPoint y: 105, distance: 126.0
click at [1102, 105] on button "Add contact" at bounding box center [1100, 106] width 50 height 16
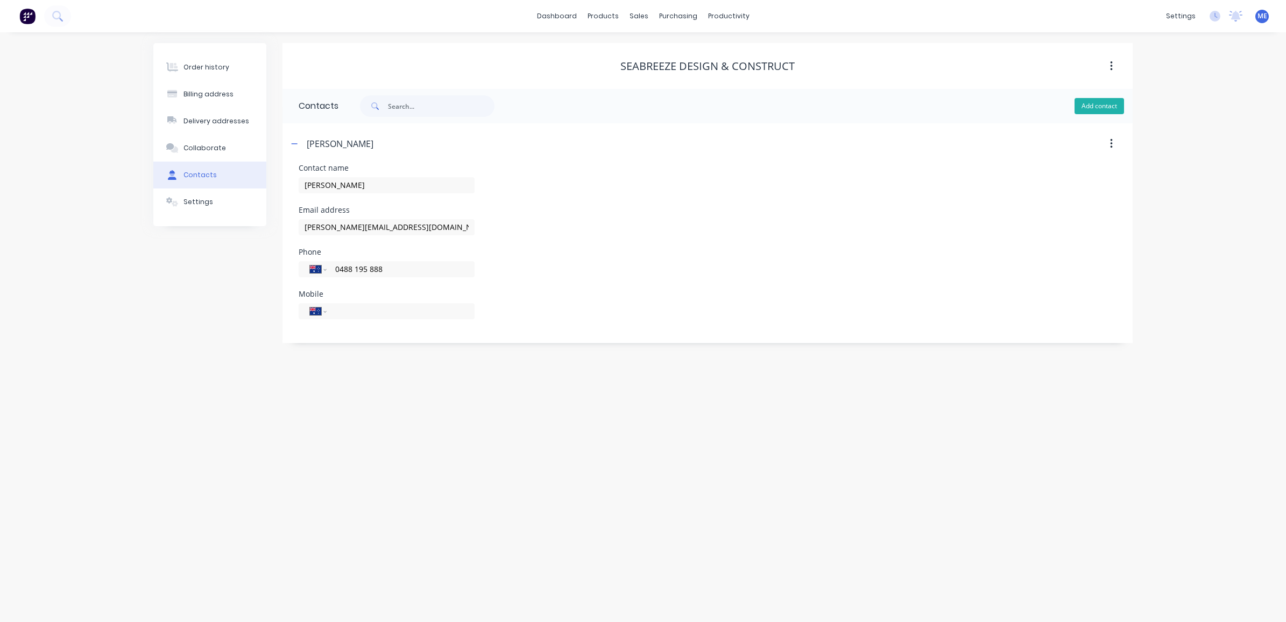
select select "AU"
click at [349, 179] on input "text" at bounding box center [387, 185] width 176 height 16
type input "Renee Allen"
select select "AU"
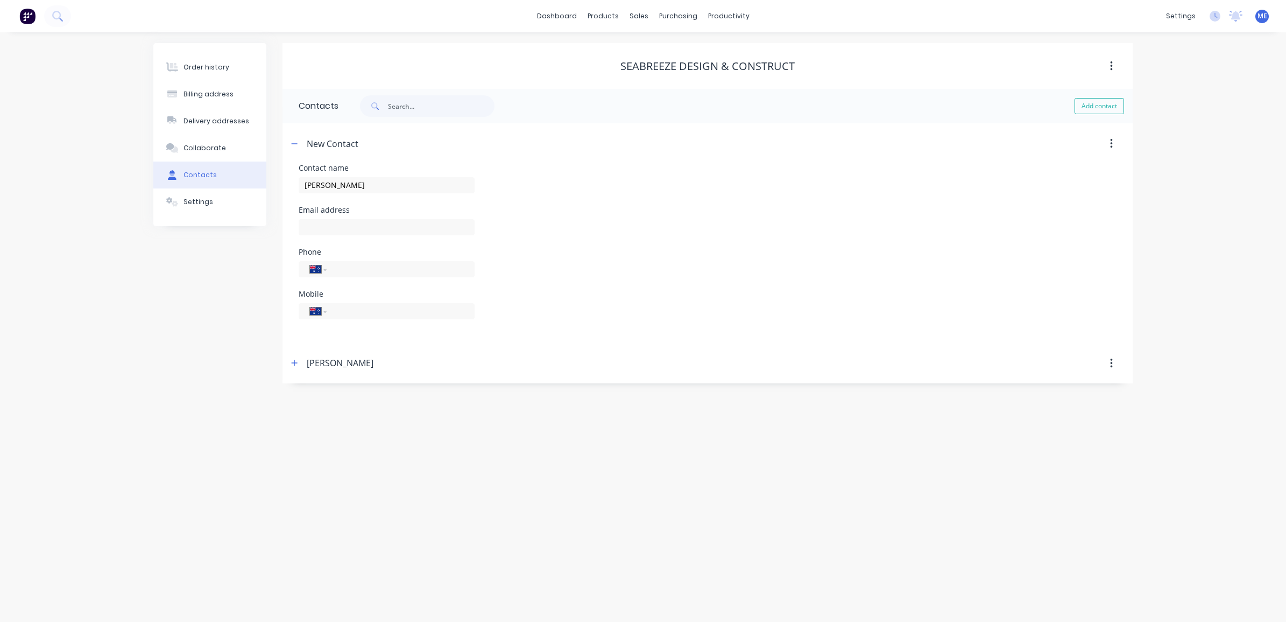
select select "AU"
click at [356, 272] on input "tel" at bounding box center [398, 269] width 129 height 12
paste input "0488 195 006"
type input "0488 195 006"
click at [384, 228] on input "text" at bounding box center [387, 227] width 176 height 16
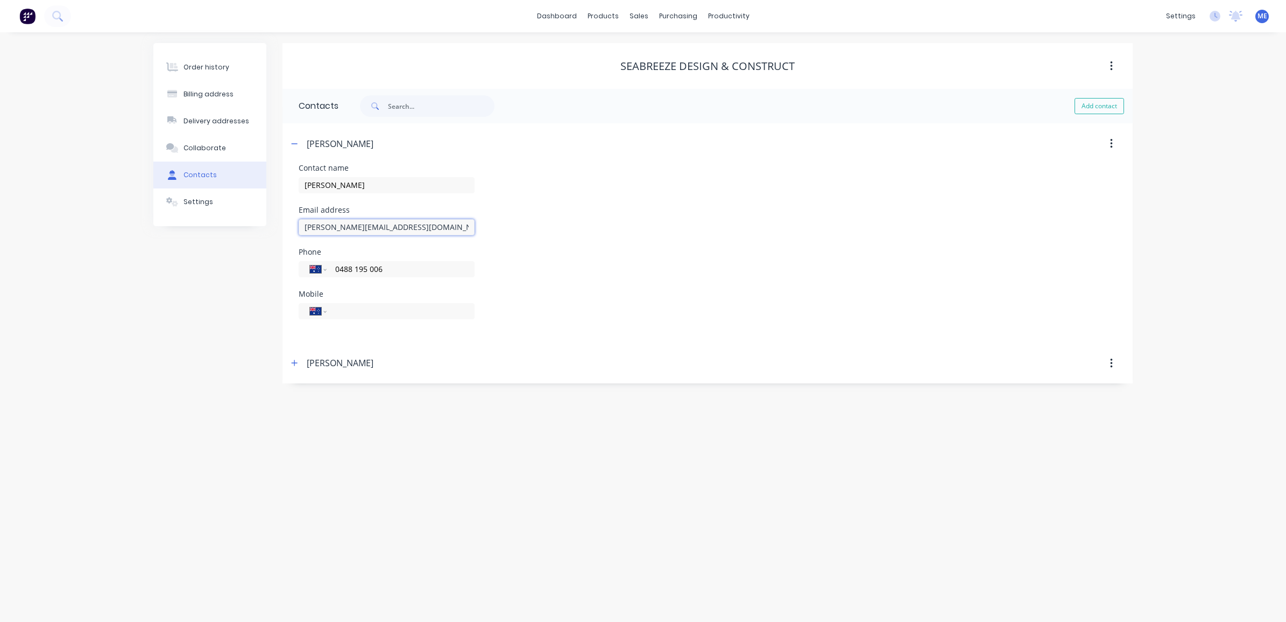
type input "renee@design-construct.com"
click at [775, 223] on div "Email address renee@design-construct.com" at bounding box center [708, 227] width 818 height 42
click at [201, 66] on div "Order history" at bounding box center [206, 67] width 46 height 10
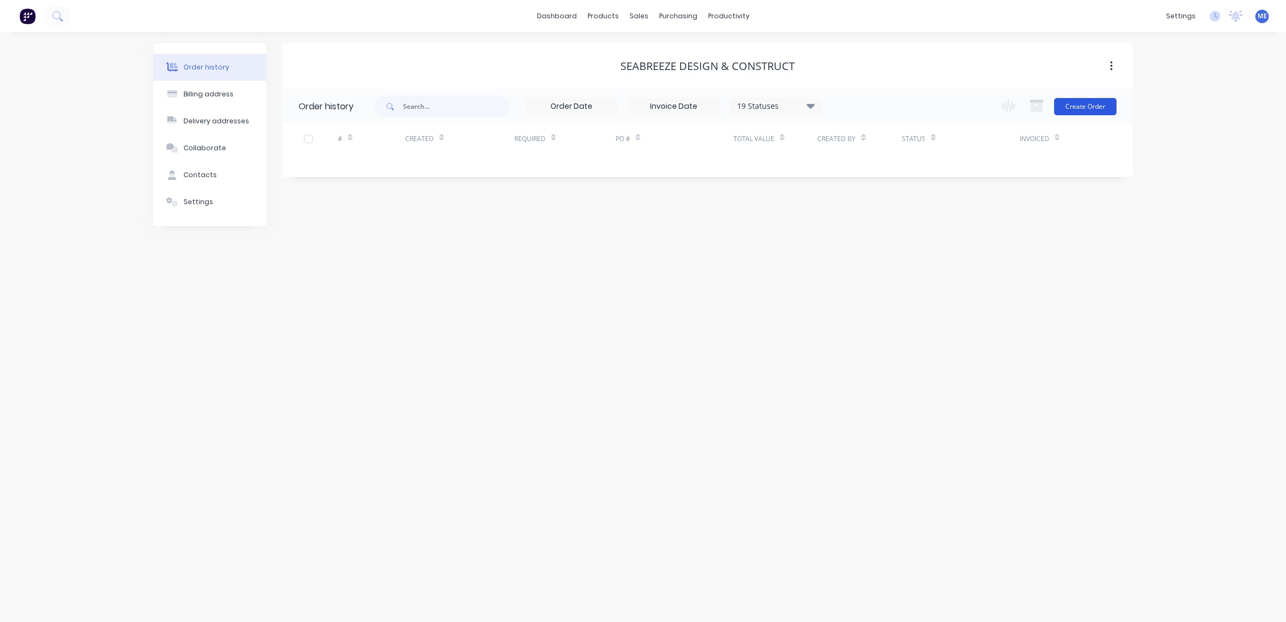
click at [1083, 103] on button "Create Order" at bounding box center [1085, 106] width 62 height 17
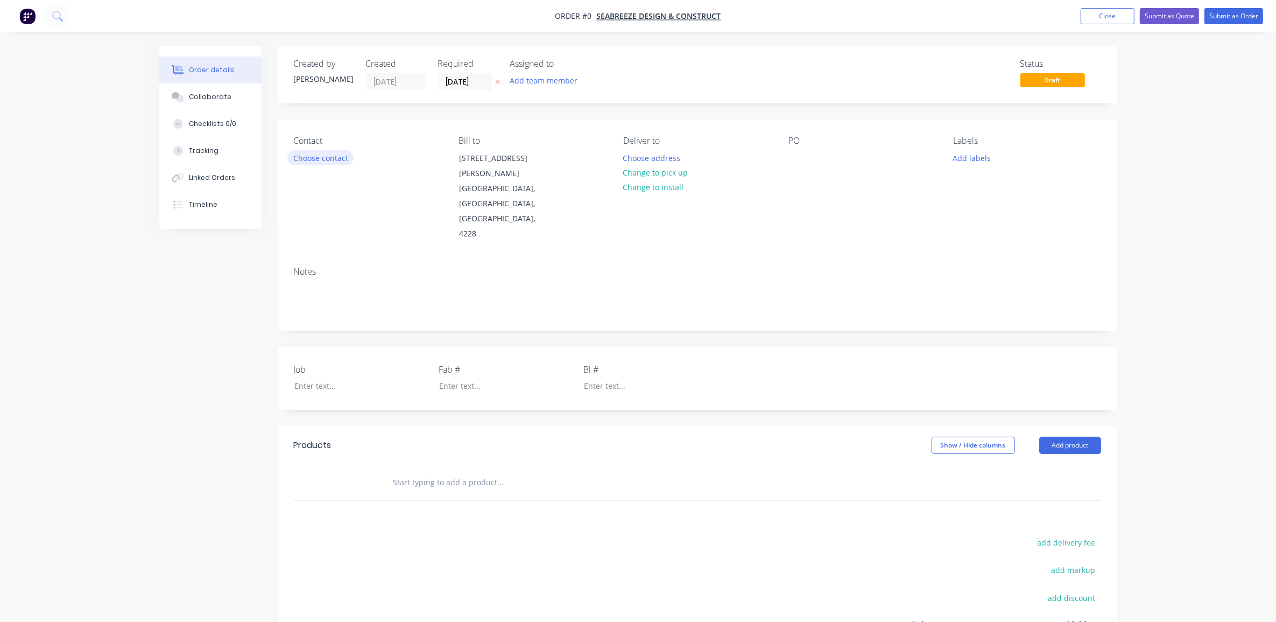
click at [318, 154] on button "Choose contact" at bounding box center [320, 157] width 66 height 15
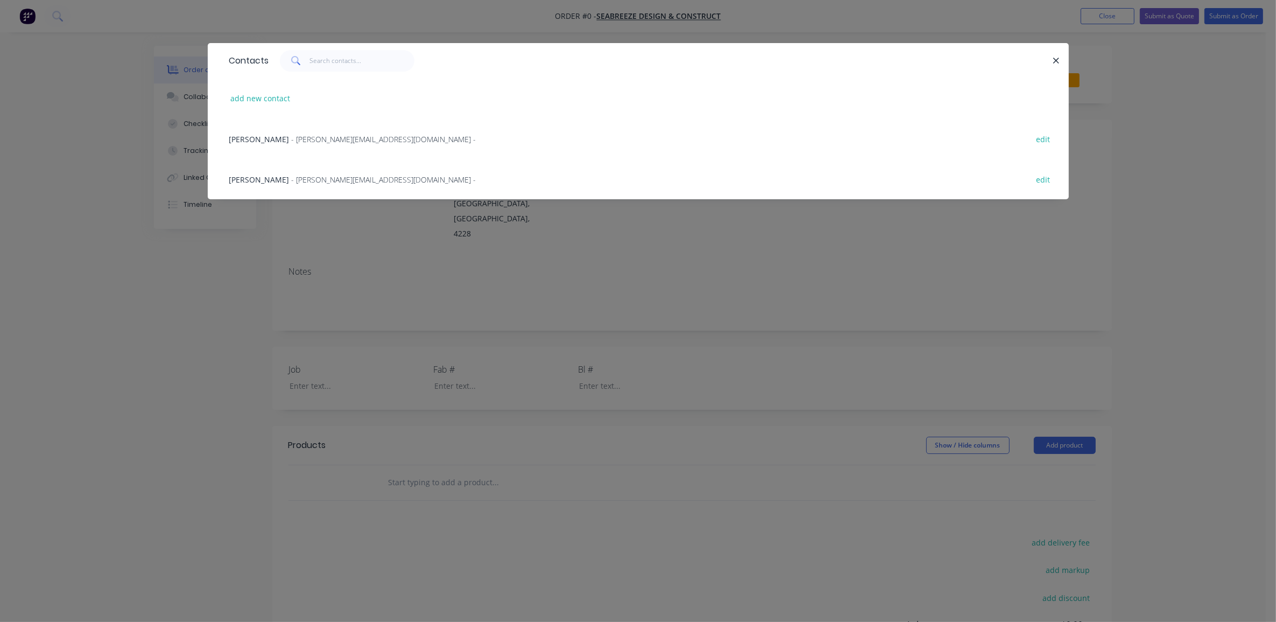
click at [292, 136] on span "- renee@design-construct.com -" at bounding box center [384, 139] width 185 height 10
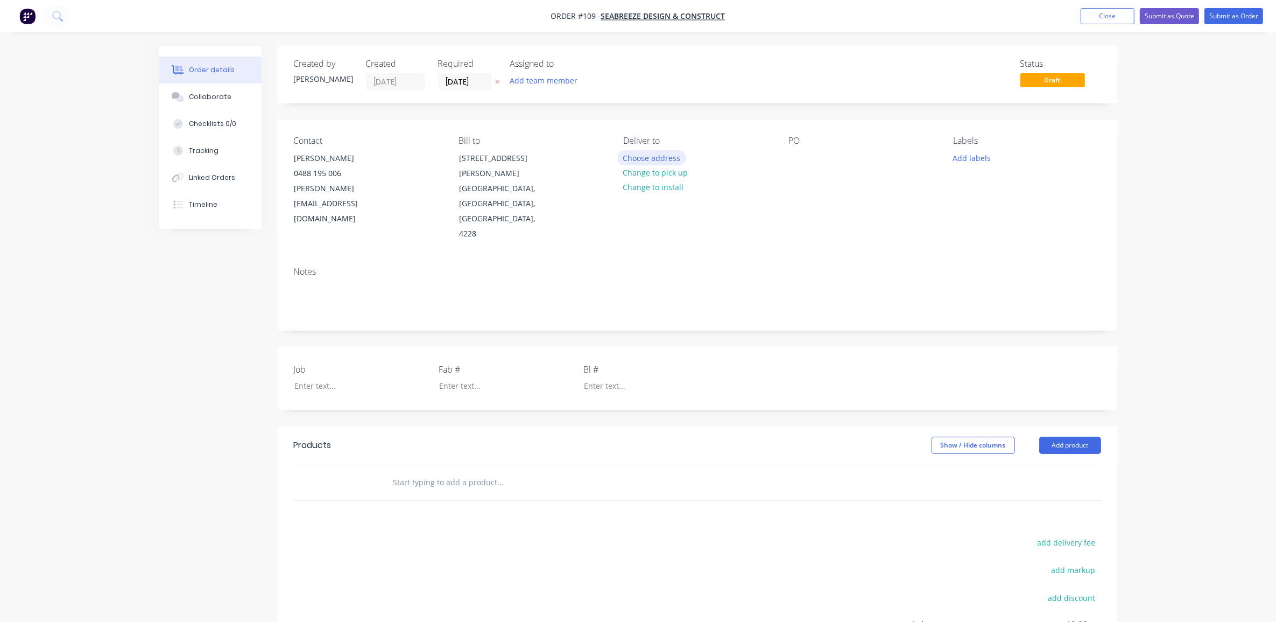
click at [645, 157] on button "Choose address" at bounding box center [651, 157] width 69 height 15
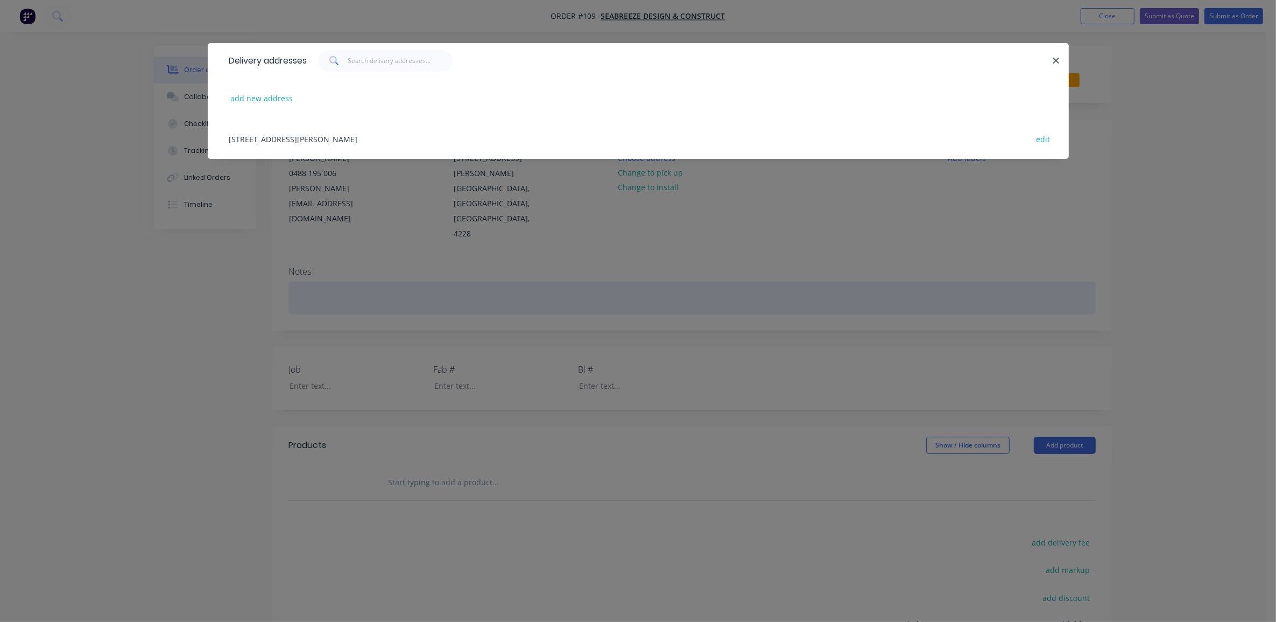
click at [619, 272] on div "Delivery addresses add new address 39 Rusty Court, Tallebudgera Valley, Queensl…" at bounding box center [638, 311] width 1276 height 622
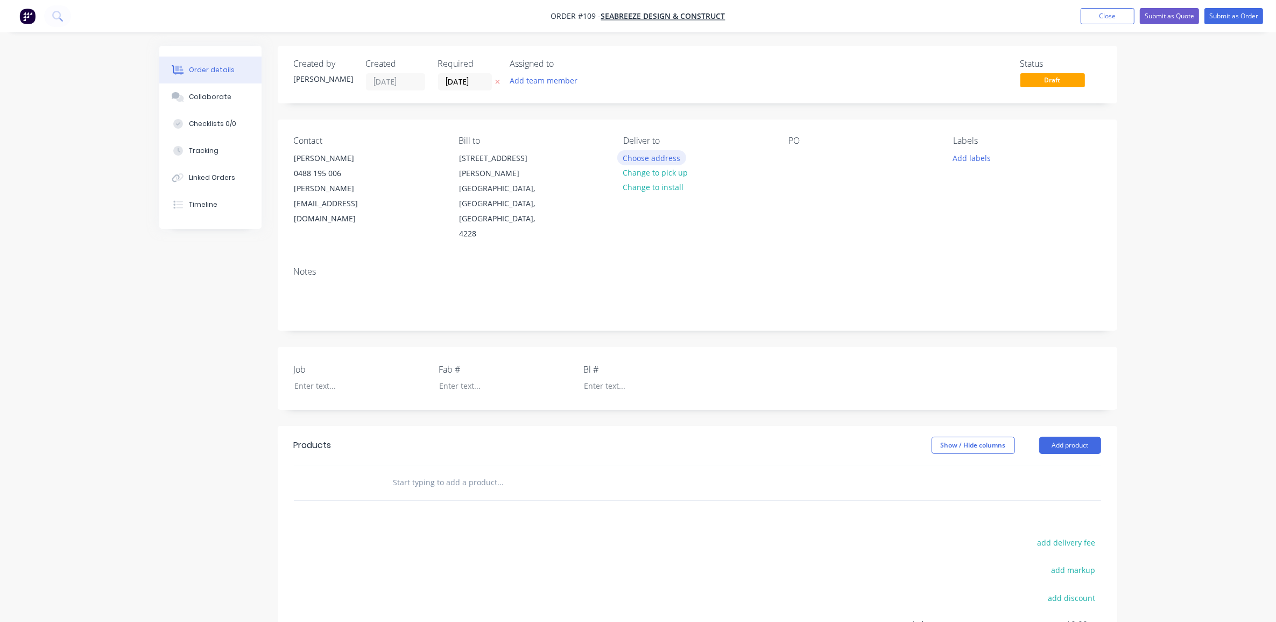
click at [640, 157] on button "Choose address" at bounding box center [651, 157] width 69 height 15
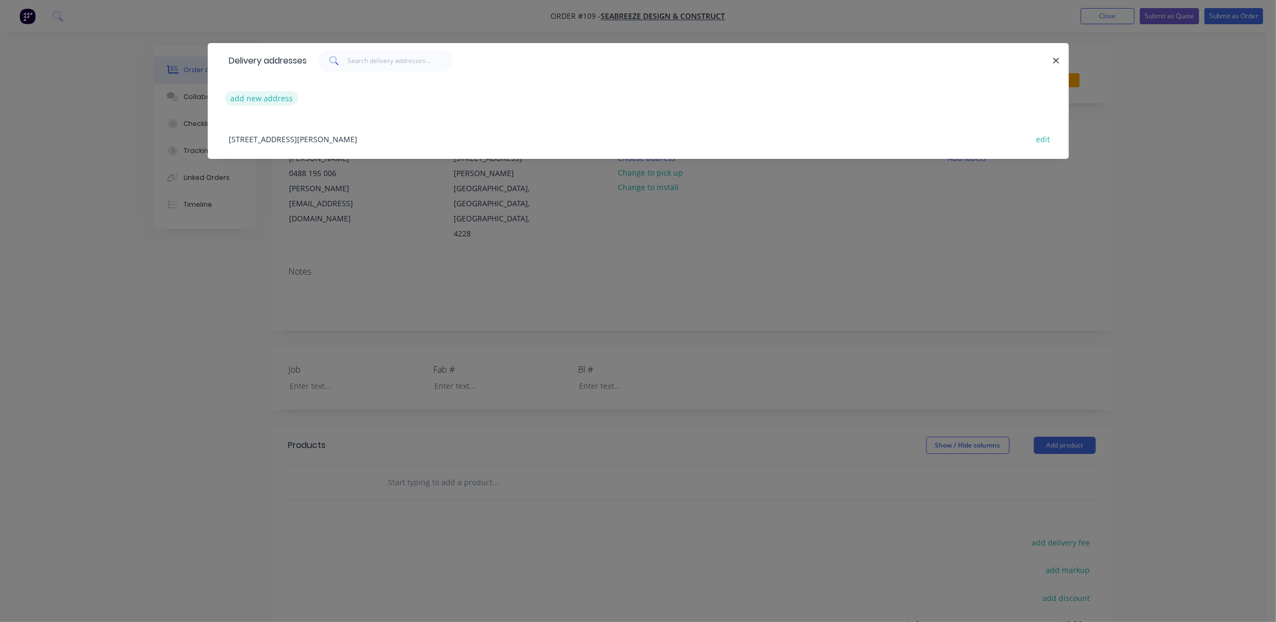
click at [279, 97] on button "add new address" at bounding box center [262, 98] width 74 height 15
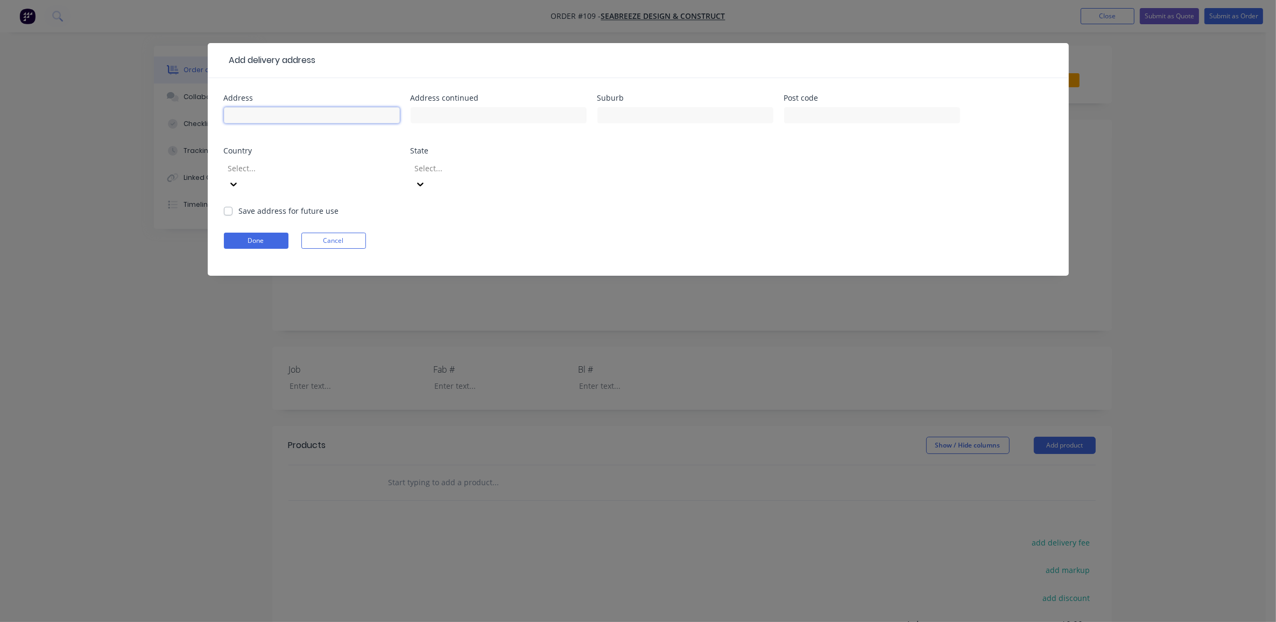
click at [337, 115] on input "text" at bounding box center [312, 115] width 176 height 16
type input "Flametree Drive"
type input "Goonellaba"
type input "2480"
type input "A"
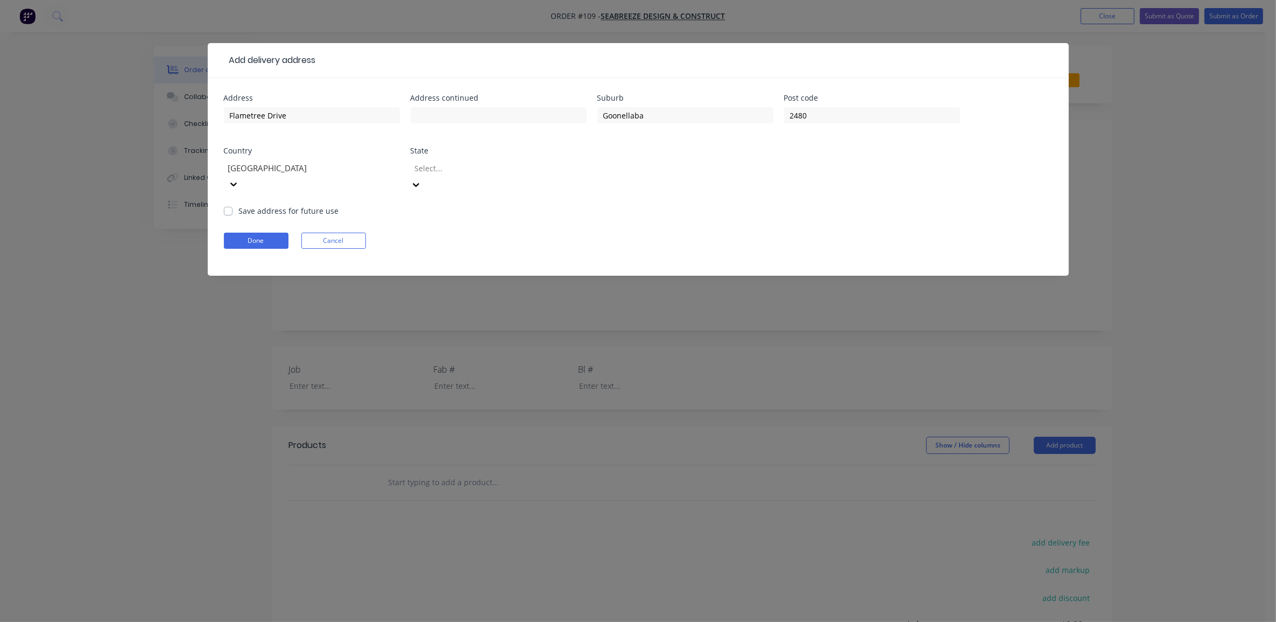
type input "n"
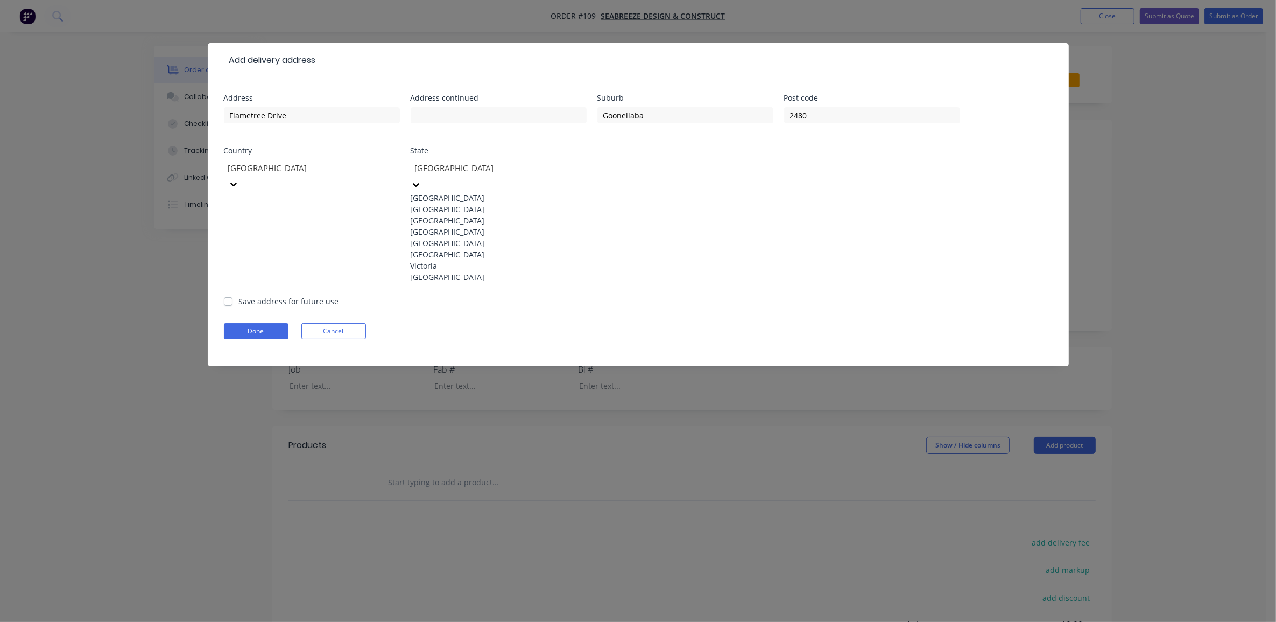
click at [444, 165] on div at bounding box center [491, 167] width 155 height 13
type input "n"
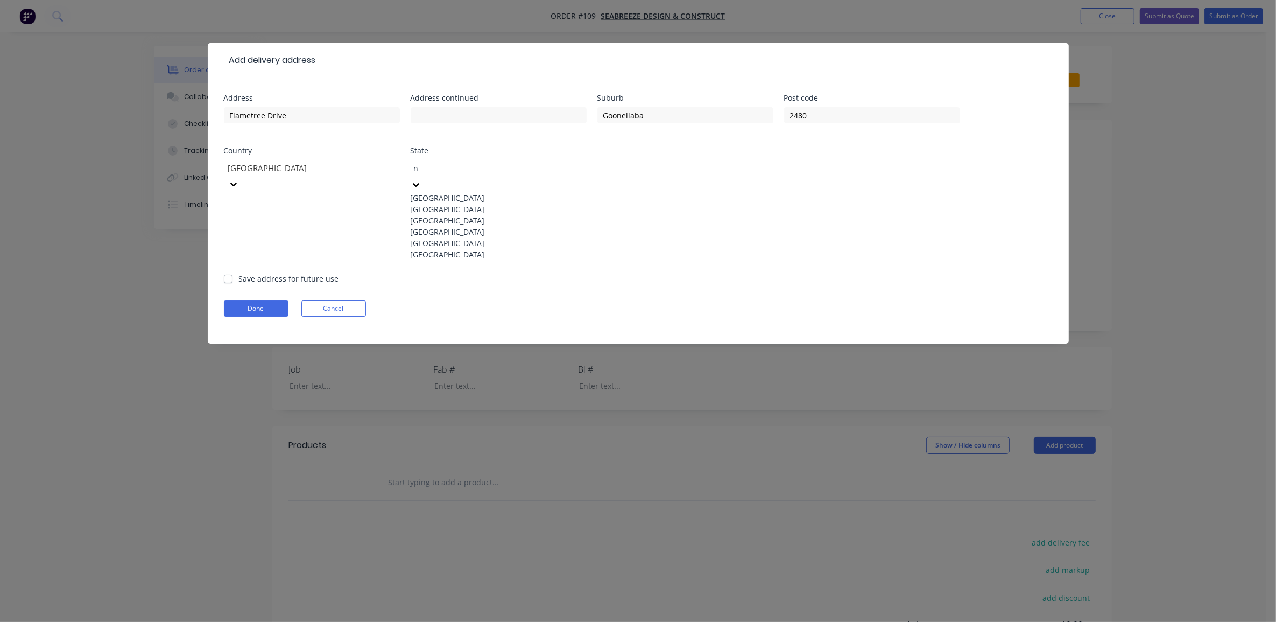
click at [449, 207] on div "New South Wales" at bounding box center [499, 208] width 176 height 11
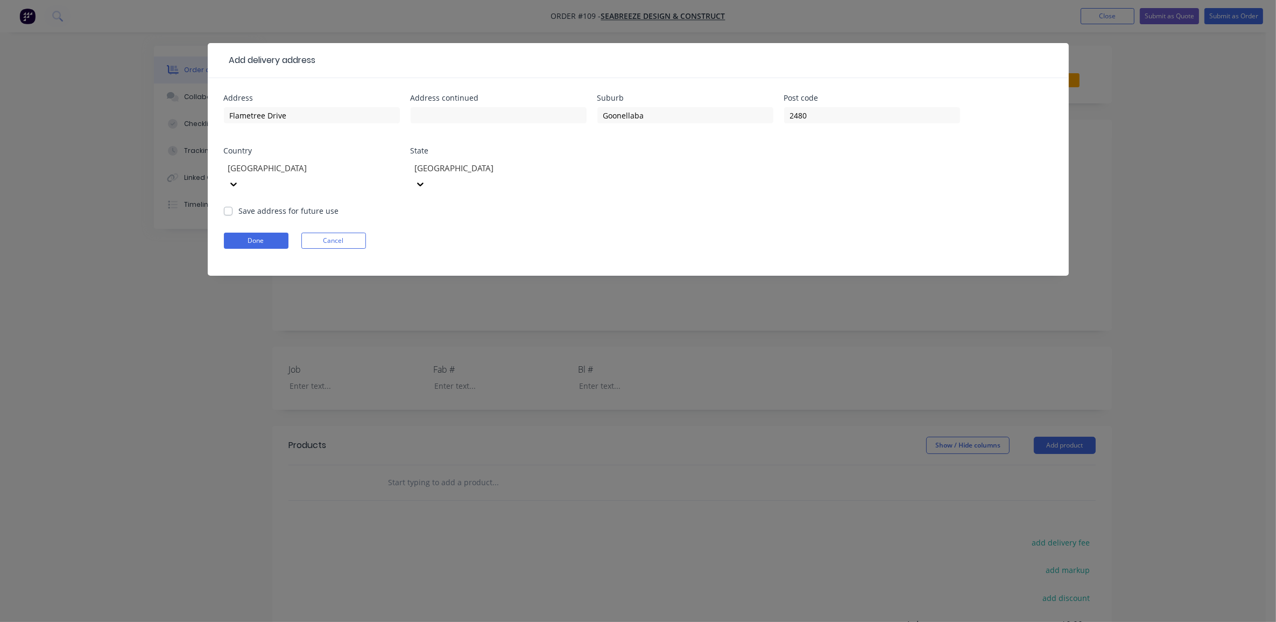
click at [687, 214] on form "Address Flametree Drive Address continued Suburb Goonellaba Post code 2480 Coun…" at bounding box center [638, 184] width 829 height 181
click at [311, 205] on label "Save address for future use" at bounding box center [289, 210] width 100 height 11
click at [232, 205] on input "Save address for future use" at bounding box center [228, 210] width 9 height 10
checkbox input "true"
click at [260, 232] on button "Done" at bounding box center [256, 240] width 65 height 16
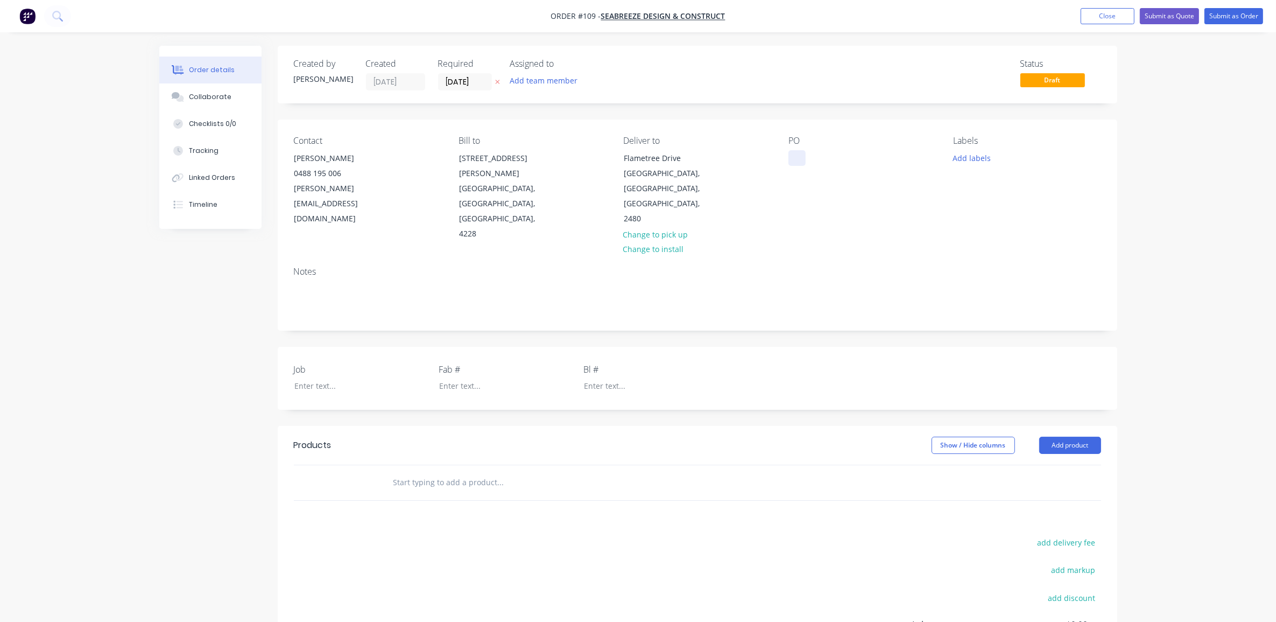
click at [795, 158] on div at bounding box center [796, 158] width 17 height 16
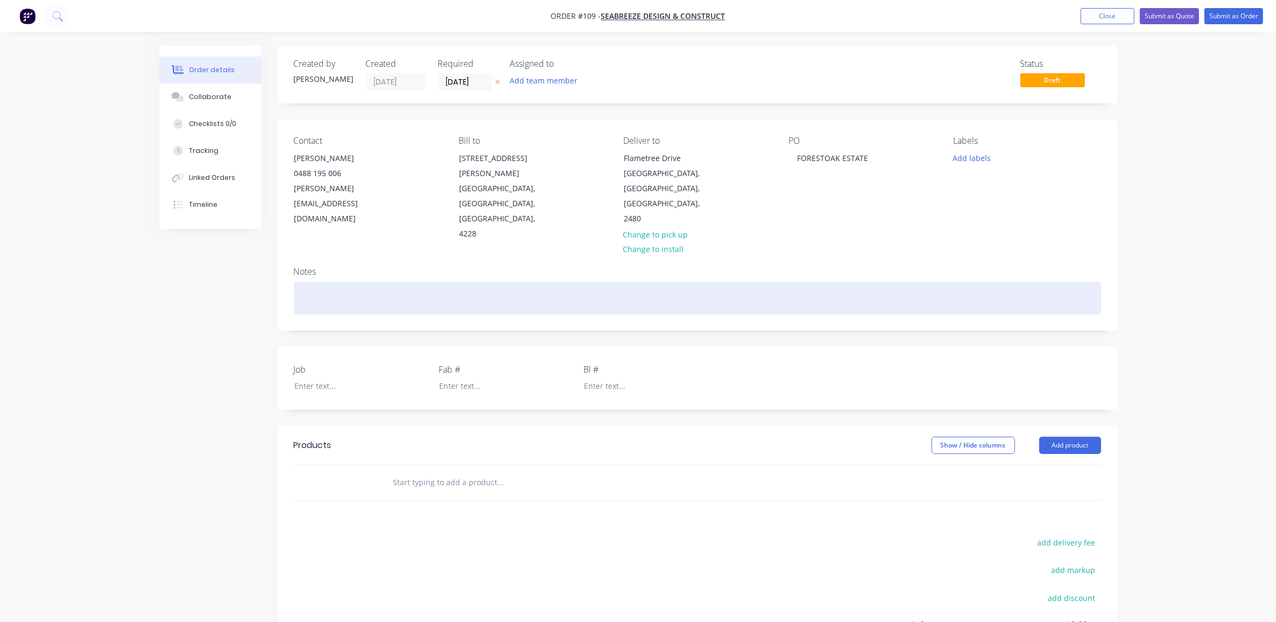
click at [896, 281] on div at bounding box center [697, 297] width 807 height 33
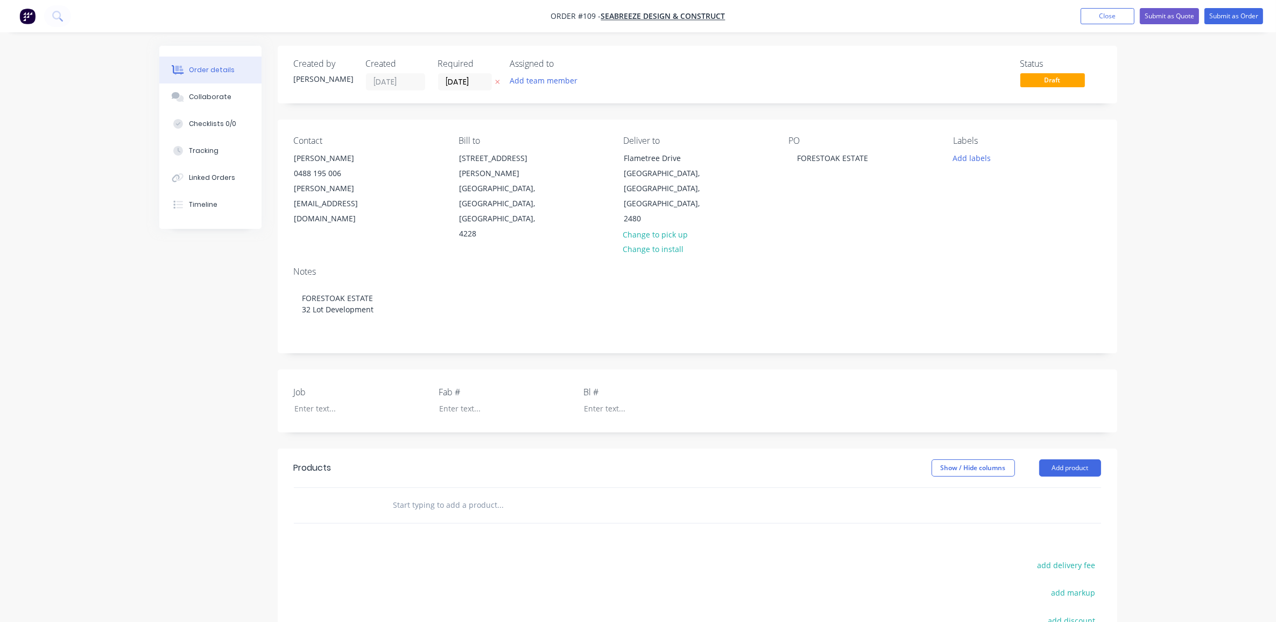
click at [186, 351] on div "Created by Michael Created 15/08/25 Required 15/08/25 Assigned to Add team memb…" at bounding box center [638, 422] width 958 height 752
click at [1227, 194] on div "Order details Collaborate Checklists 0/0 Tracking Linked Orders Timeline Order …" at bounding box center [638, 398] width 1276 height 797
click at [967, 154] on button "Add labels" at bounding box center [972, 157] width 50 height 15
click at [970, 299] on div at bounding box center [973, 298] width 22 height 22
click at [976, 268] on div at bounding box center [973, 271] width 22 height 22
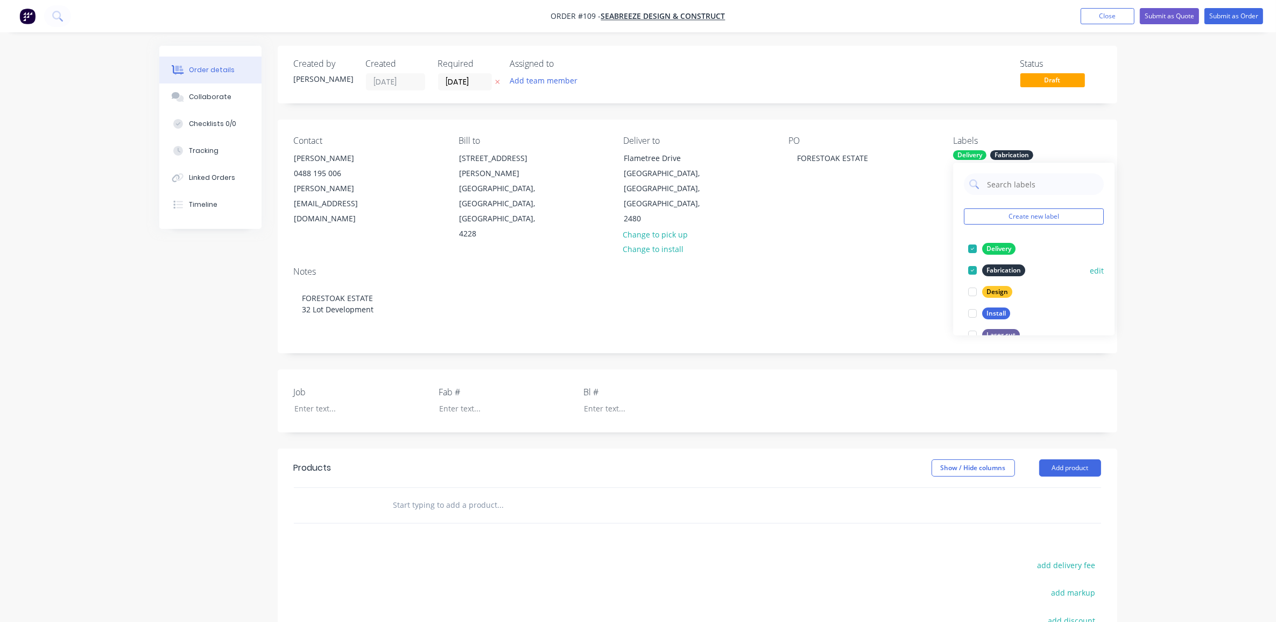
click at [974, 292] on div at bounding box center [973, 292] width 22 height 22
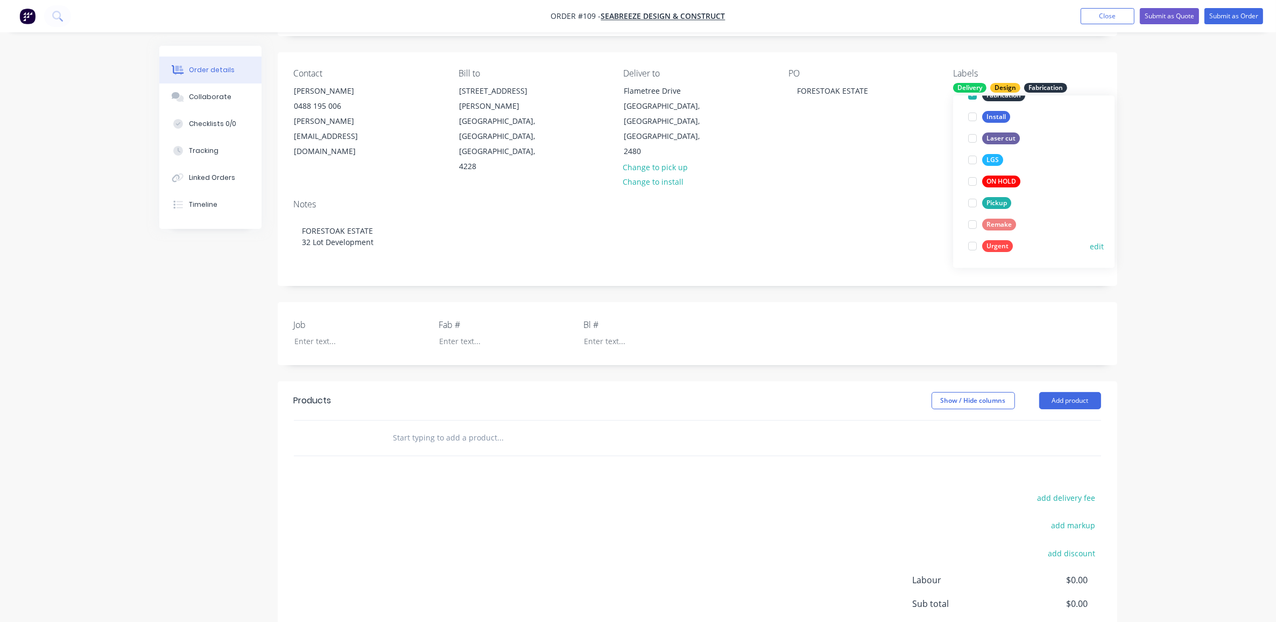
scroll to position [62, 0]
click at [972, 226] on div at bounding box center [973, 228] width 22 height 22
click at [971, 163] on div at bounding box center [973, 163] width 22 height 22
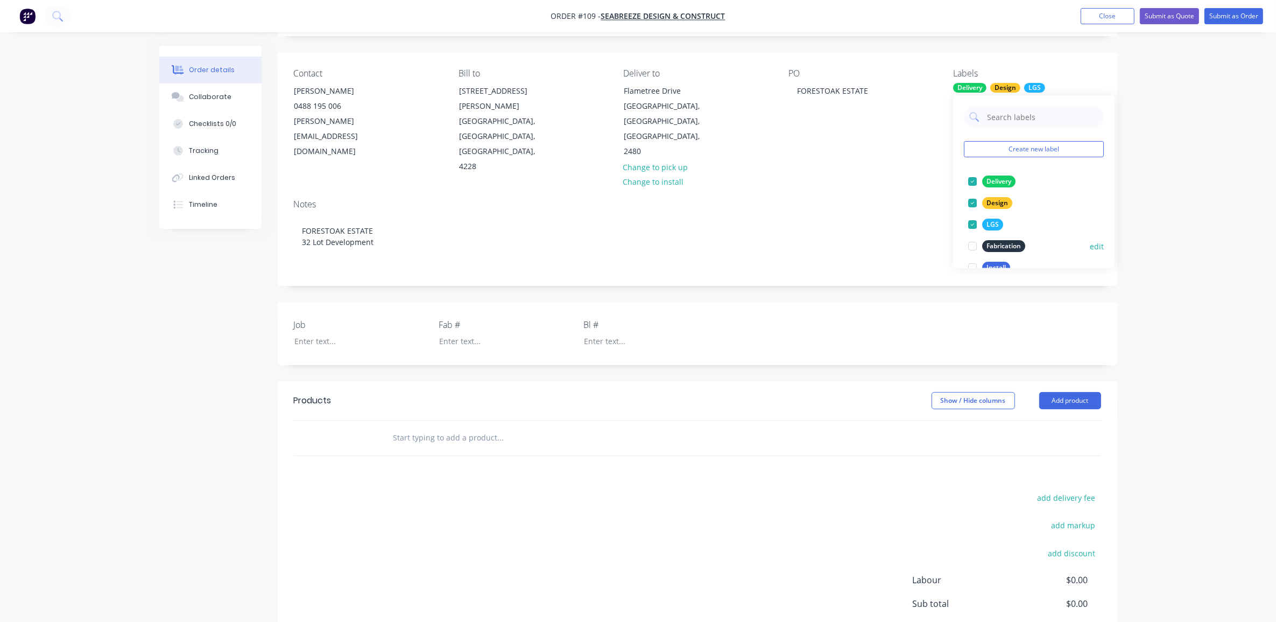
click at [1090, 246] on button "edit" at bounding box center [1097, 246] width 14 height 11
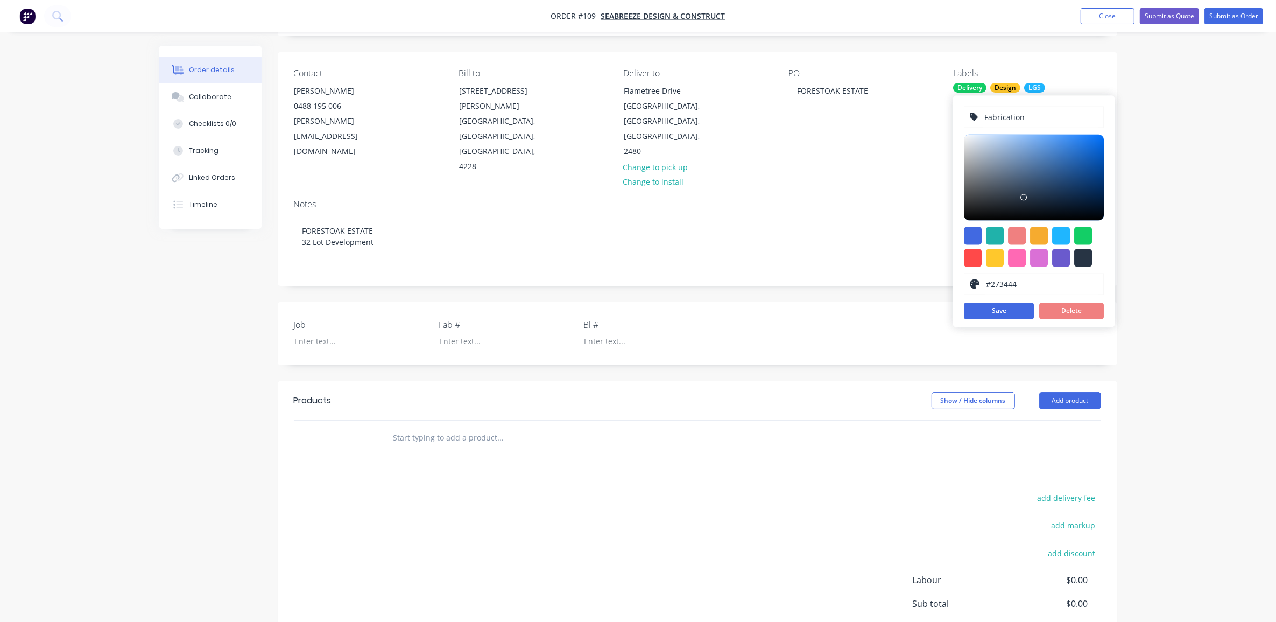
drag, startPoint x: 1022, startPoint y: 116, endPoint x: 935, endPoint y: 116, distance: 87.2
click at [943, 116] on body "Order #109 - SeaBreeze Design & Construct Add product Close Submit as Quote Sub…" at bounding box center [638, 331] width 1276 height 797
type input "F"
type input "FAB"
drag, startPoint x: 1024, startPoint y: 197, endPoint x: 1064, endPoint y: 200, distance: 39.9
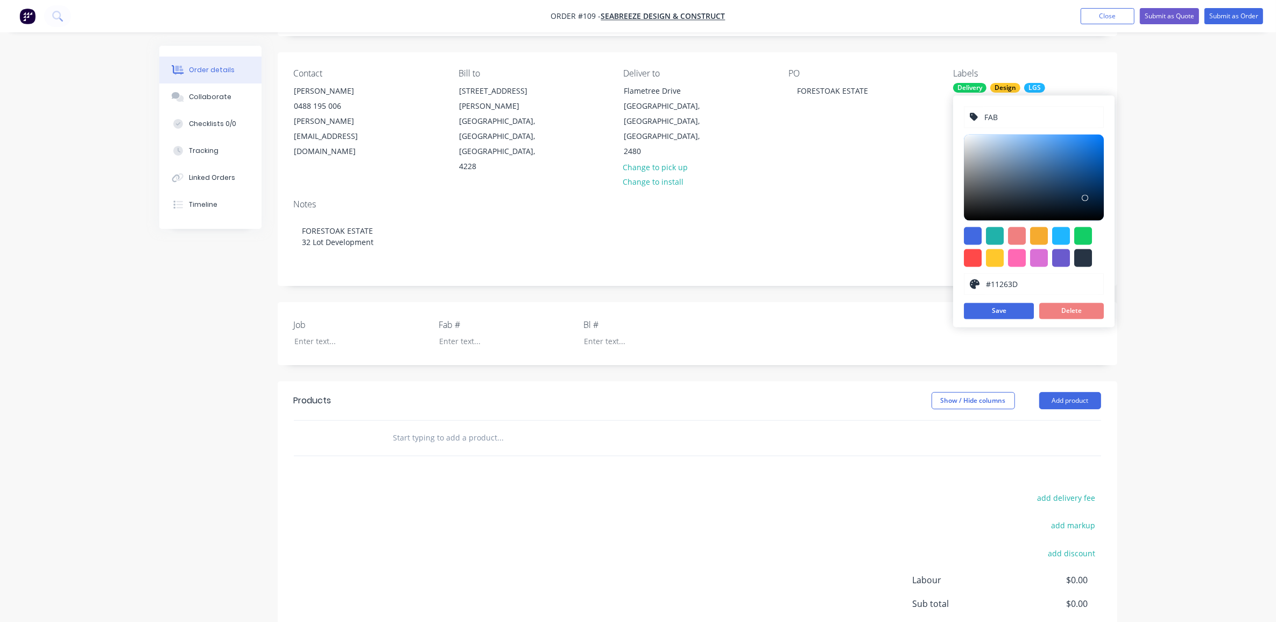
click at [1082, 200] on div at bounding box center [1085, 197] width 6 height 6
click at [1068, 197] on div at bounding box center [1034, 178] width 140 height 86
click at [1072, 195] on div at bounding box center [1034, 178] width 140 height 86
click at [1077, 197] on div at bounding box center [1075, 198] width 6 height 6
click at [1071, 194] on div at bounding box center [1034, 178] width 140 height 86
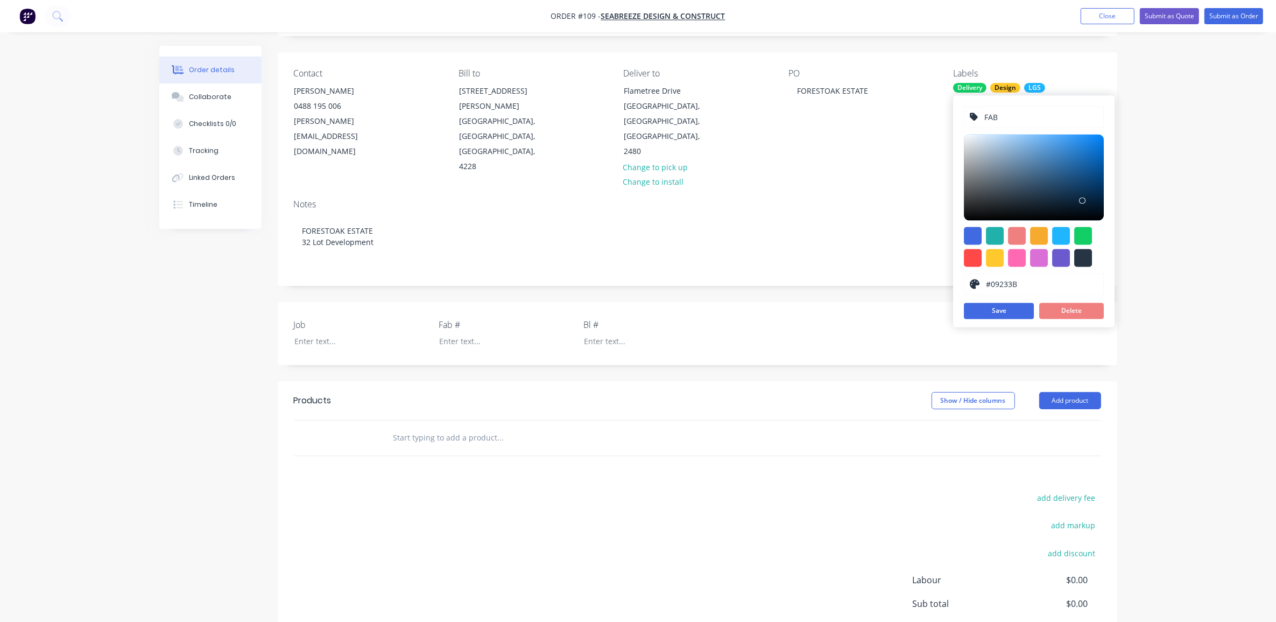
type input "#09253E"
drag, startPoint x: 1074, startPoint y: 196, endPoint x: 1083, endPoint y: 200, distance: 9.2
click at [1083, 200] on div at bounding box center [1084, 199] width 6 height 6
click at [1002, 311] on button "Save" at bounding box center [999, 311] width 70 height 16
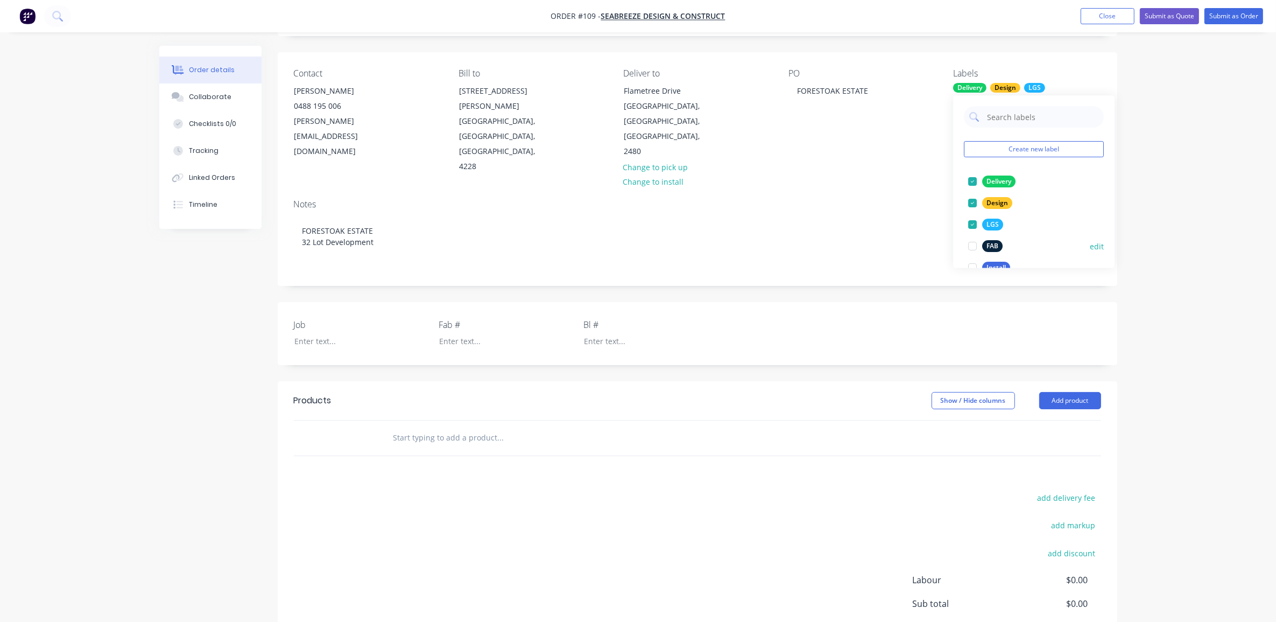
click at [1090, 245] on button "edit" at bounding box center [1097, 246] width 14 height 11
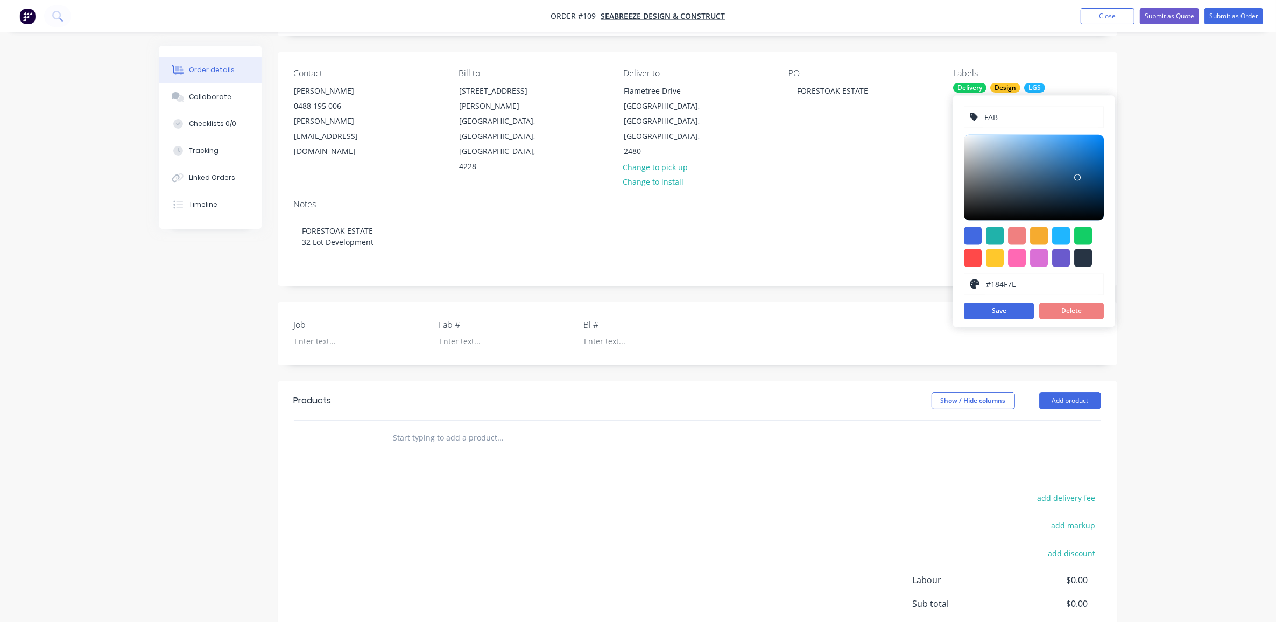
drag, startPoint x: 1083, startPoint y: 196, endPoint x: 1077, endPoint y: 178, distance: 19.4
click at [1077, 178] on div at bounding box center [1077, 177] width 6 height 6
type input "#194F7E"
click at [1076, 178] on div at bounding box center [1077, 177] width 6 height 6
click at [1076, 178] on div at bounding box center [1076, 177] width 6 height 6
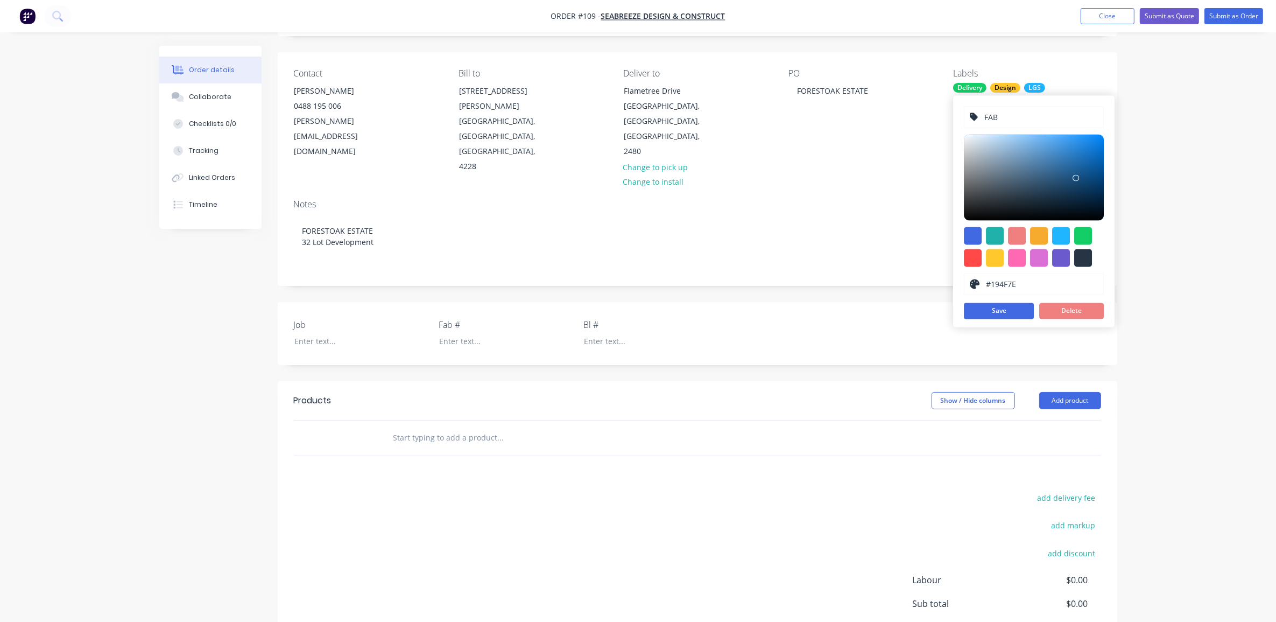
click at [1076, 178] on div at bounding box center [1076, 177] width 6 height 6
click at [1014, 307] on button "Save" at bounding box center [999, 311] width 70 height 16
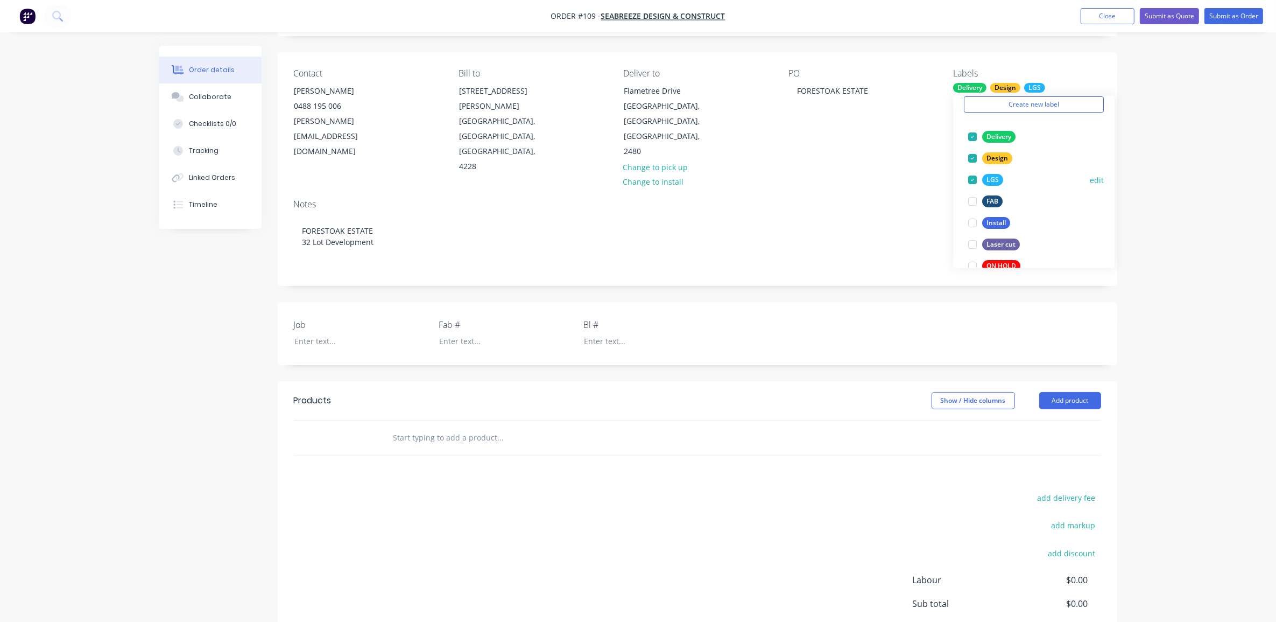
scroll to position [67, 0]
click at [1090, 197] on button "edit" at bounding box center [1097, 200] width 14 height 11
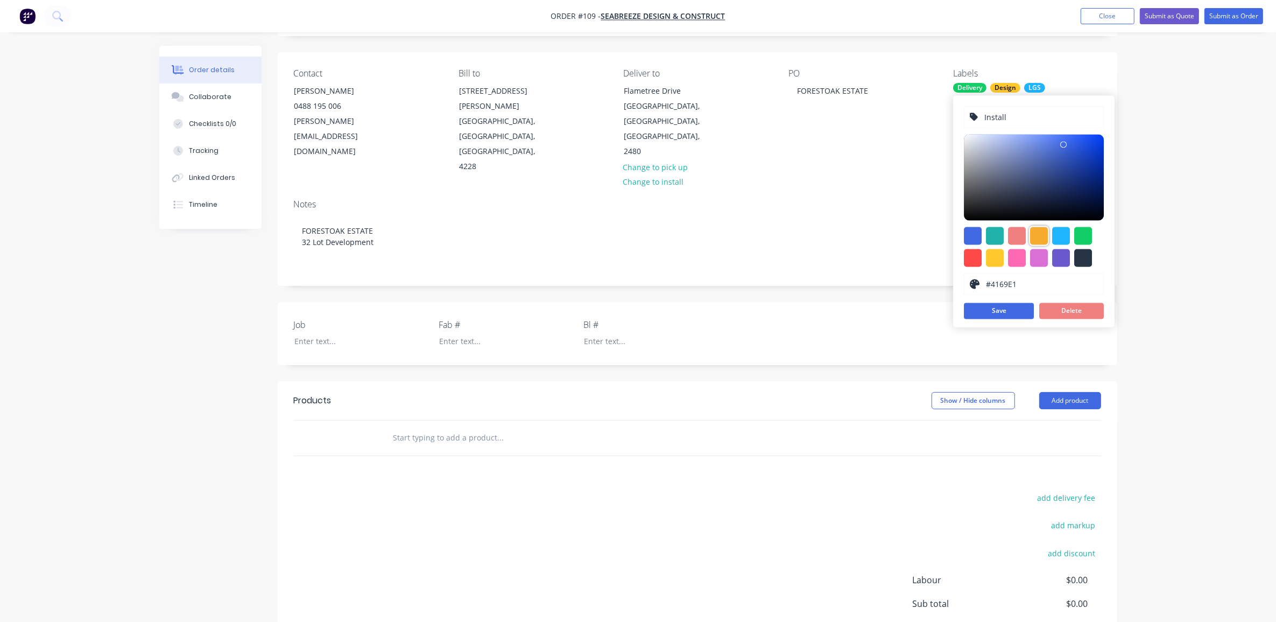
click at [1037, 235] on div at bounding box center [1039, 236] width 18 height 18
type input "#F6AB2F"
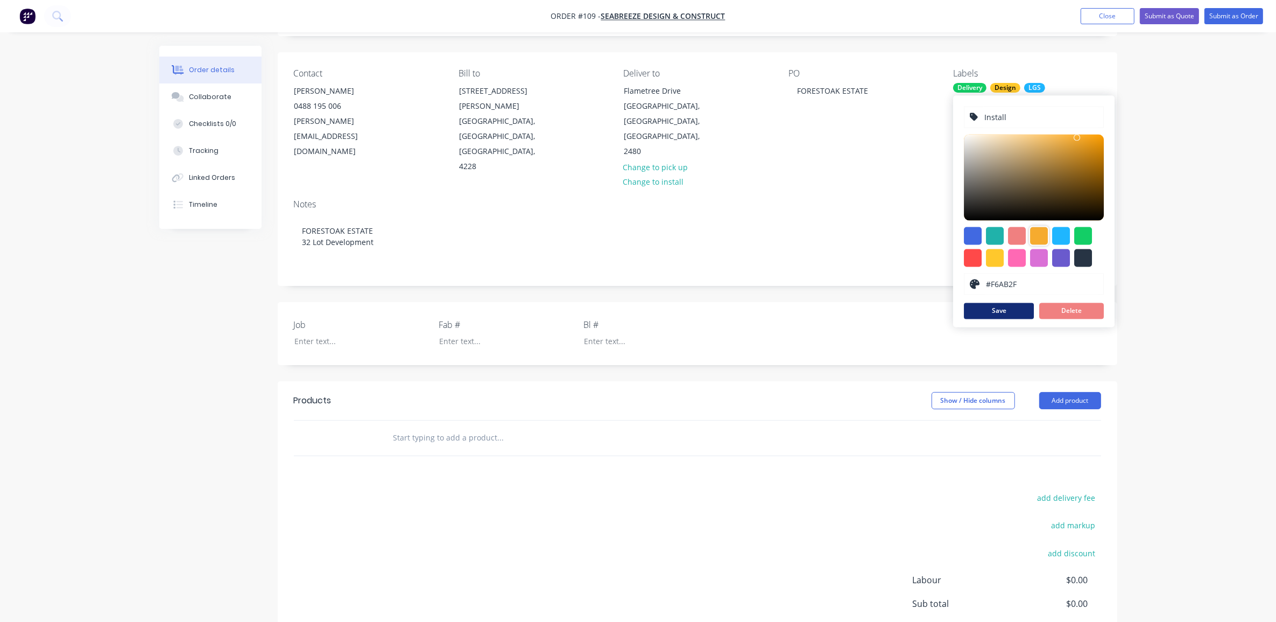
click at [1009, 312] on button "Save" at bounding box center [999, 311] width 70 height 16
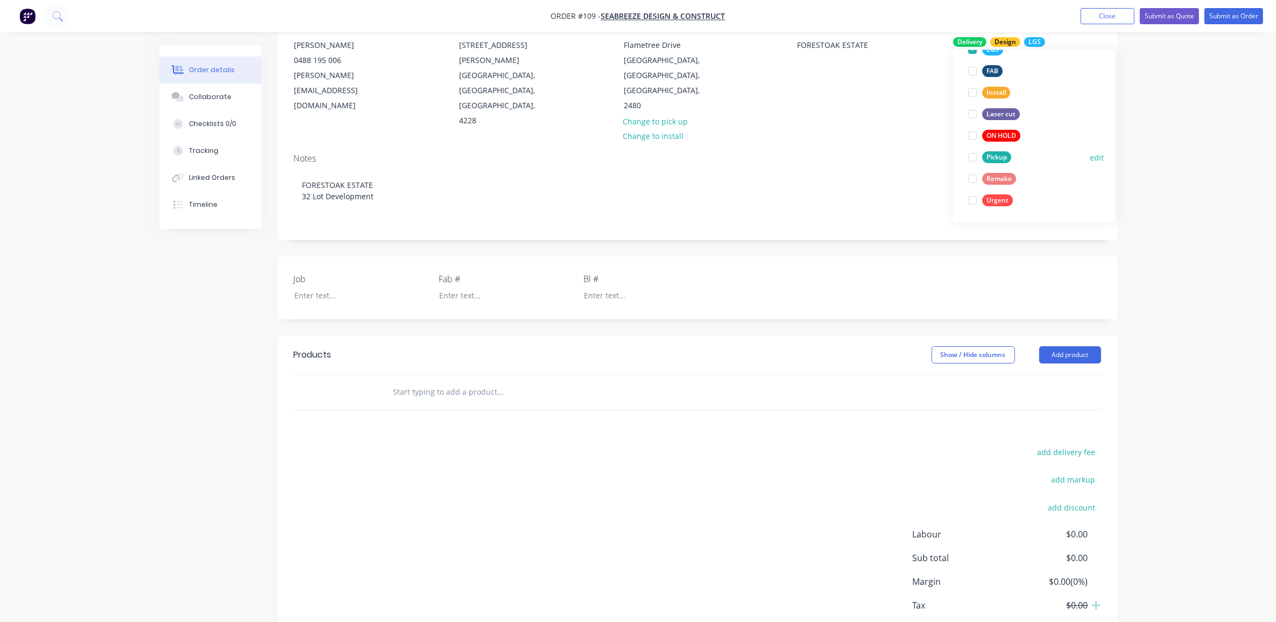
scroll to position [135, 0]
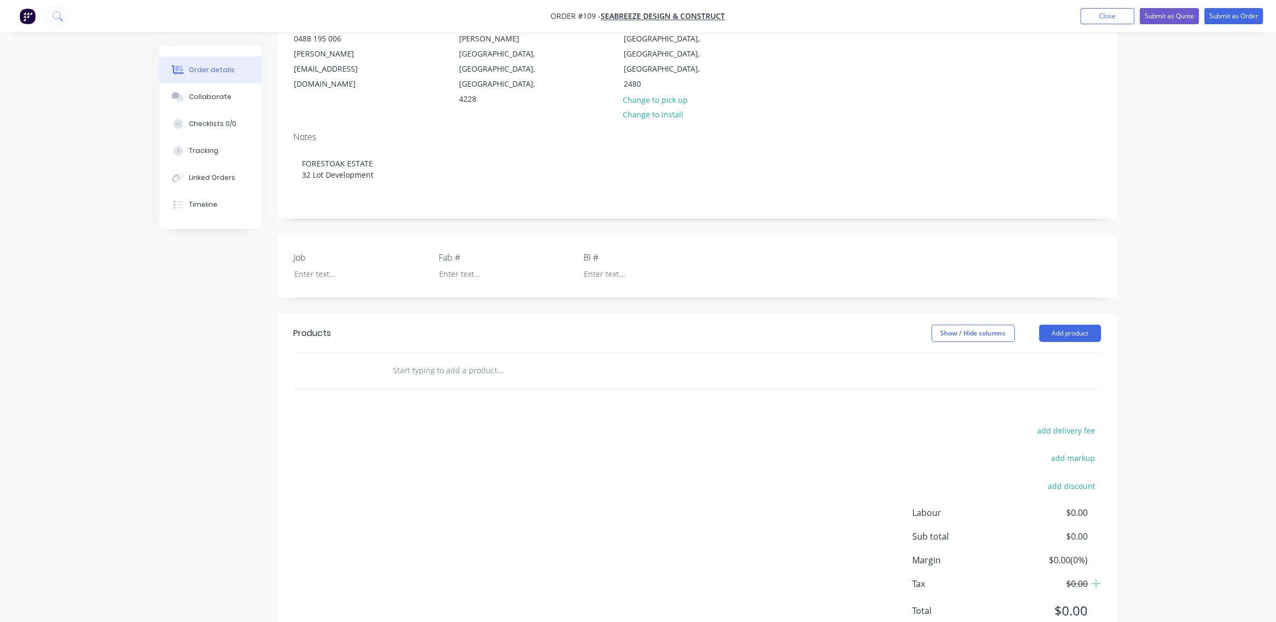
click at [1168, 150] on div "Order details Collaborate Checklists 0/0 Tracking Linked Orders Timeline Order …" at bounding box center [638, 263] width 1276 height 797
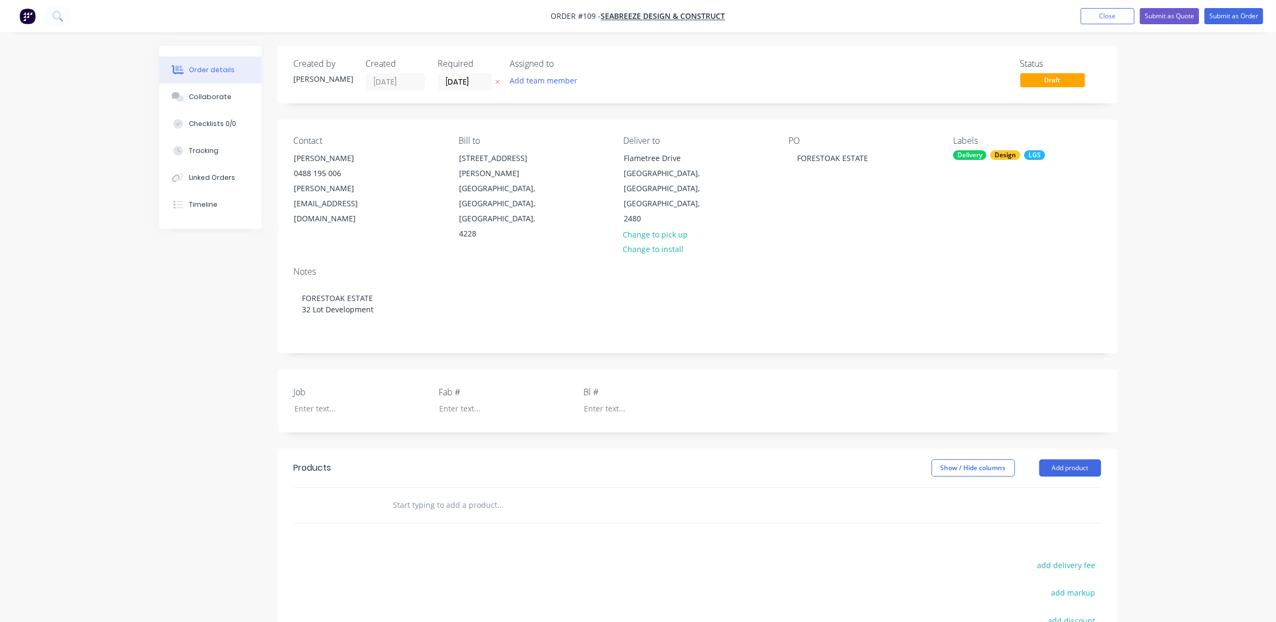
click at [1182, 192] on div "Order details Collaborate Checklists 0/0 Tracking Linked Orders Timeline Order …" at bounding box center [638, 398] width 1276 height 797
click at [1188, 190] on div "Order details Collaborate Checklists 0/0 Tracking Linked Orders Timeline Order …" at bounding box center [638, 398] width 1276 height 797
click at [1180, 179] on div "Order details Collaborate Checklists 0/0 Tracking Linked Orders Timeline Order …" at bounding box center [638, 398] width 1276 height 797
click at [189, 400] on div "Created by Michael Created 15/08/25 Required 15/08/25 Assigned to Add team memb…" at bounding box center [638, 422] width 958 height 752
click at [198, 362] on div "Created by Michael Created 15/08/25 Required 15/08/25 Assigned to Add team memb…" at bounding box center [638, 422] width 958 height 752
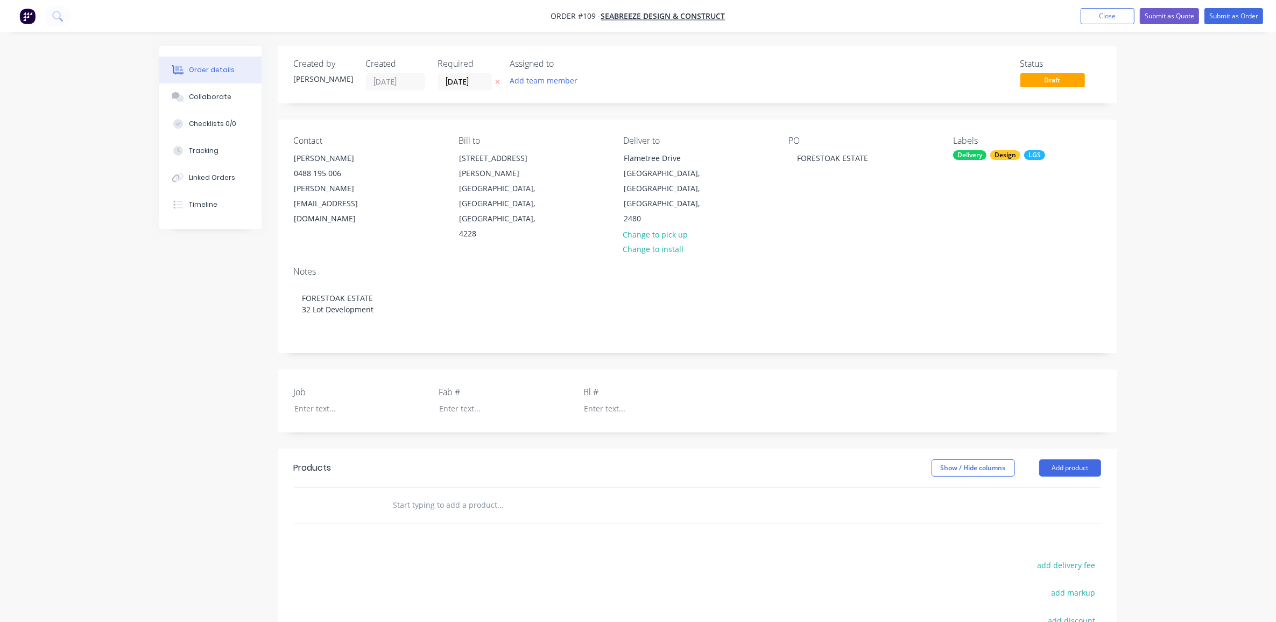
click at [209, 355] on div "Created by Michael Created 15/08/25 Required 15/08/25 Assigned to Add team memb…" at bounding box center [638, 422] width 958 height 752
click at [165, 308] on div "Created by Michael Created 15/08/25 Required 15/08/25 Assigned to Add team memb…" at bounding box center [638, 422] width 958 height 752
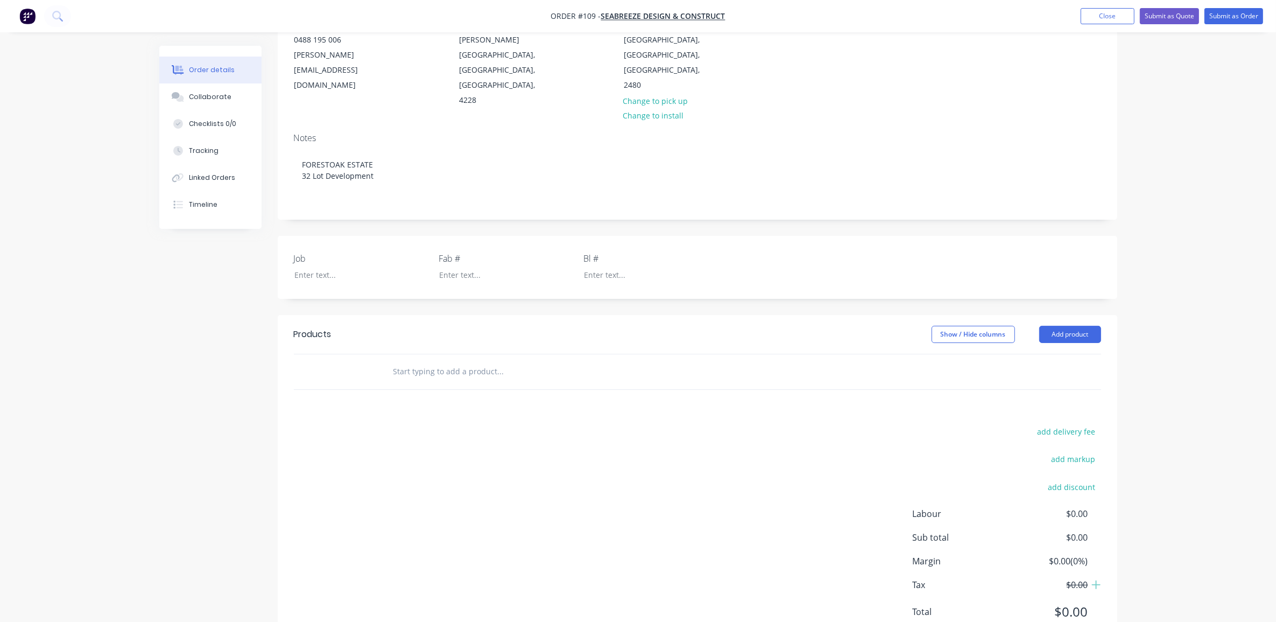
scroll to position [146, 0]
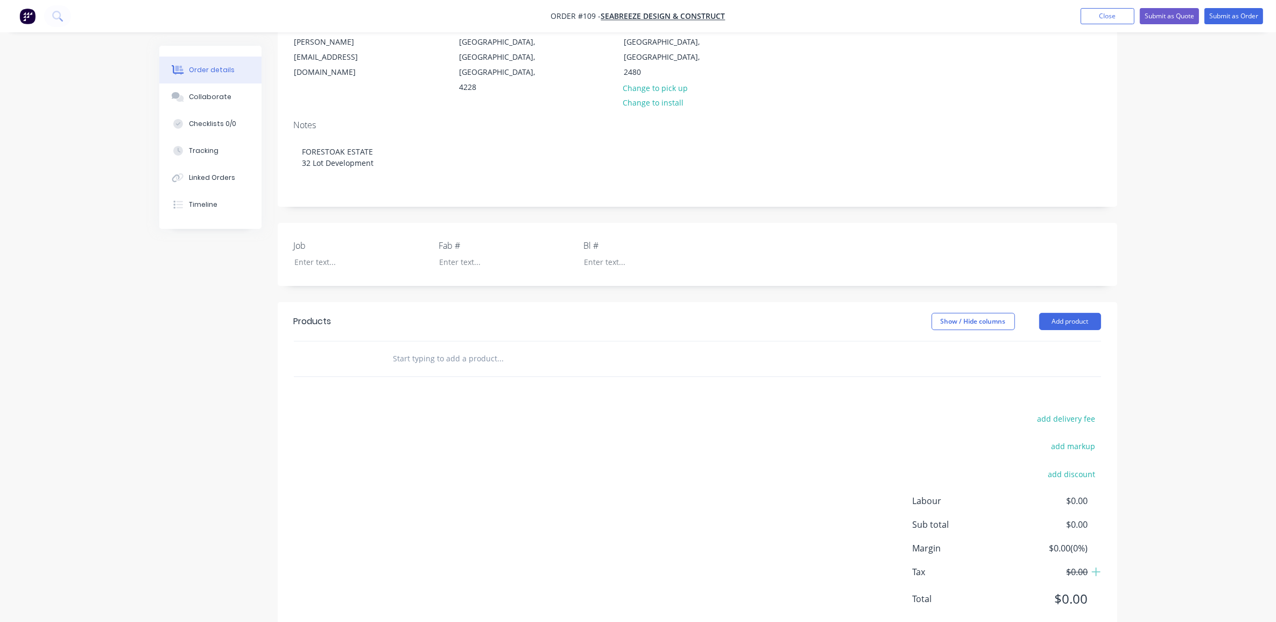
click at [453, 348] on input "text" at bounding box center [500, 359] width 215 height 22
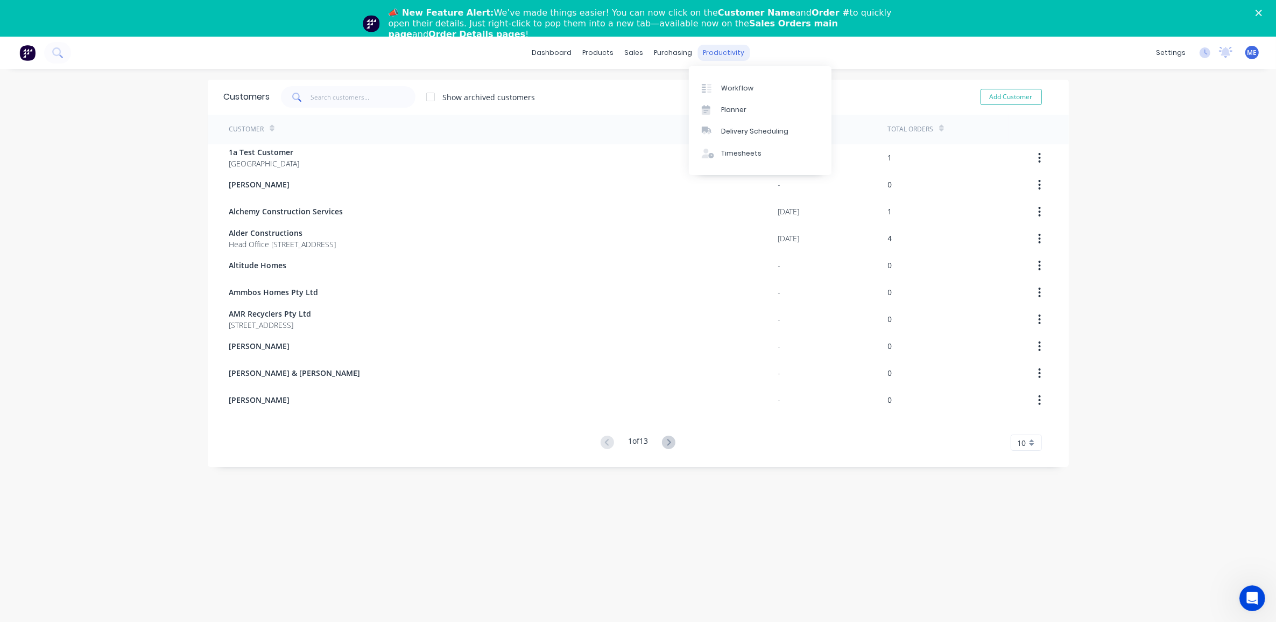
click at [703, 55] on div "productivity" at bounding box center [723, 53] width 52 height 16
click at [722, 86] on div "Workflow" at bounding box center [737, 88] width 32 height 10
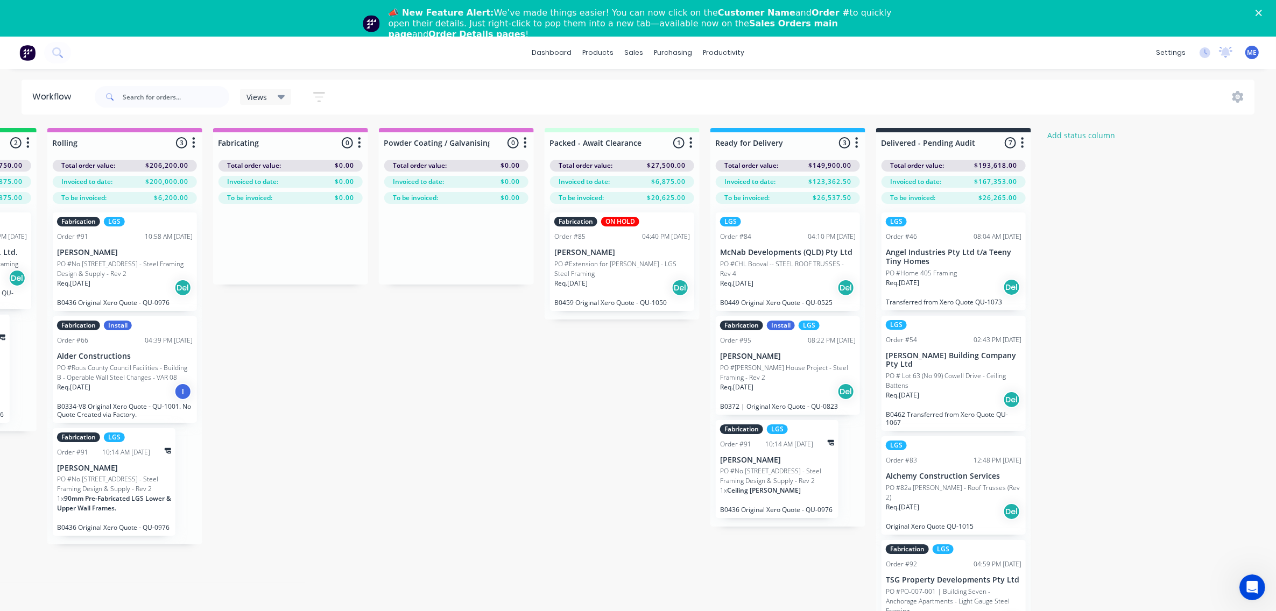
scroll to position [0, 986]
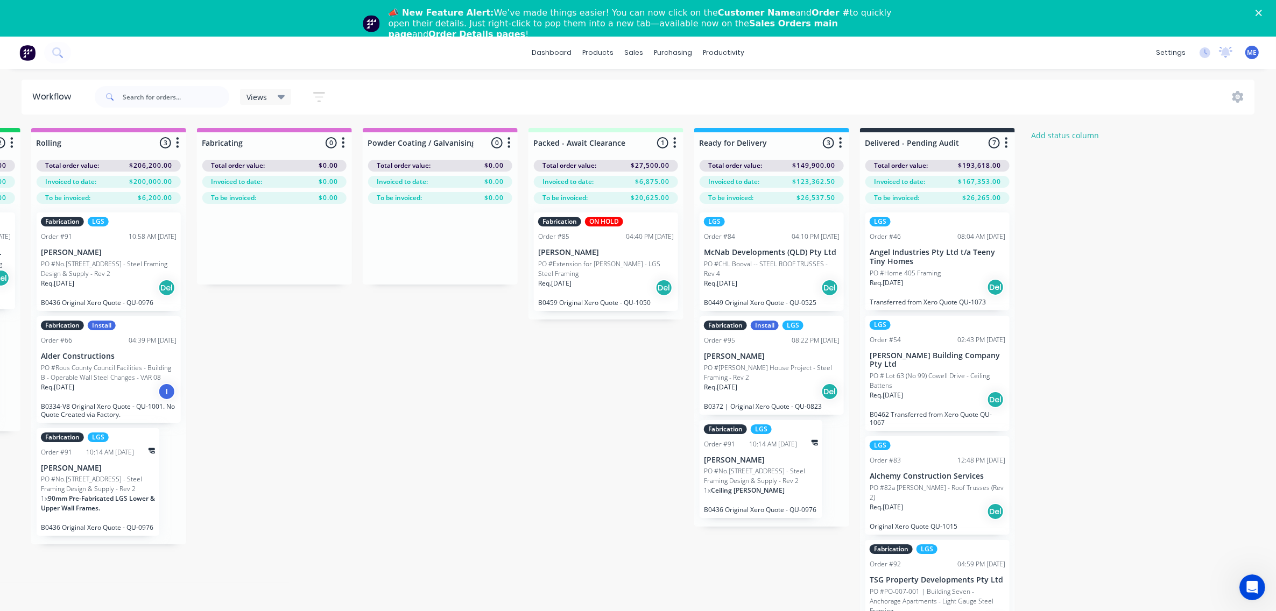
click at [1238, 385] on div "Submitted 16 Status colour #FF69B4 hex #FF69B4 Save Cancel Summaries Total orde…" at bounding box center [137, 407] width 2263 height 558
click at [1160, 230] on div "Submitted 16 Status colour #FF69B4 hex #FF69B4 Save Cancel Summaries Total orde…" at bounding box center [137, 407] width 2263 height 558
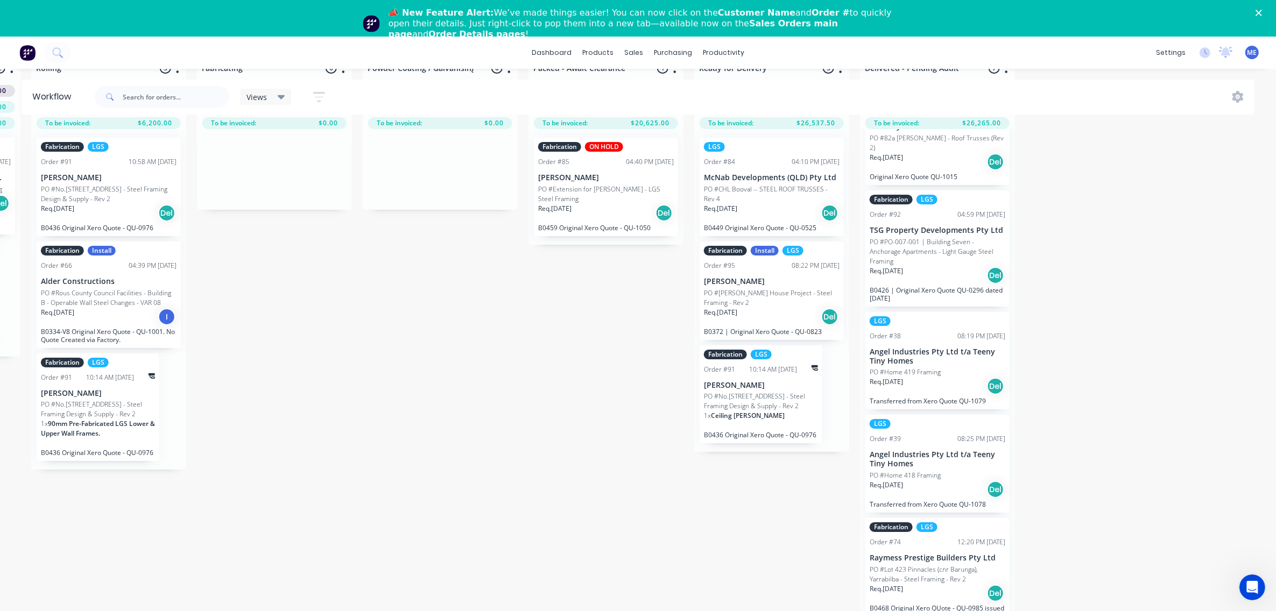
scroll to position [276, 0]
click at [437, 450] on div "Submitted 16 Status colour #FF69B4 hex #FF69B4 Save Cancel Summaries Total orde…" at bounding box center [137, 332] width 2263 height 558
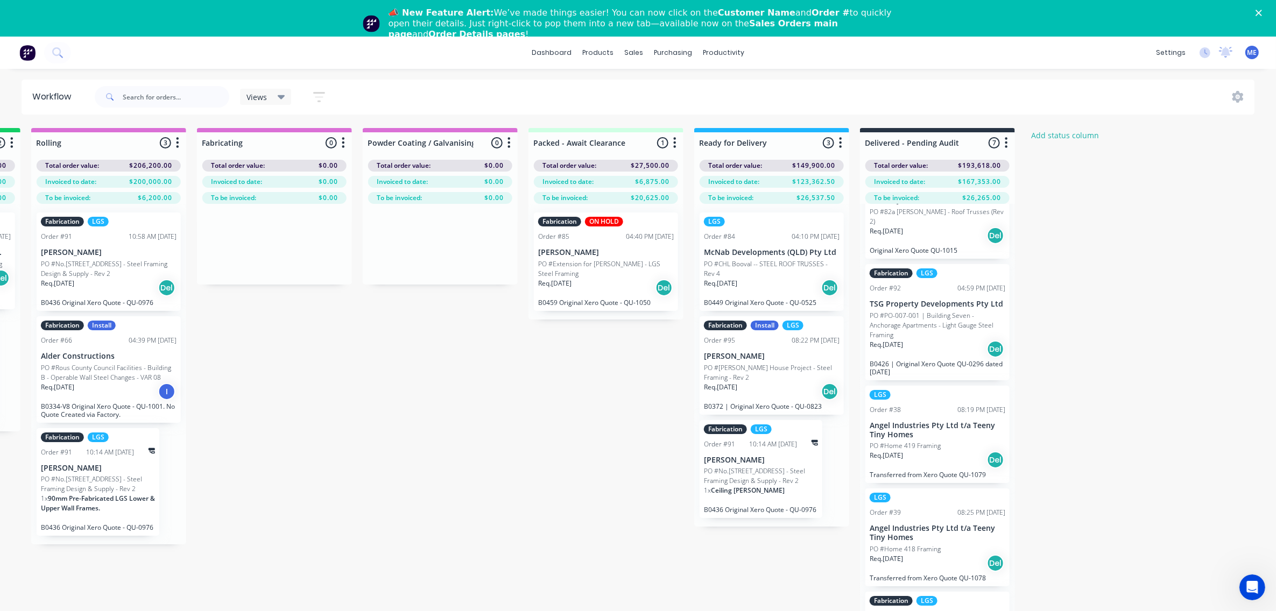
click at [439, 440] on div "Submitted 16 Status colour #FF69B4 hex #FF69B4 Save Cancel Summaries Total orde…" at bounding box center [137, 407] width 2263 height 558
click at [1262, 10] on icon "Close" at bounding box center [1258, 13] width 6 height 6
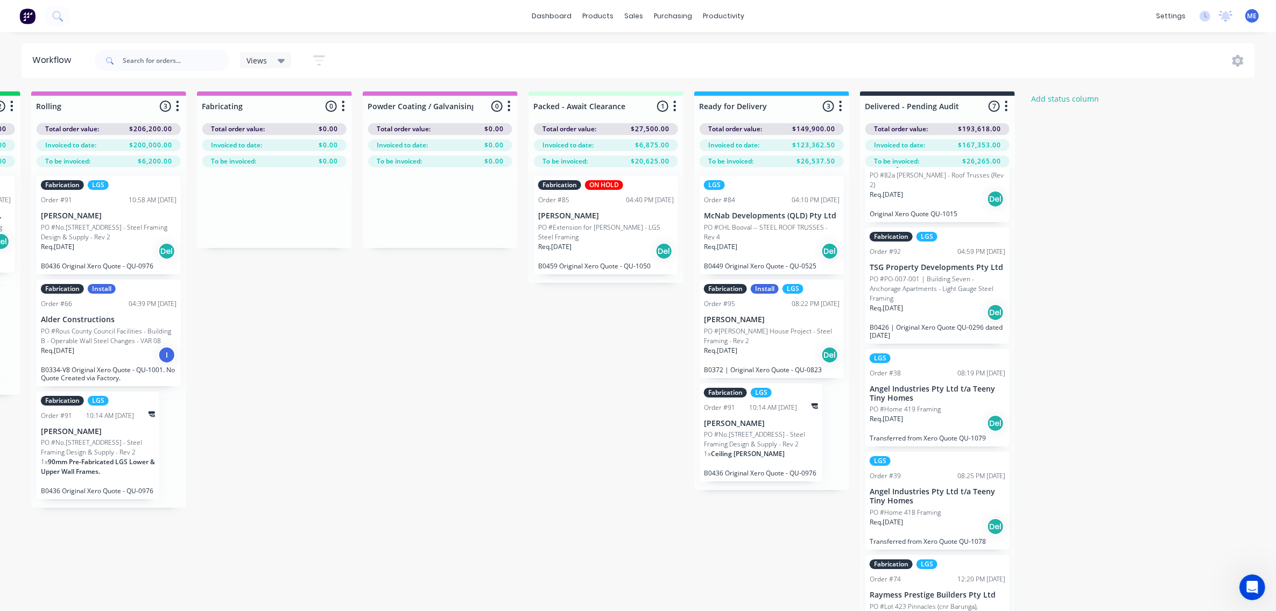
click at [433, 452] on div "Submitted 16 Status colour #FF69B4 hex #FF69B4 Save Cancel Summaries Total orde…" at bounding box center [137, 370] width 2263 height 558
click at [420, 378] on div "Submitted 16 Status colour #FF69B4 hex #FF69B4 Save Cancel Summaries Total orde…" at bounding box center [137, 370] width 2263 height 558
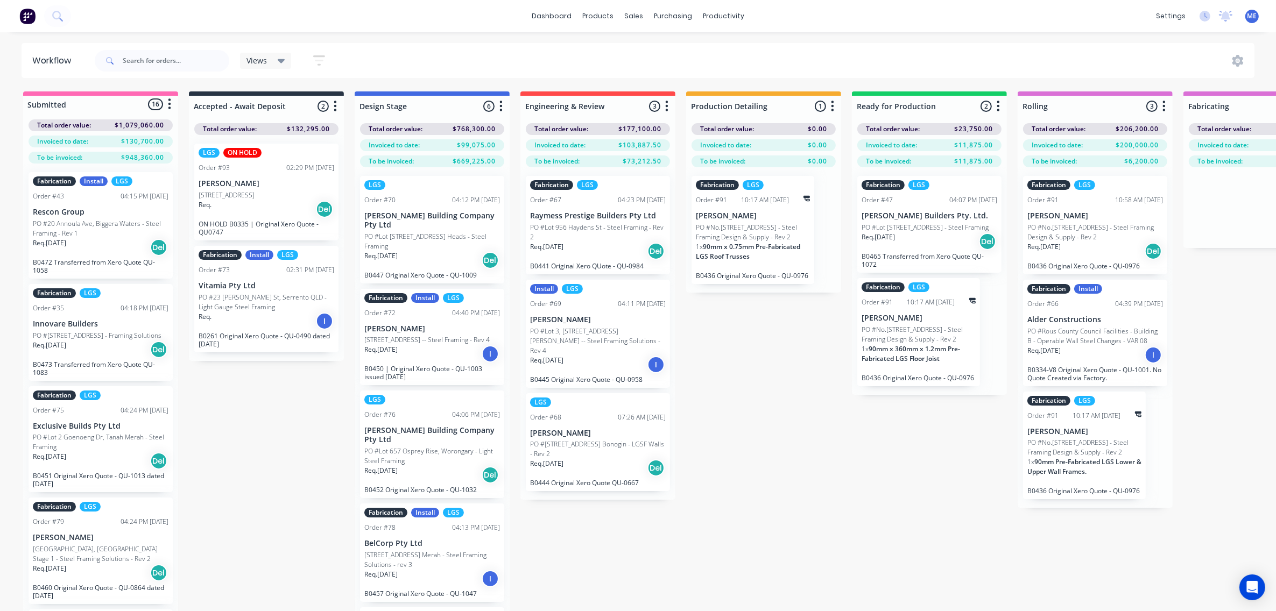
drag, startPoint x: 441, startPoint y: 476, endPoint x: -41, endPoint y: 436, distance: 484.3
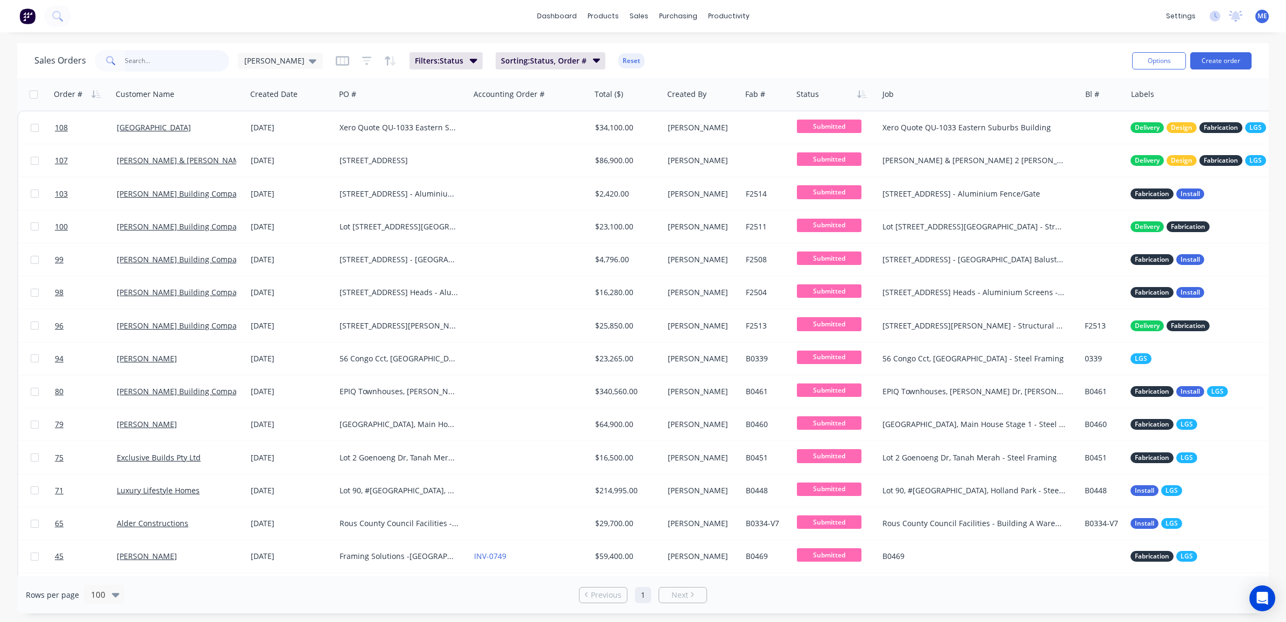
click at [158, 51] on input "text" at bounding box center [177, 61] width 105 height 22
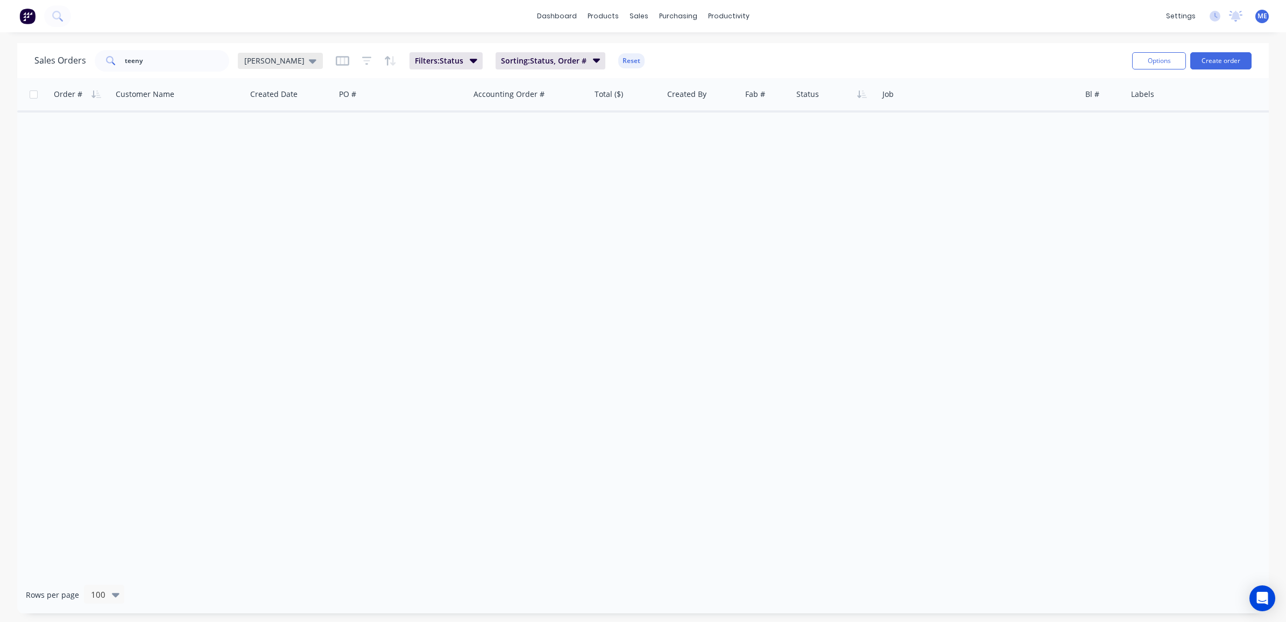
click at [274, 63] on span "Mike Sales" at bounding box center [274, 60] width 60 height 11
click at [259, 151] on button "None" at bounding box center [303, 152] width 123 height 12
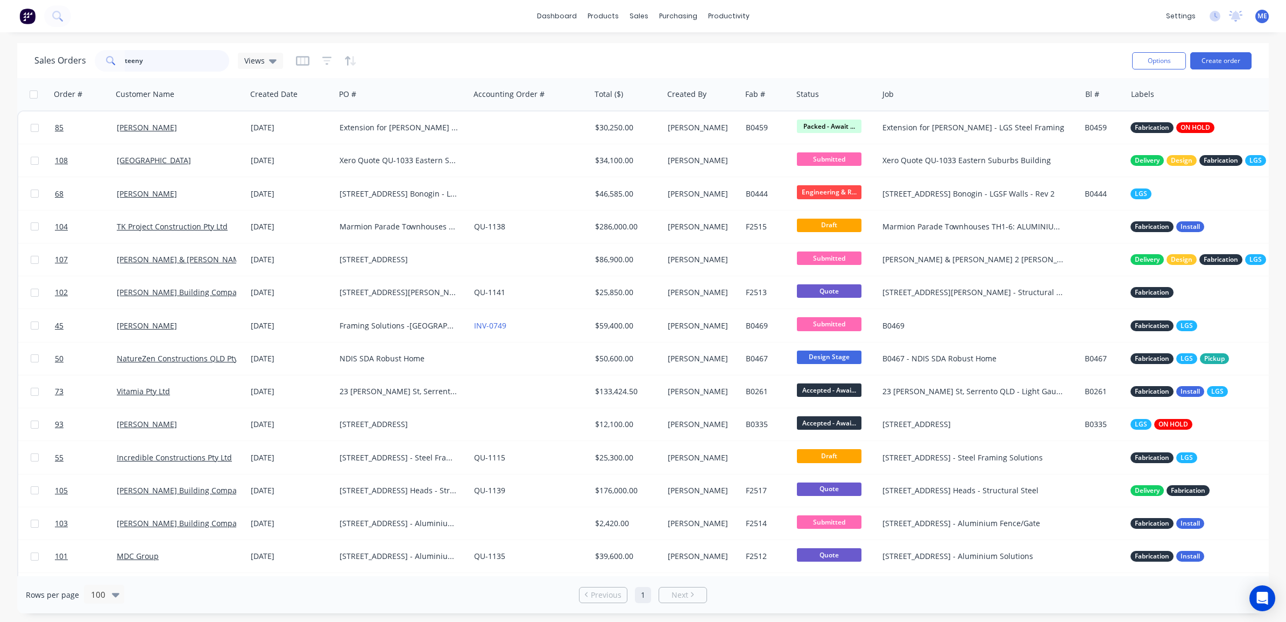
click at [154, 65] on input "teeny" at bounding box center [177, 61] width 105 height 22
click at [154, 63] on input "teeny" at bounding box center [177, 61] width 105 height 22
type input "t"
type input "teeny"
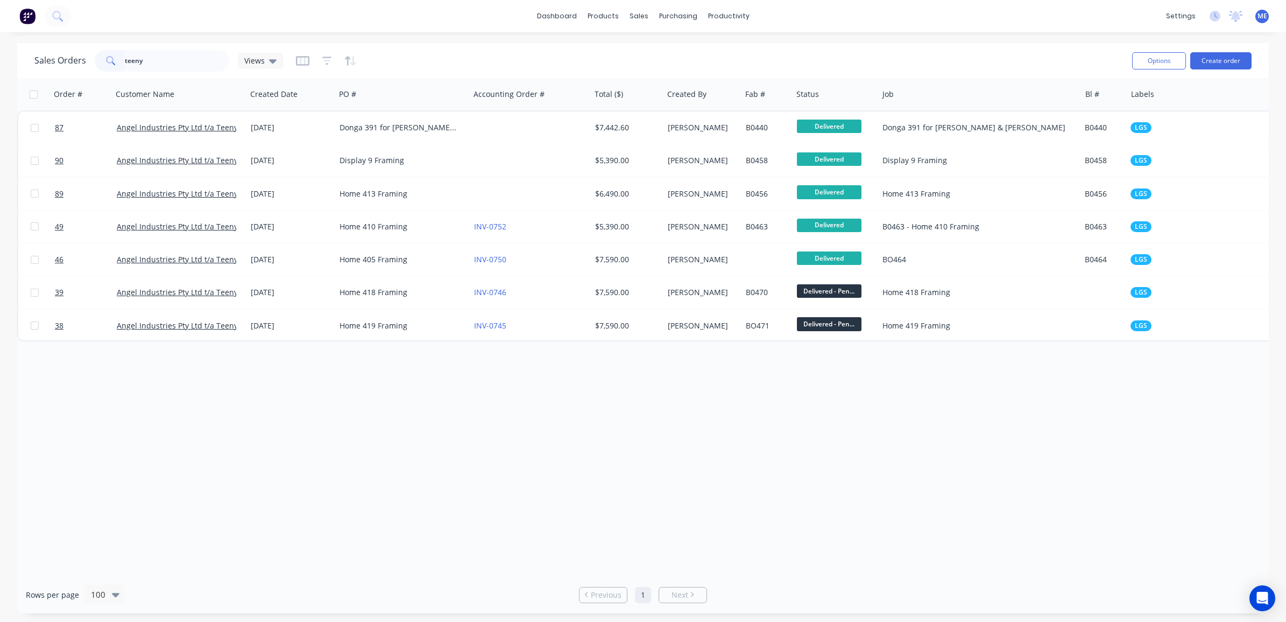
click at [456, 401] on div "Order # Customer Name Created Date PO # Accounting Order # Total ($) Created By…" at bounding box center [643, 327] width 1252 height 498
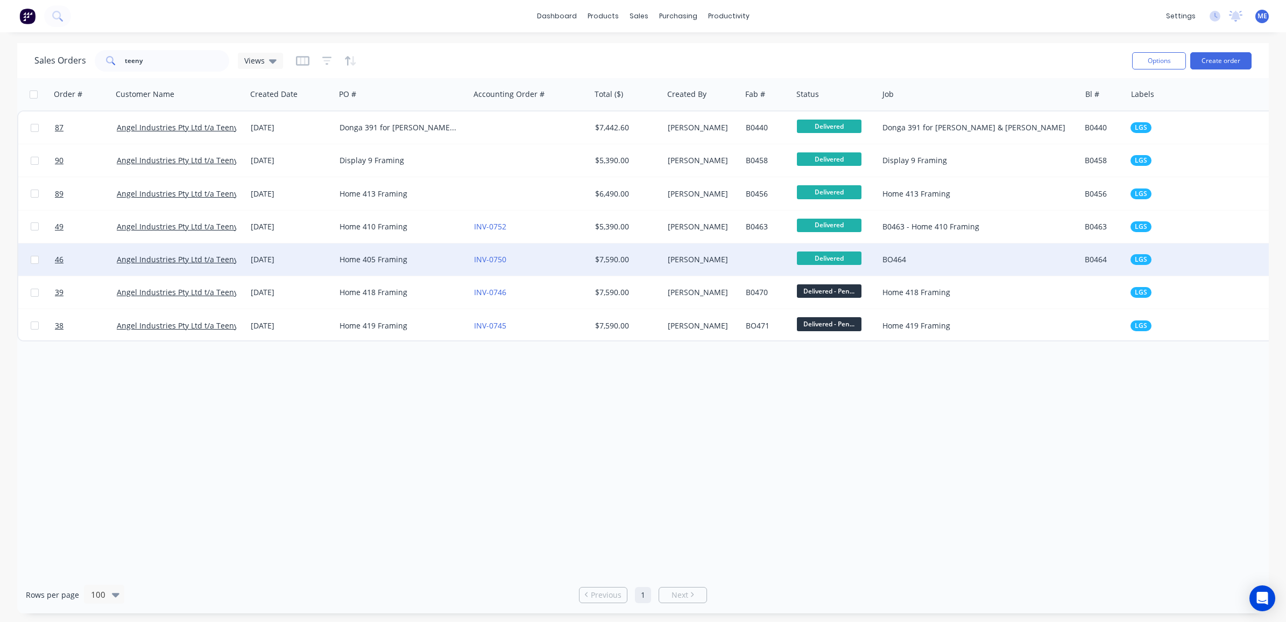
click at [833, 255] on span "Delivered" at bounding box center [829, 257] width 65 height 13
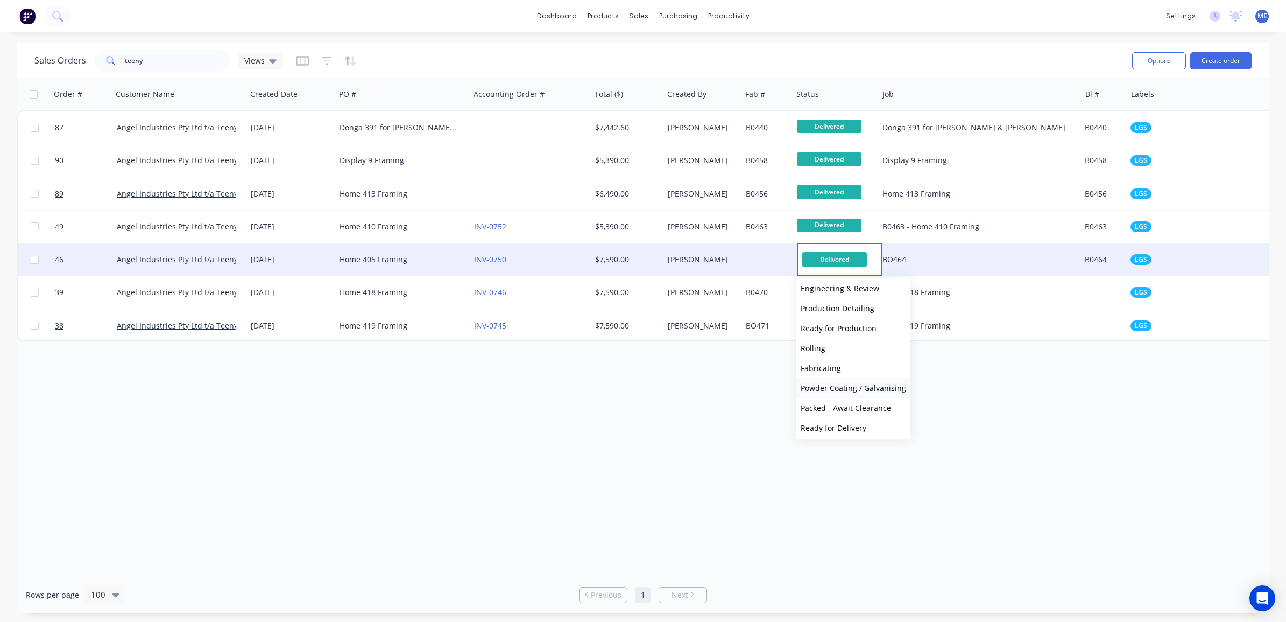
scroll to position [125, 0]
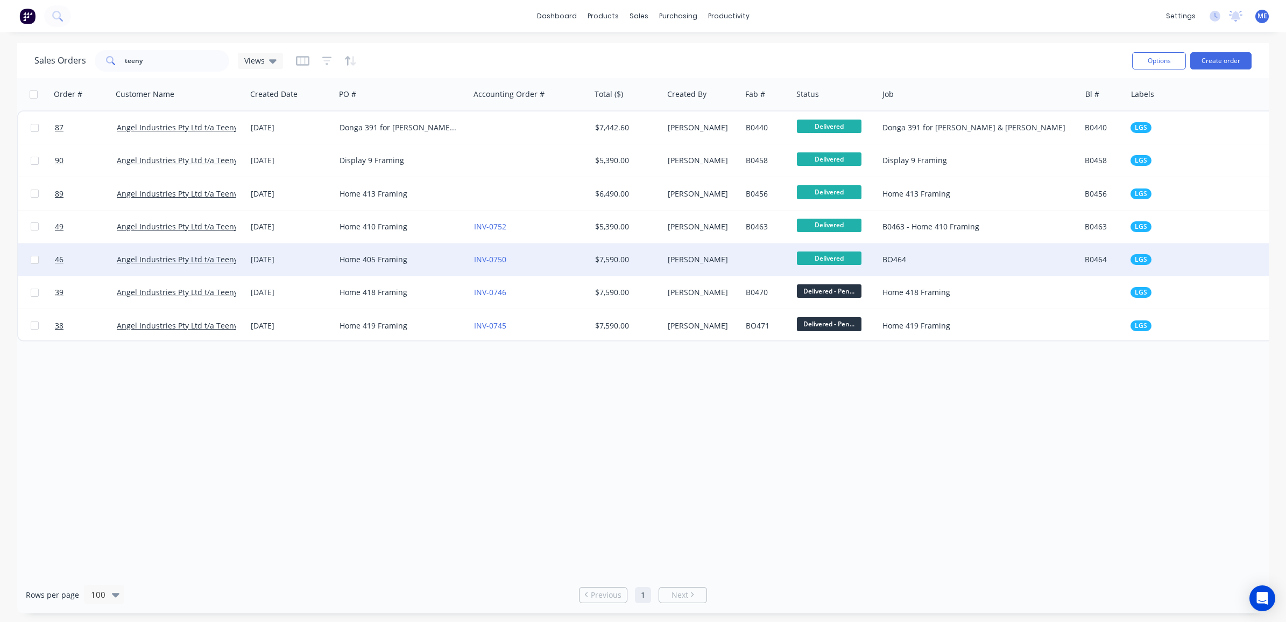
click at [688, 412] on div "Order # Customer Name Created Date PO # Accounting Order # Total ($) Created By…" at bounding box center [643, 327] width 1252 height 498
click at [932, 408] on div "Order # Customer Name Created Date PO # Accounting Order # Total ($) Created By…" at bounding box center [643, 327] width 1252 height 498
click at [813, 428] on div "Order # Customer Name Created Date PO # Accounting Order # Total ($) Created By…" at bounding box center [643, 327] width 1252 height 498
click at [484, 464] on div "Order # Customer Name Created Date PO # Accounting Order # Total ($) Created By…" at bounding box center [643, 327] width 1252 height 498
click at [697, 397] on div "Order # Customer Name Created Date PO # Accounting Order # Total ($) Created By…" at bounding box center [643, 327] width 1252 height 498
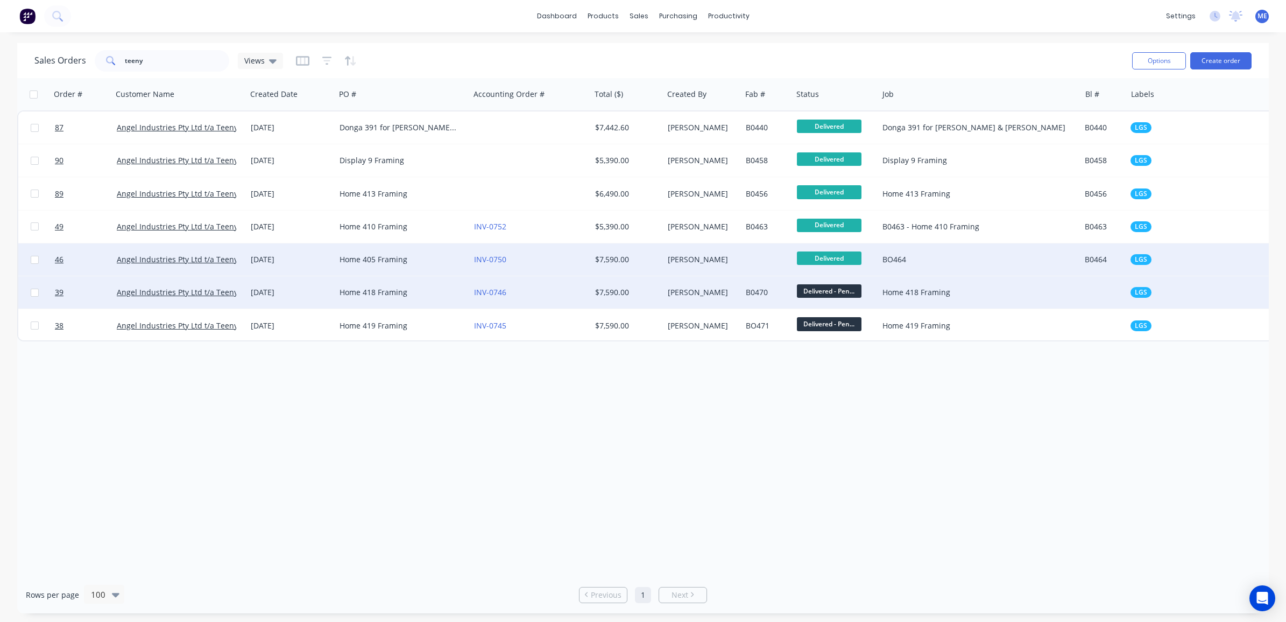
click at [839, 289] on span "Delivered - Pen..." at bounding box center [829, 290] width 65 height 13
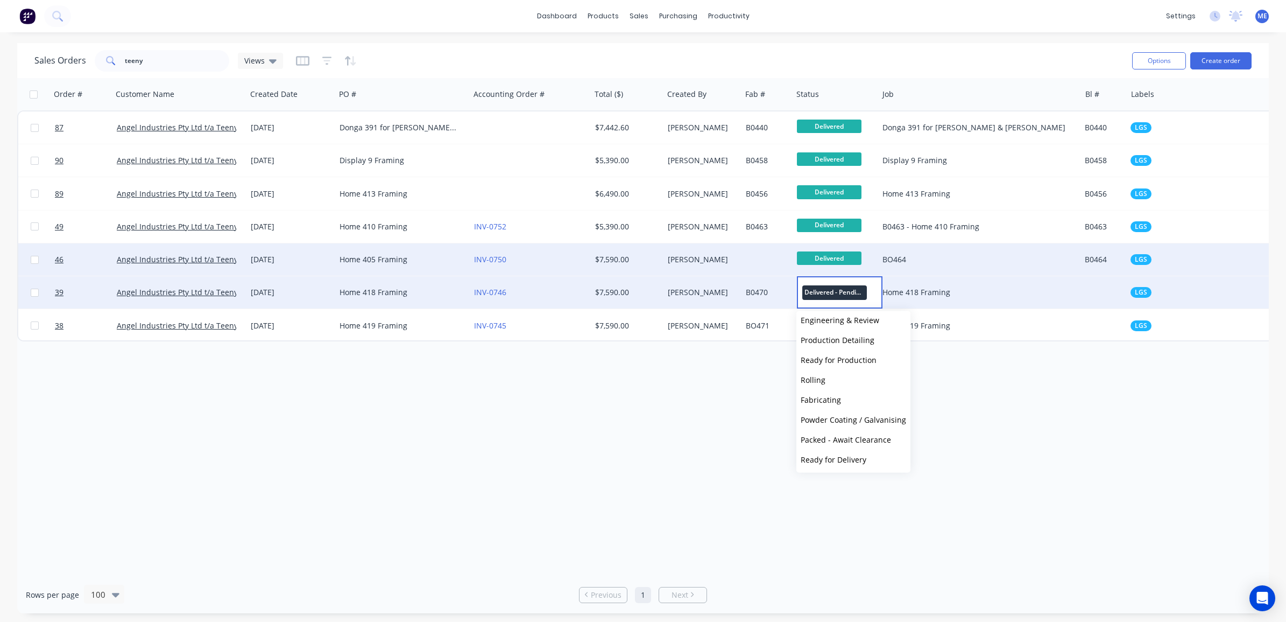
scroll to position [73, 0]
click at [1016, 356] on div "Order # Customer Name Created Date PO # Accounting Order # Total ($) Created By…" at bounding box center [643, 327] width 1252 height 498
